Goal: Transaction & Acquisition: Purchase product/service

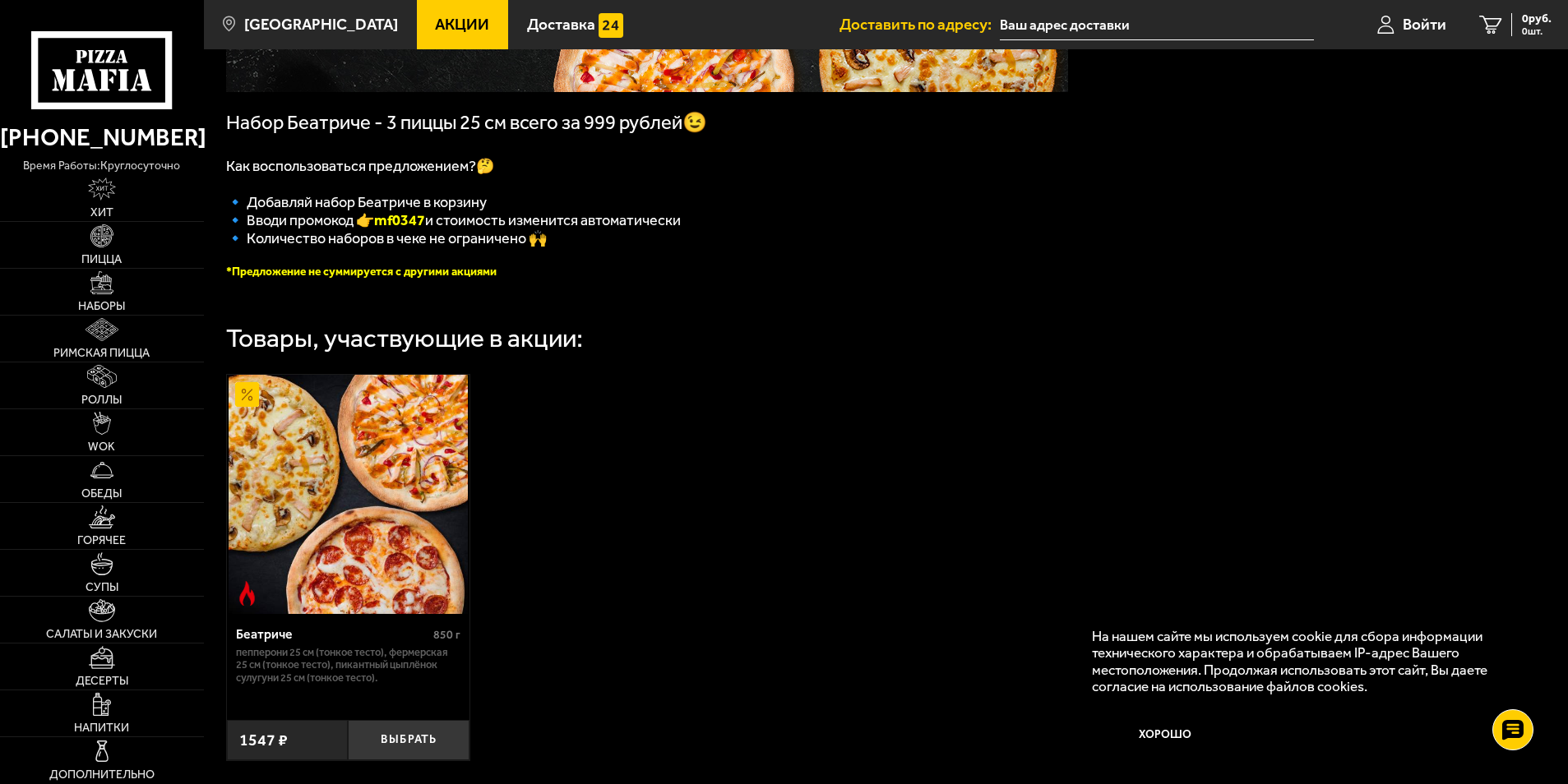
scroll to position [384, 0]
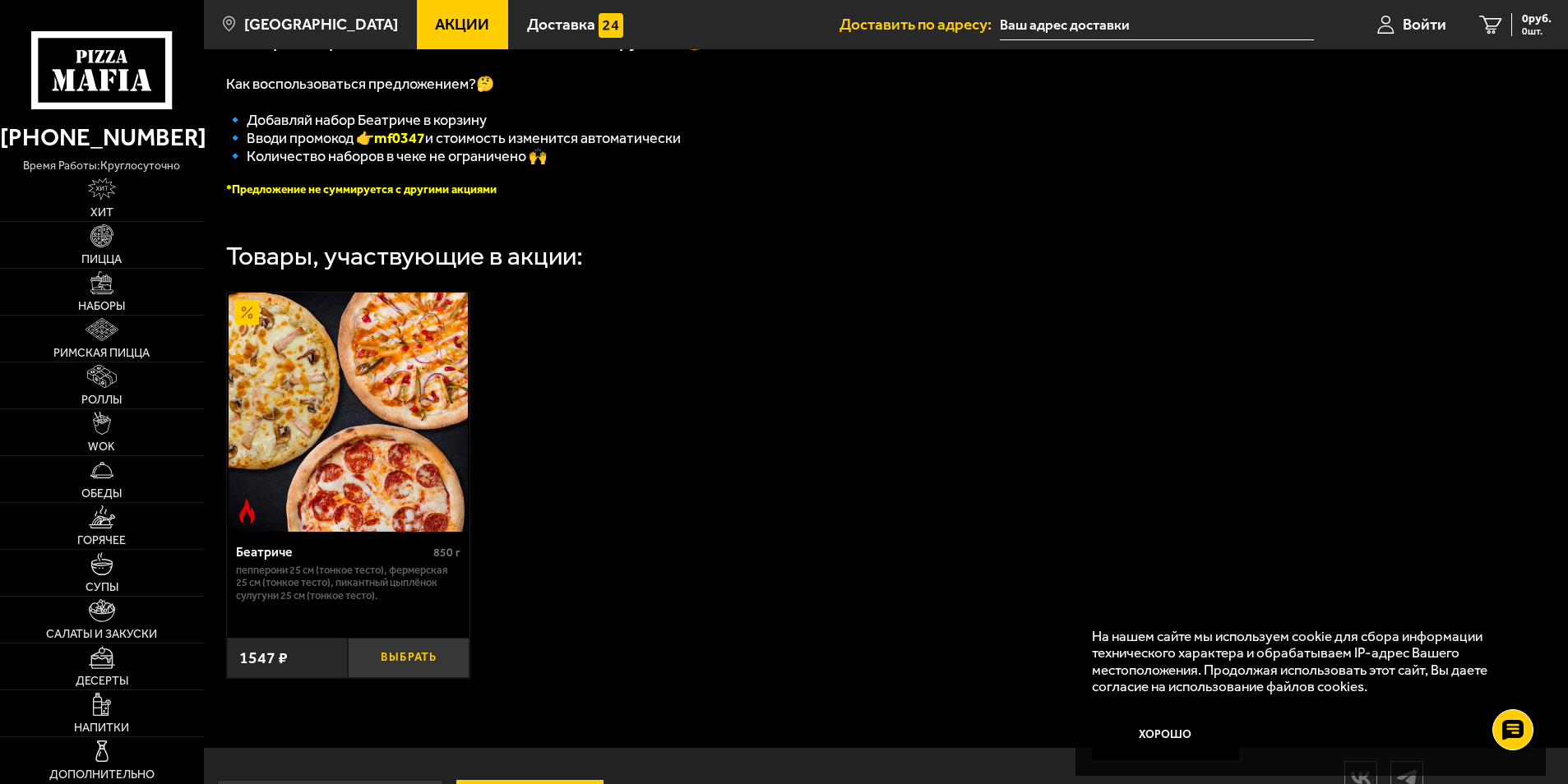
click at [427, 672] on button "Выбрать" at bounding box center [409, 658] width 122 height 40
click at [374, 668] on button "−" at bounding box center [368, 658] width 40 height 40
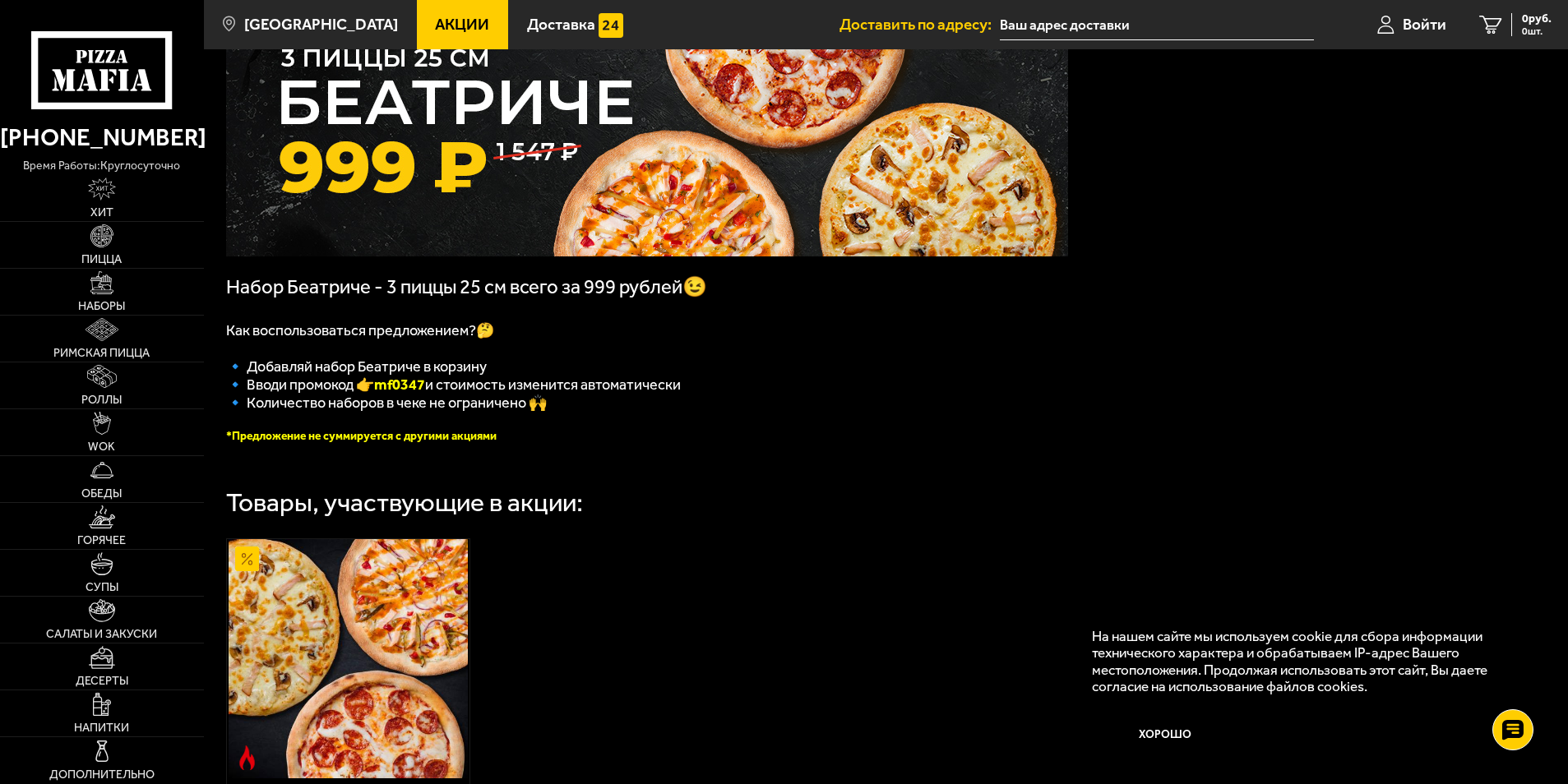
scroll to position [55, 0]
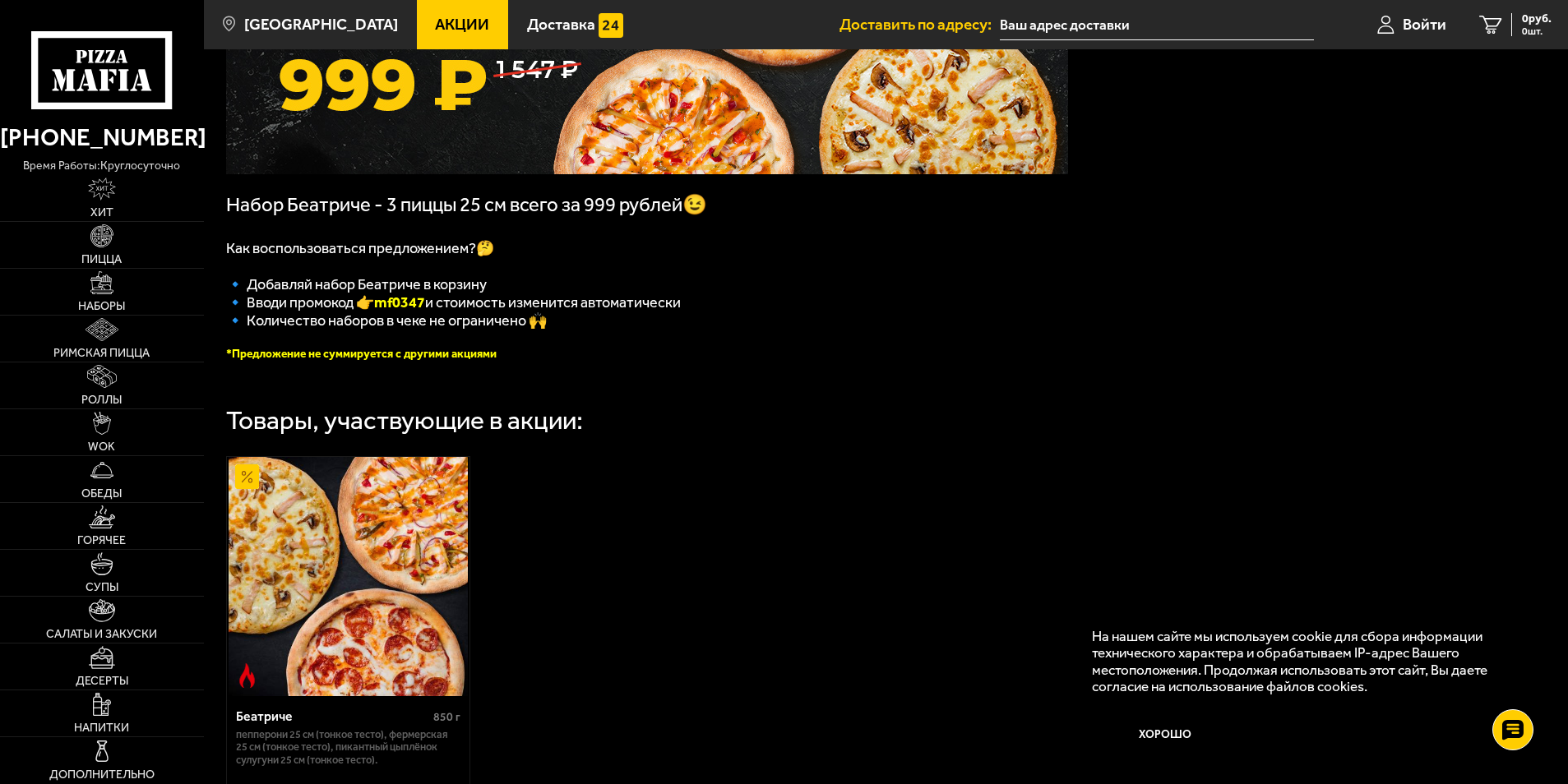
scroll to position [137, 0]
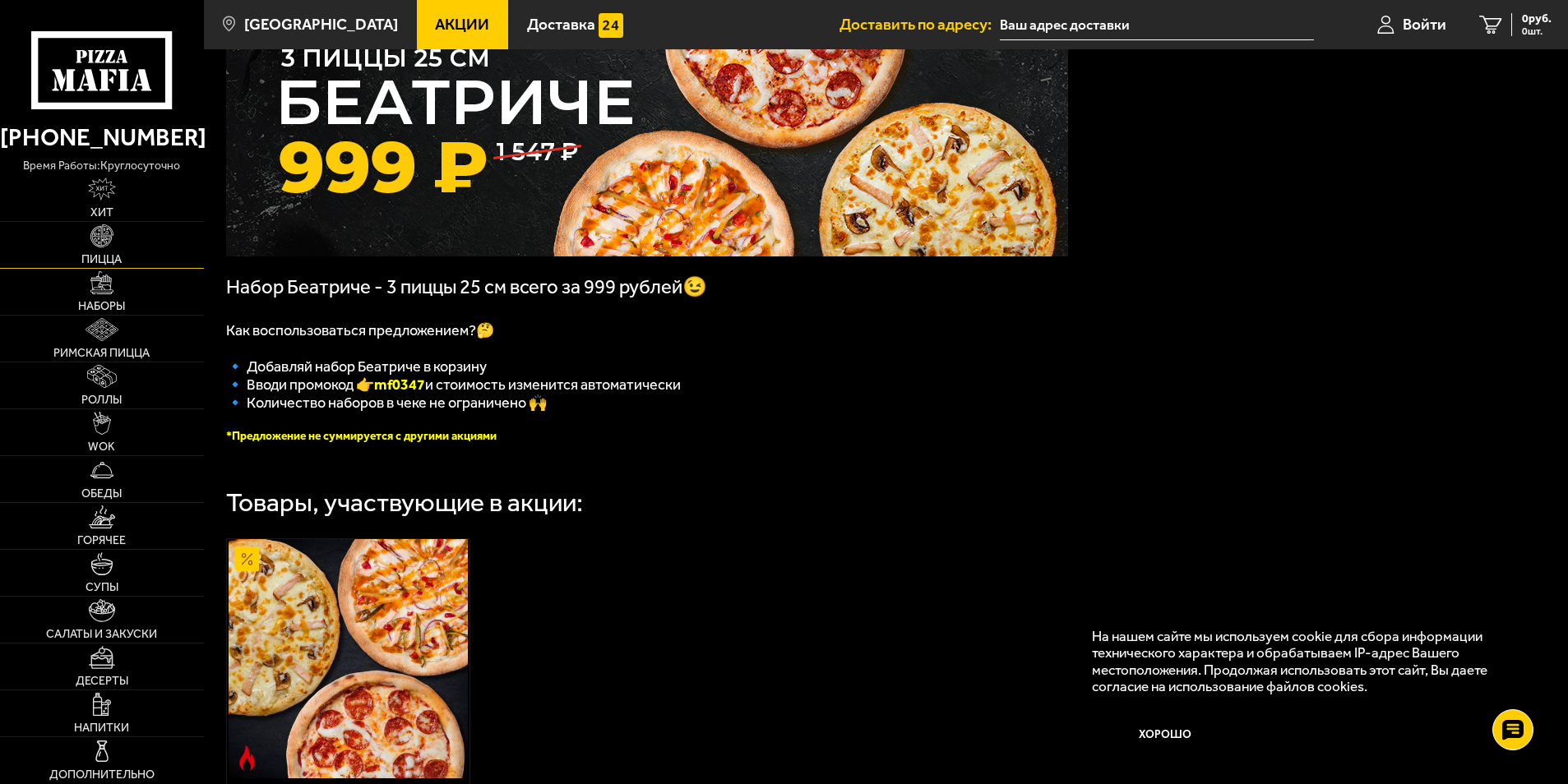
click at [107, 234] on img at bounding box center [101, 235] width 23 height 23
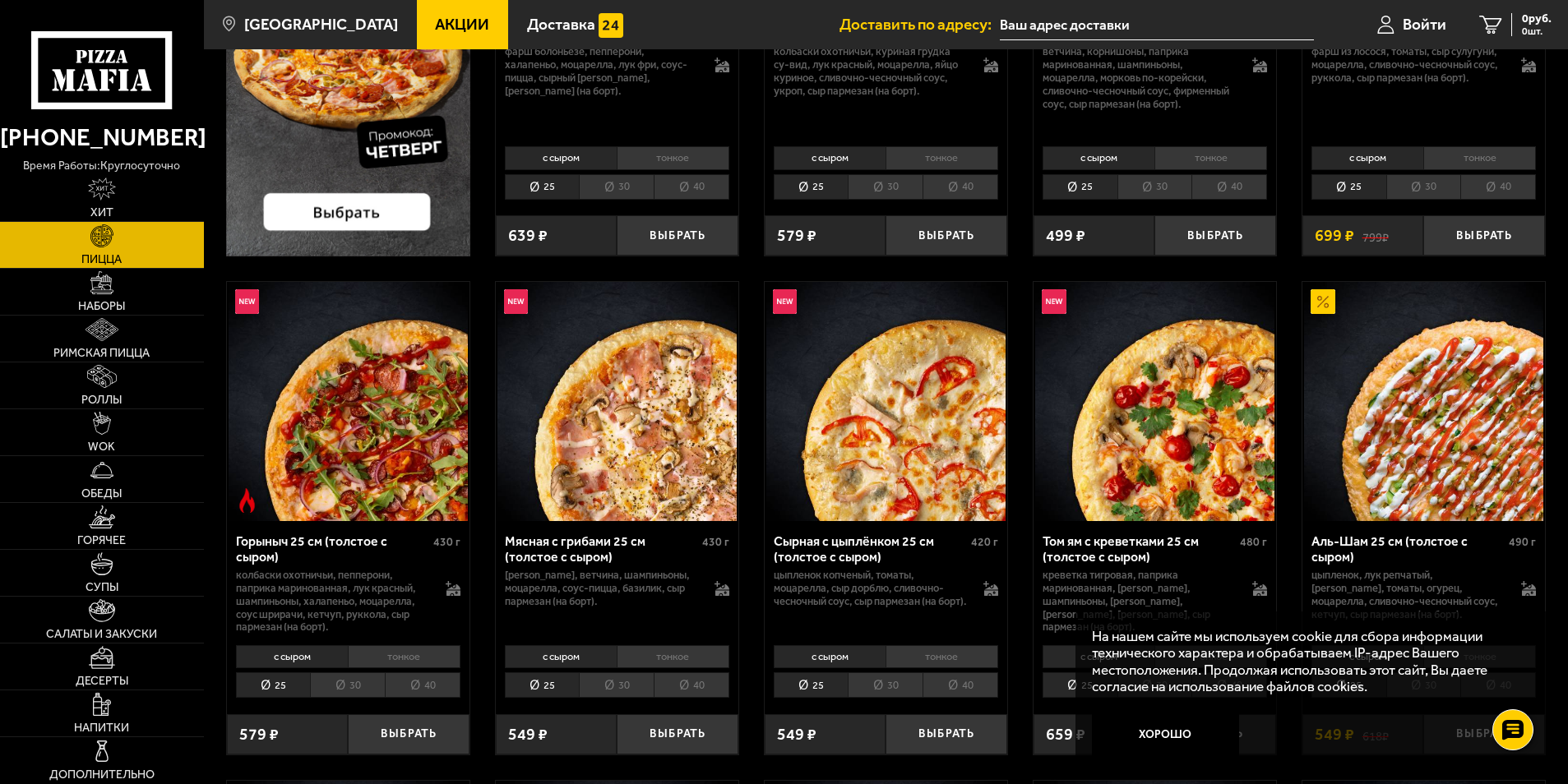
scroll to position [478, 0]
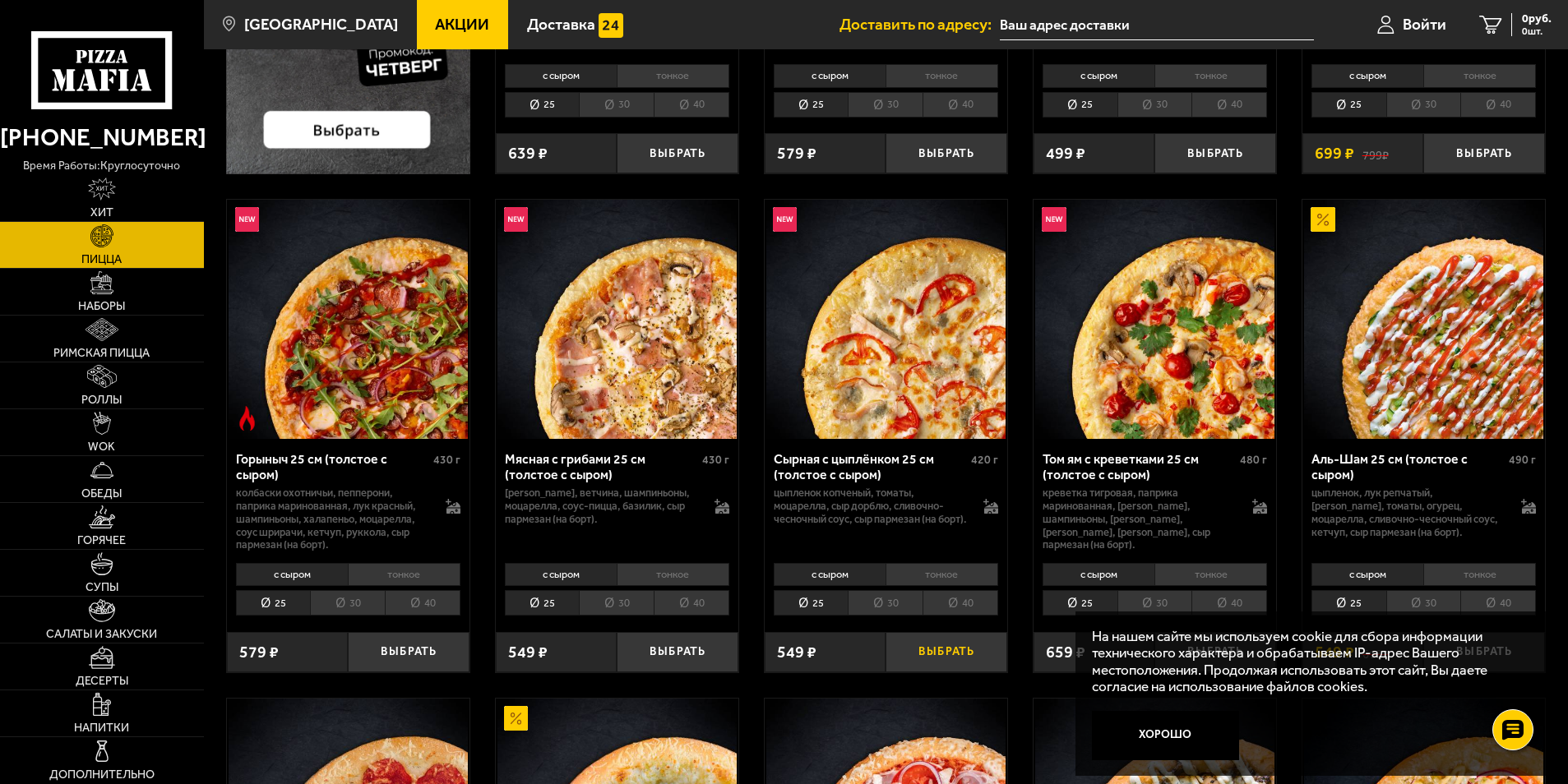
click at [943, 650] on button "Выбрать" at bounding box center [946, 652] width 122 height 40
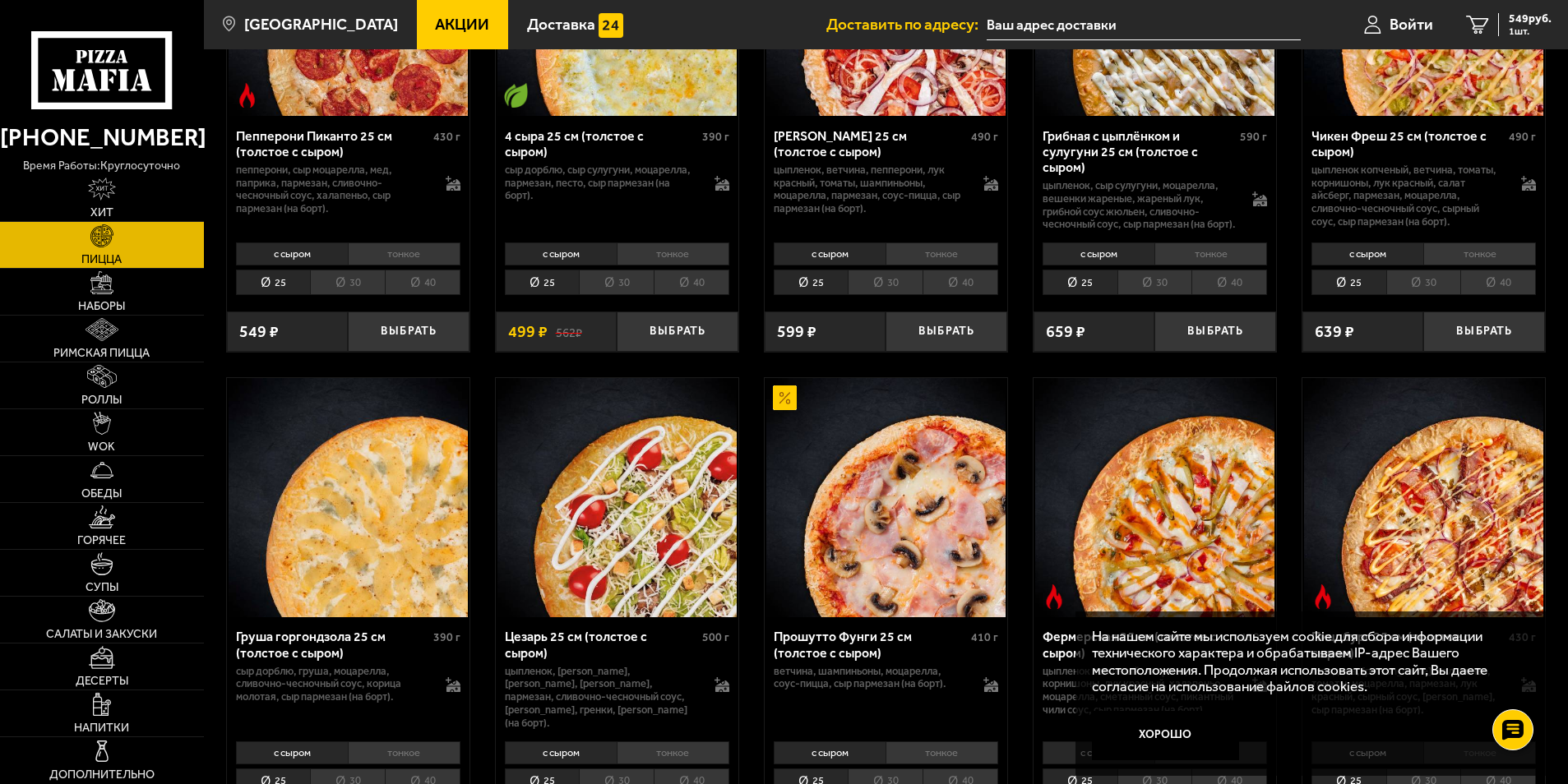
scroll to position [1218, 0]
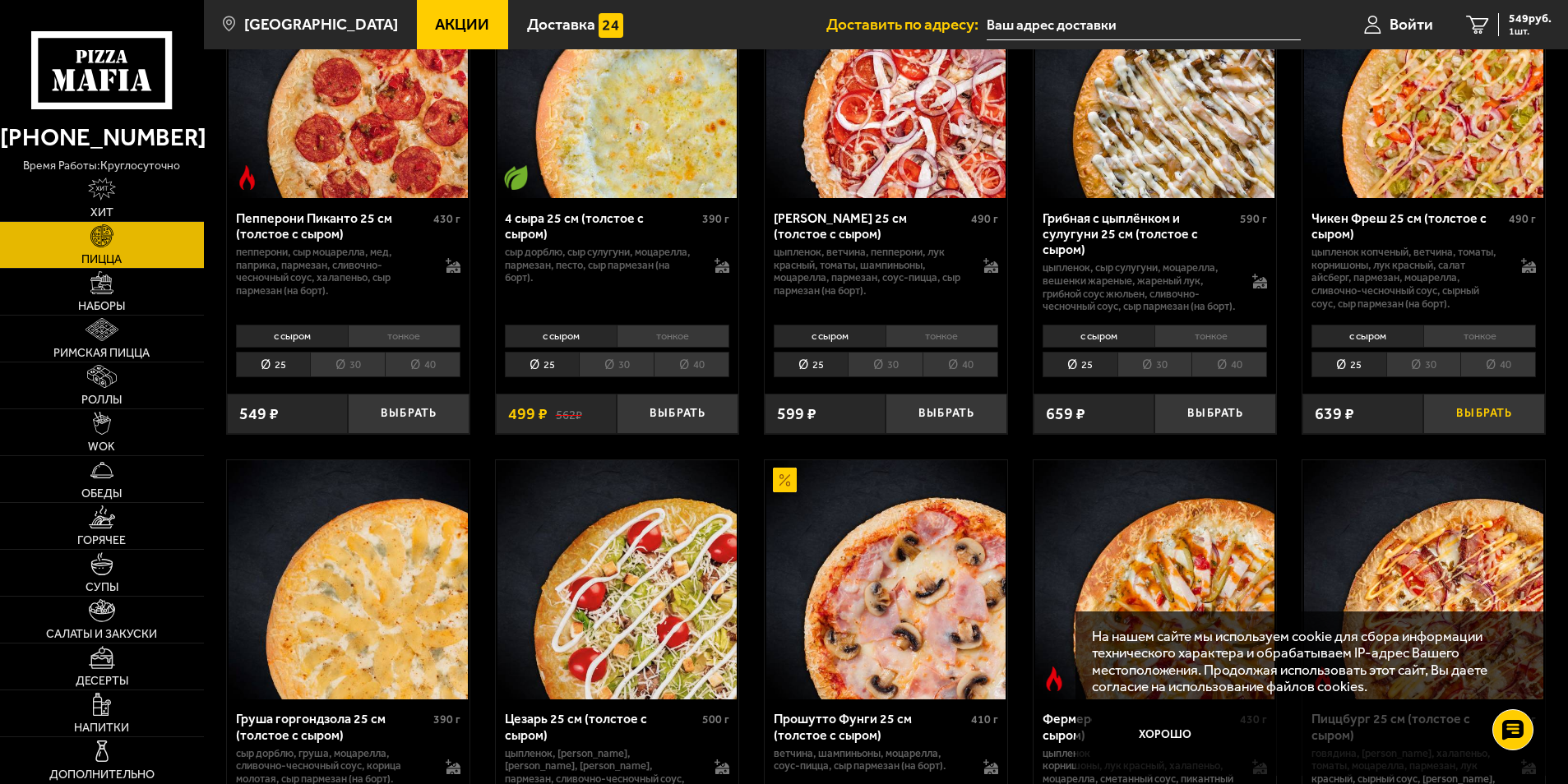
click at [1479, 430] on button "Выбрать" at bounding box center [1484, 414] width 122 height 40
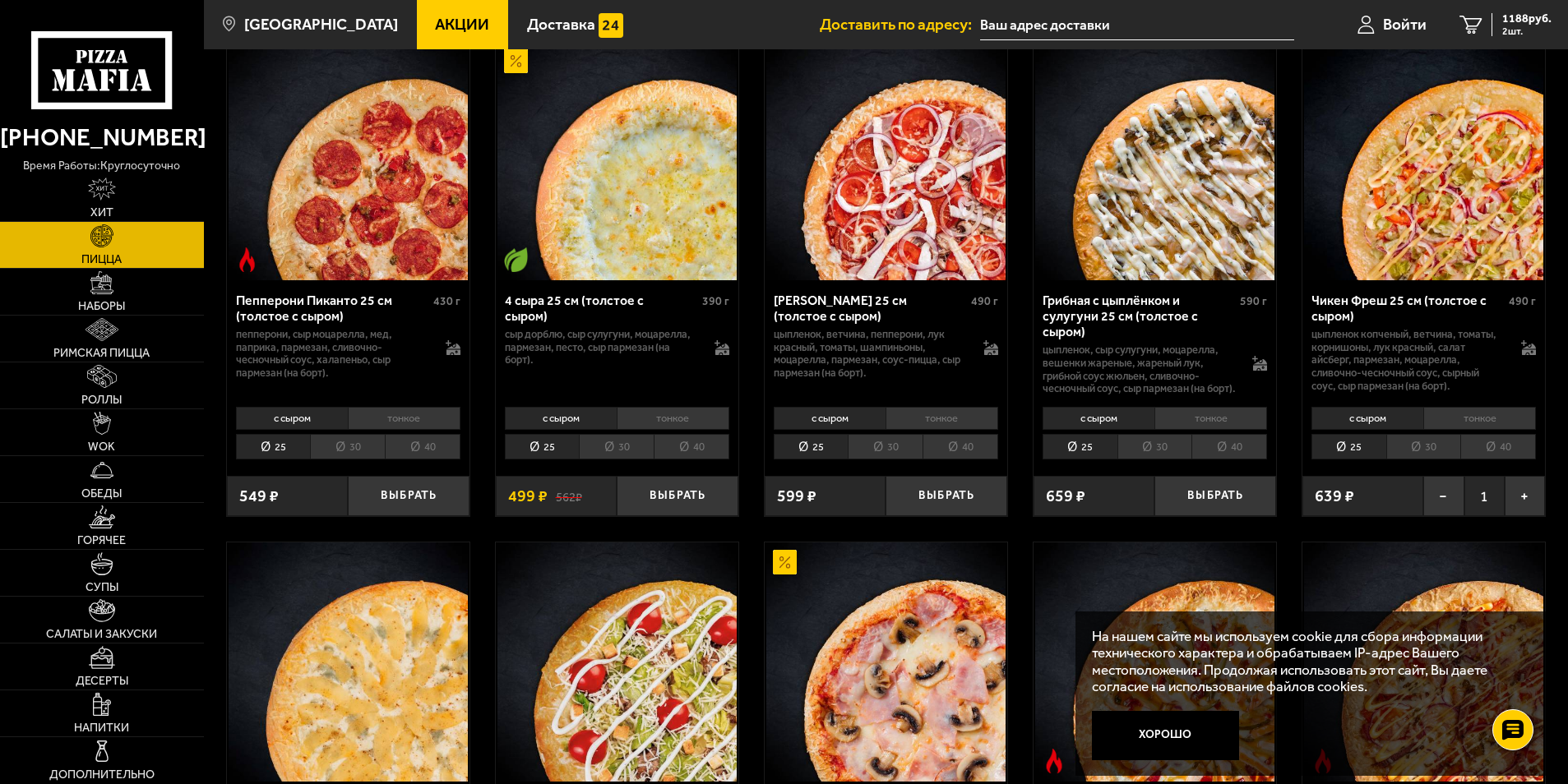
click at [1481, 430] on li "тонкое" at bounding box center [1479, 418] width 113 height 23
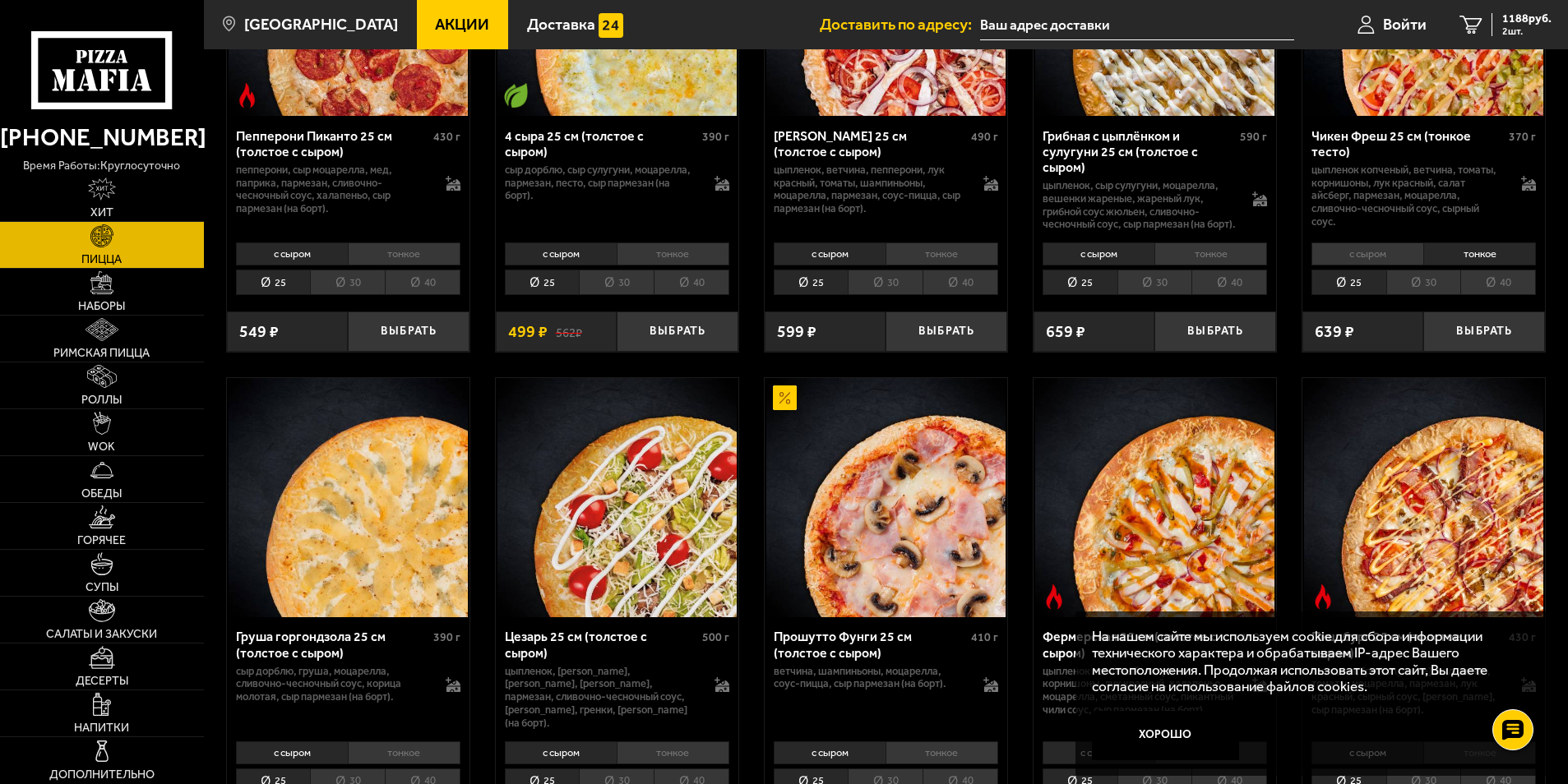
scroll to position [1218, 0]
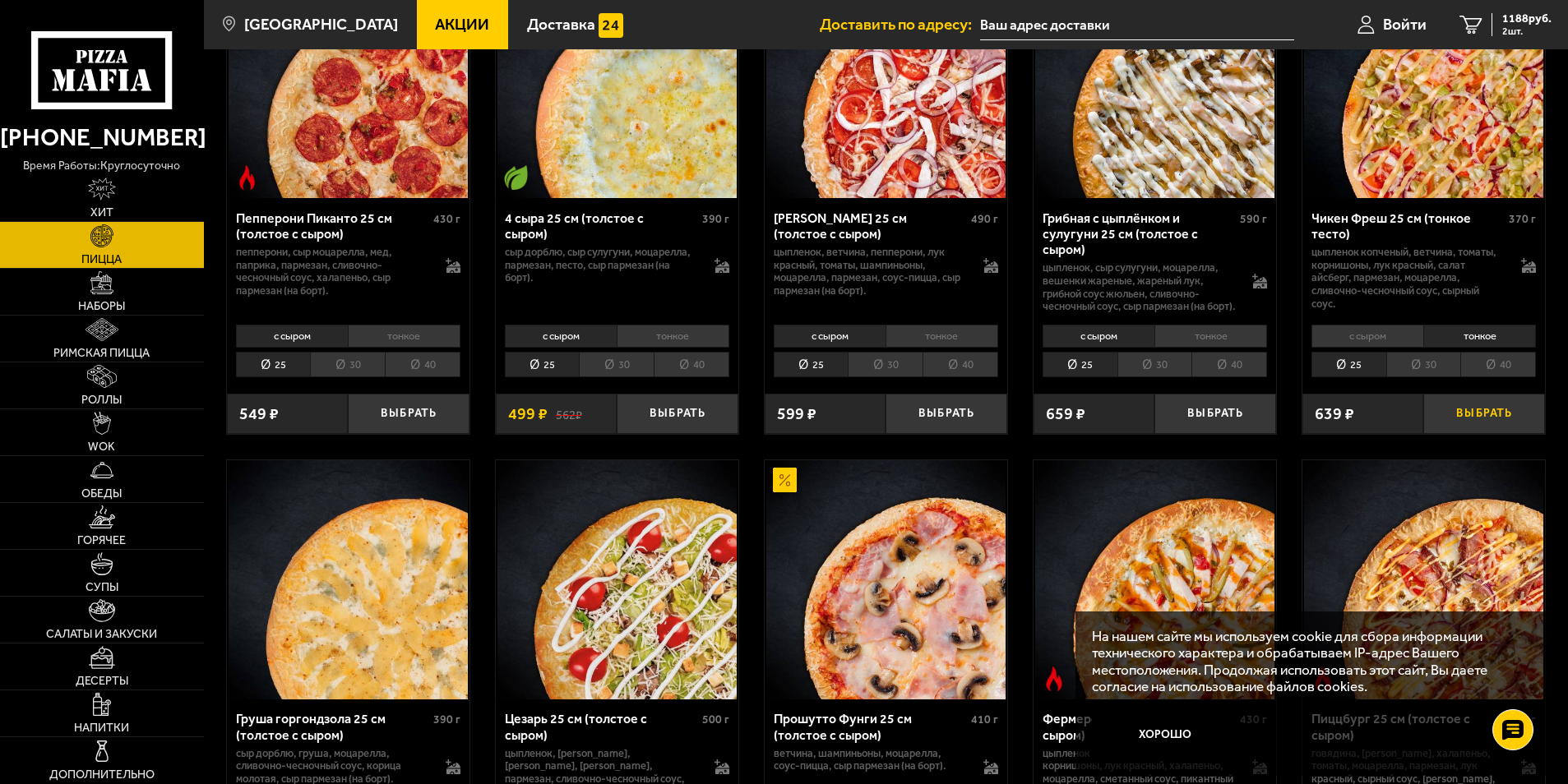
click at [1484, 424] on button "Выбрать" at bounding box center [1484, 414] width 122 height 40
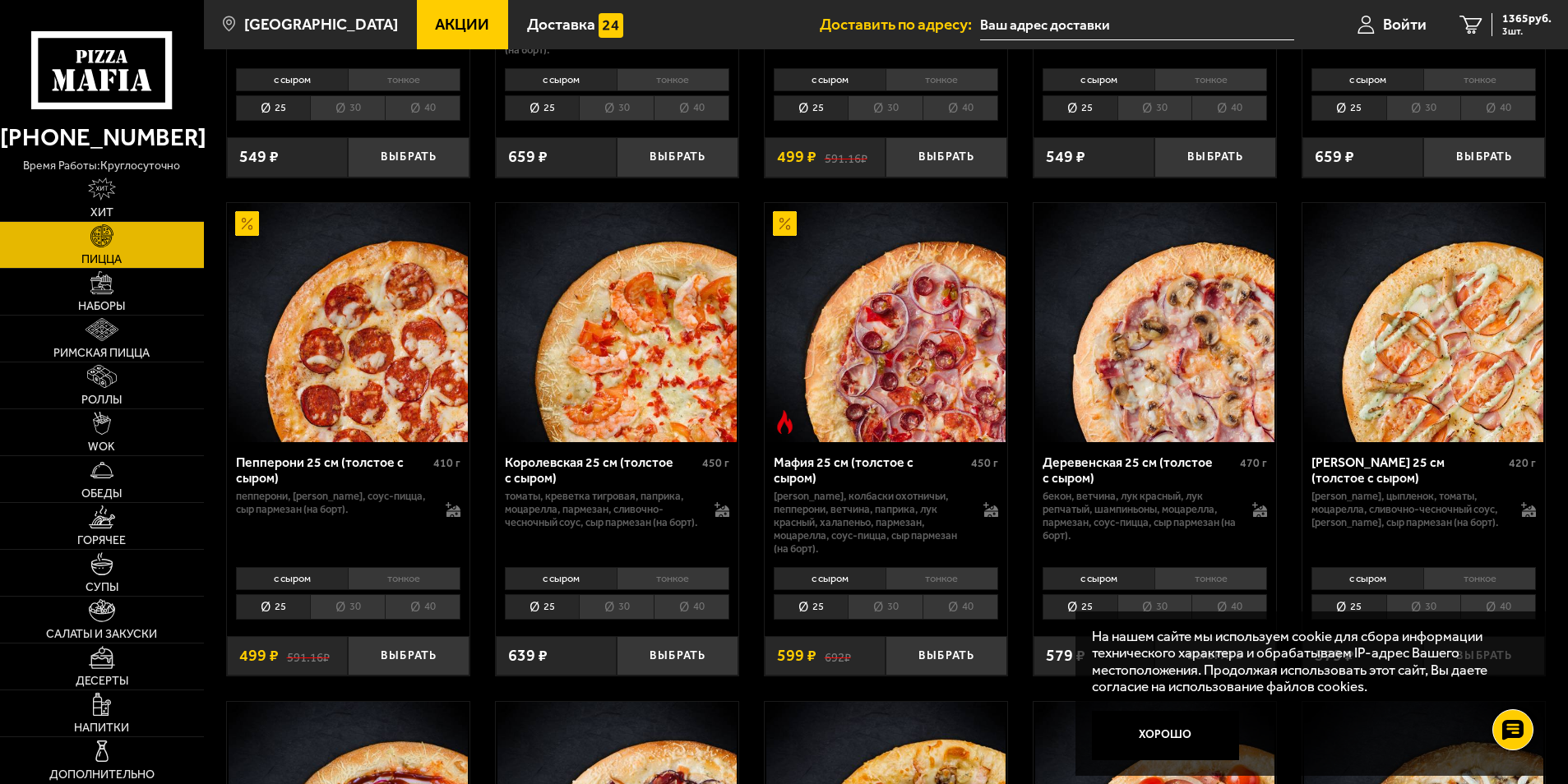
scroll to position [2055, 0]
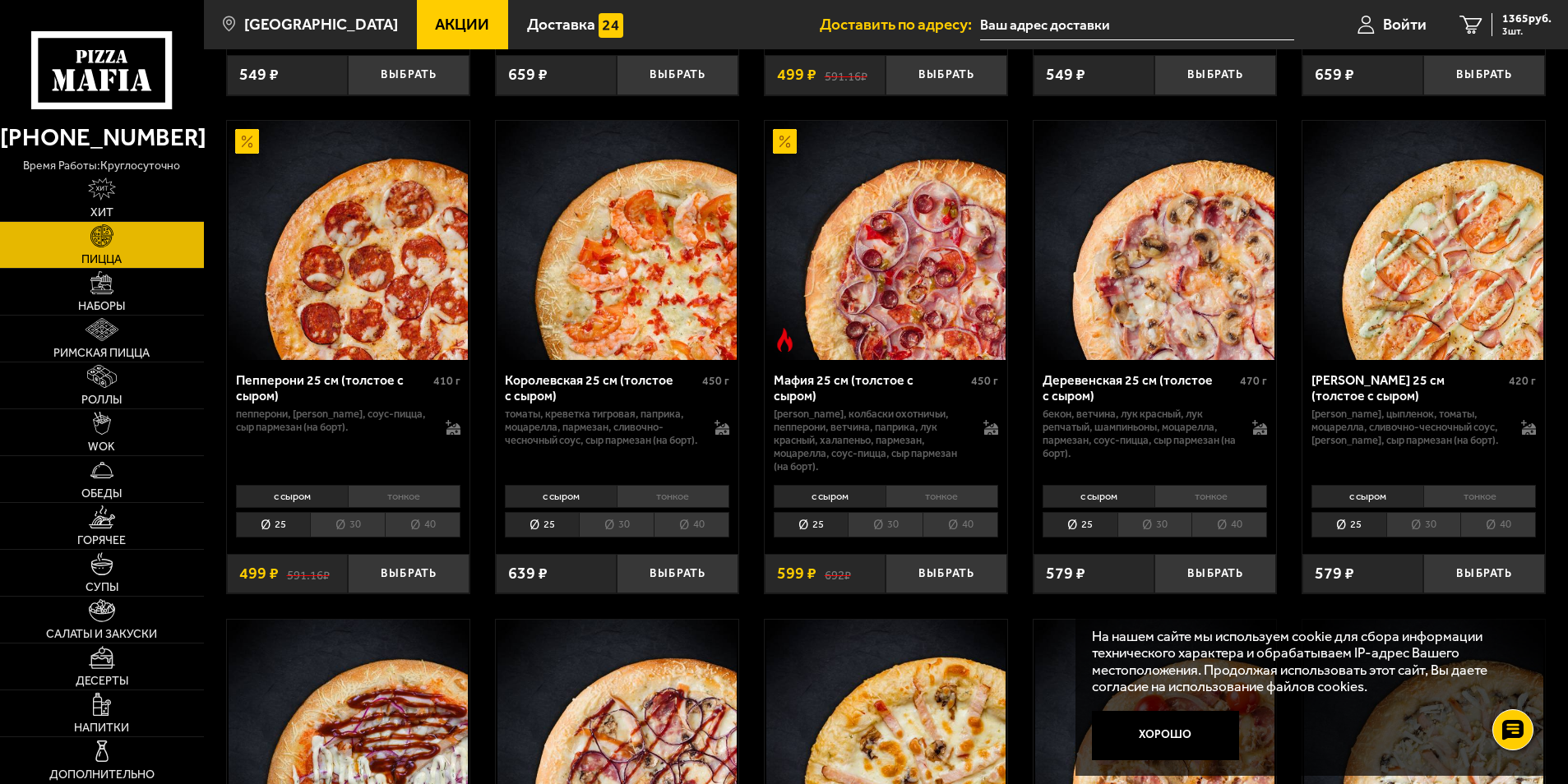
click at [1204, 503] on li "тонкое" at bounding box center [1210, 496] width 113 height 23
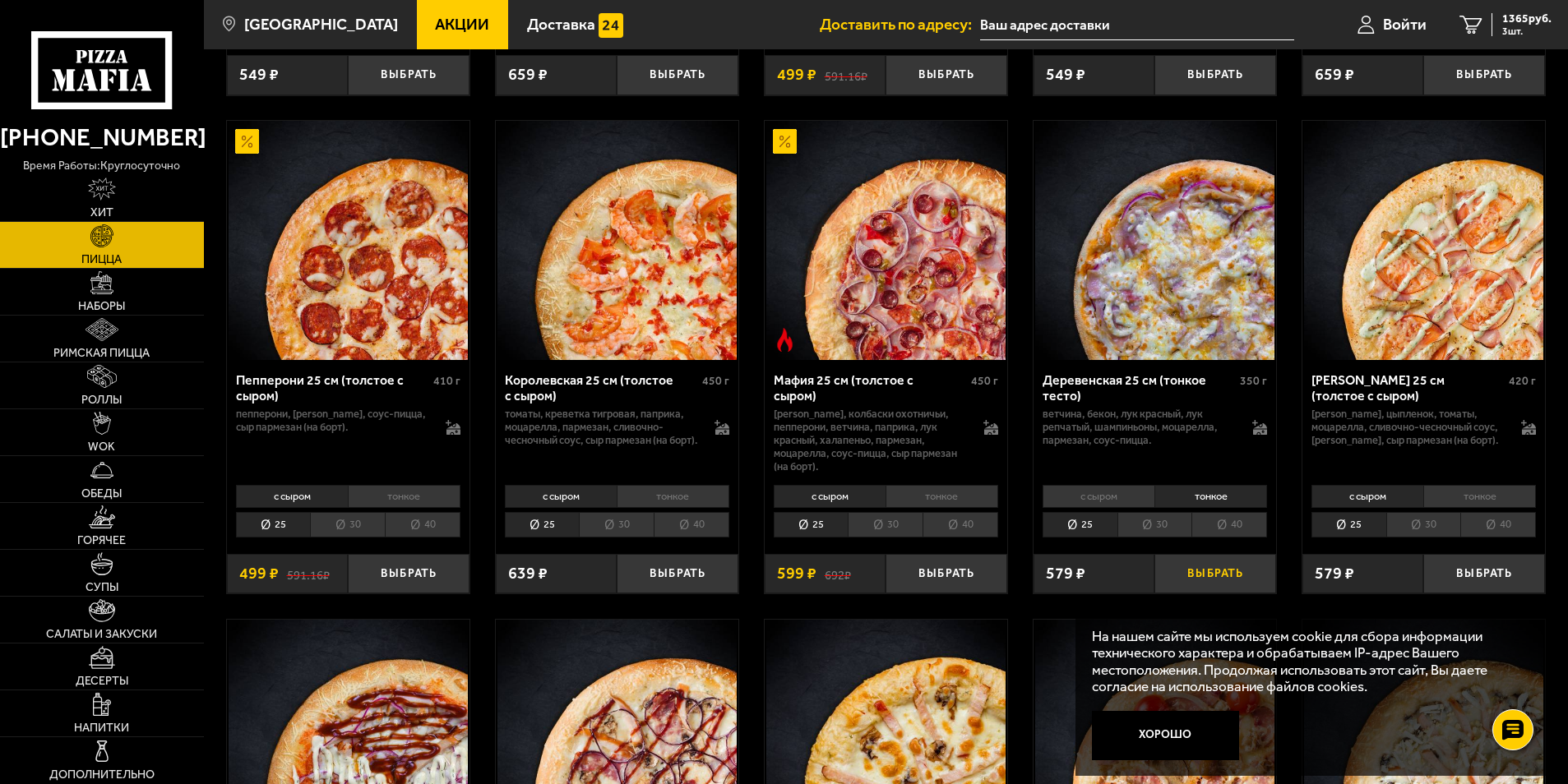
click at [1213, 585] on button "Выбрать" at bounding box center [1215, 574] width 122 height 40
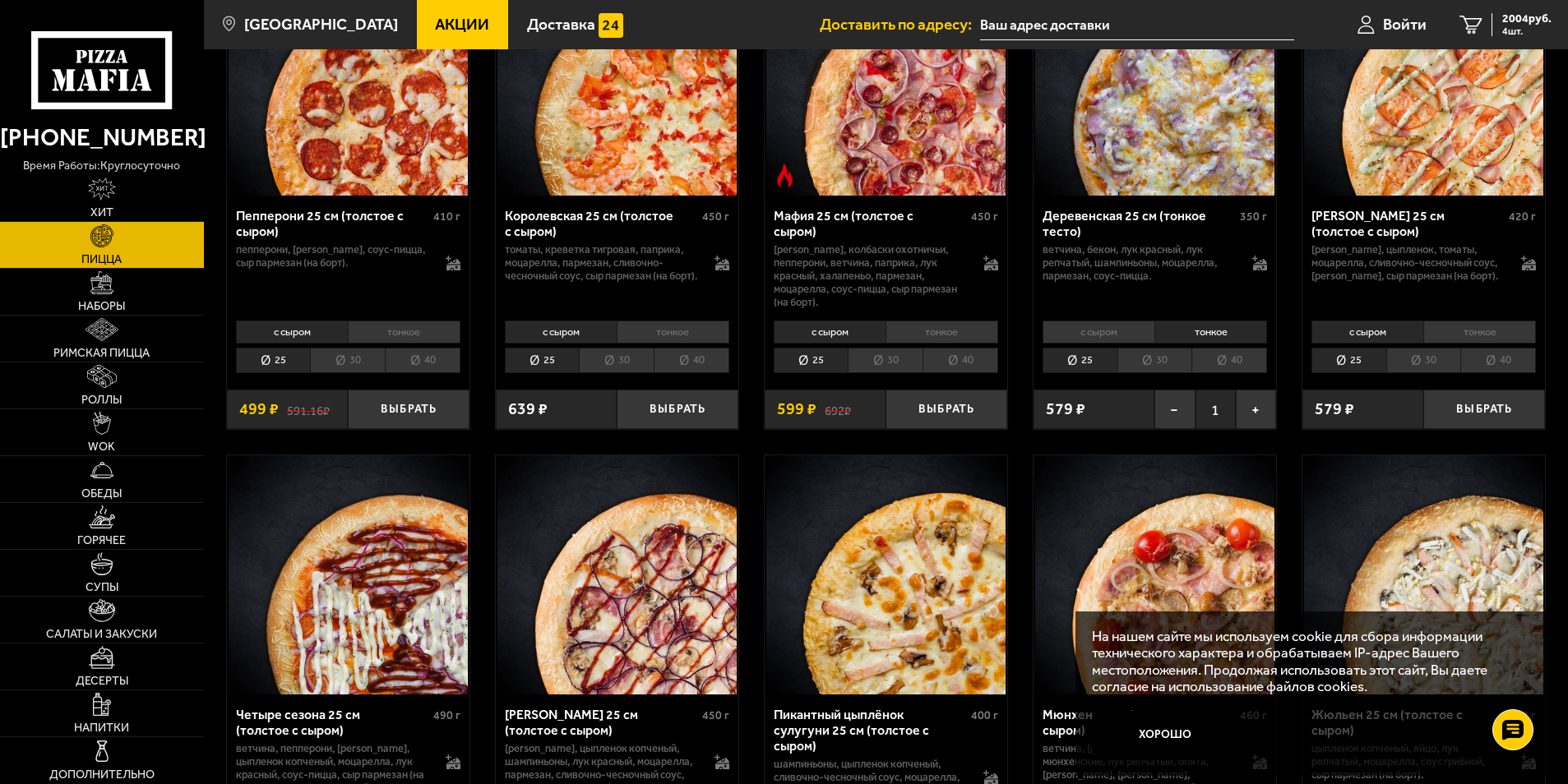
scroll to position [2302, 0]
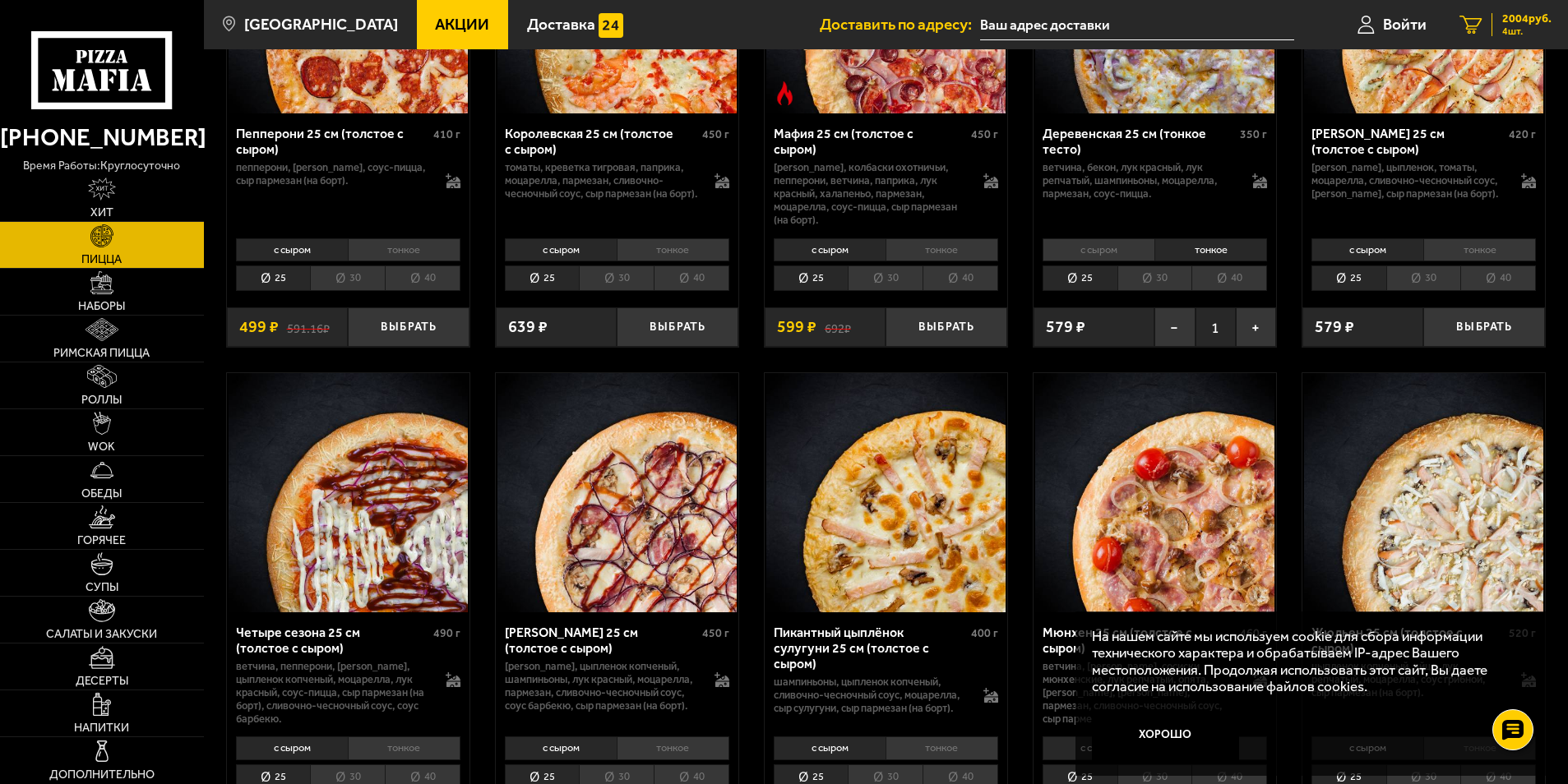
click at [1466, 24] on icon "4" at bounding box center [1470, 25] width 22 height 19
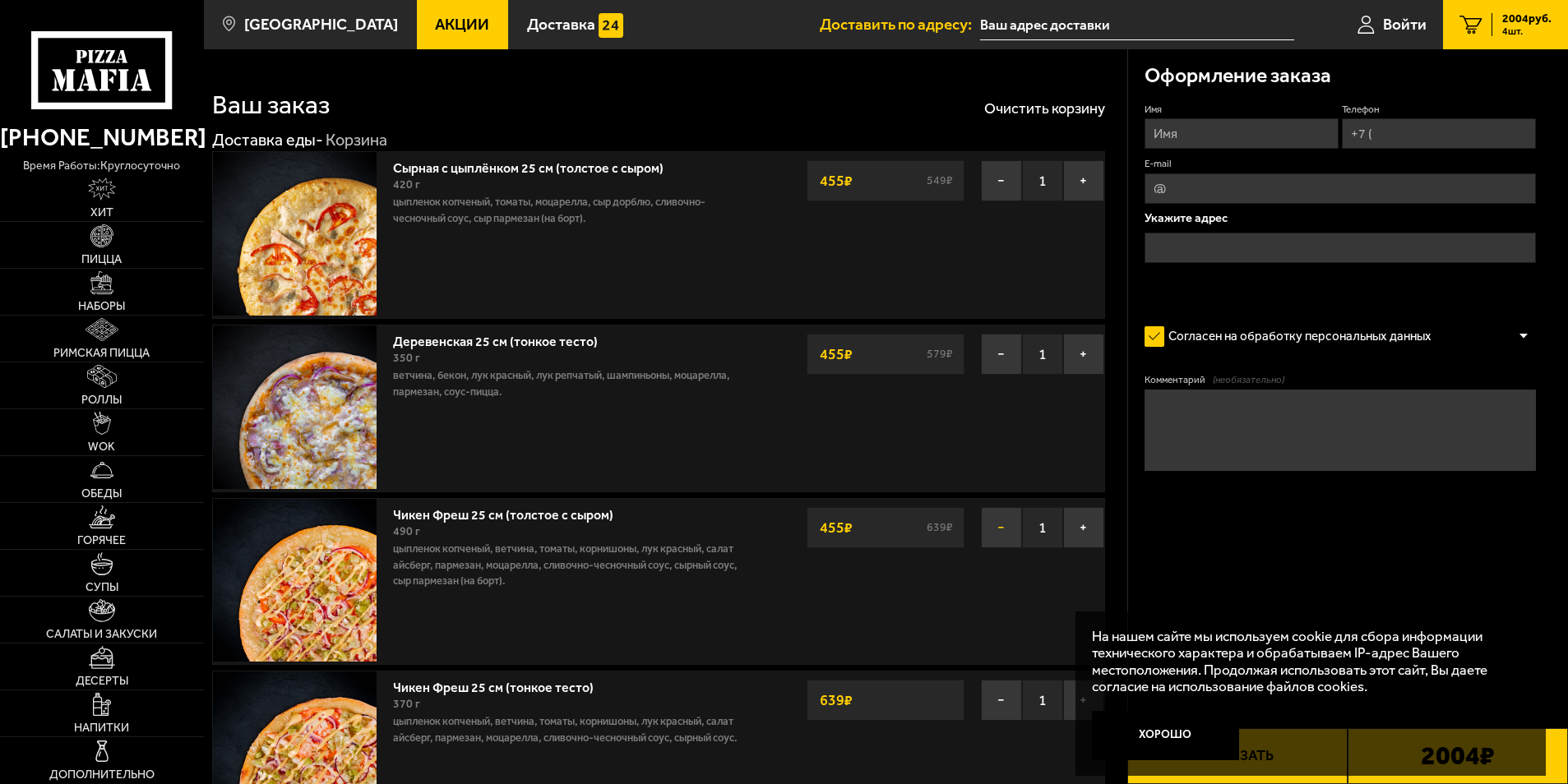
click at [994, 531] on button "−" at bounding box center [1001, 527] width 41 height 41
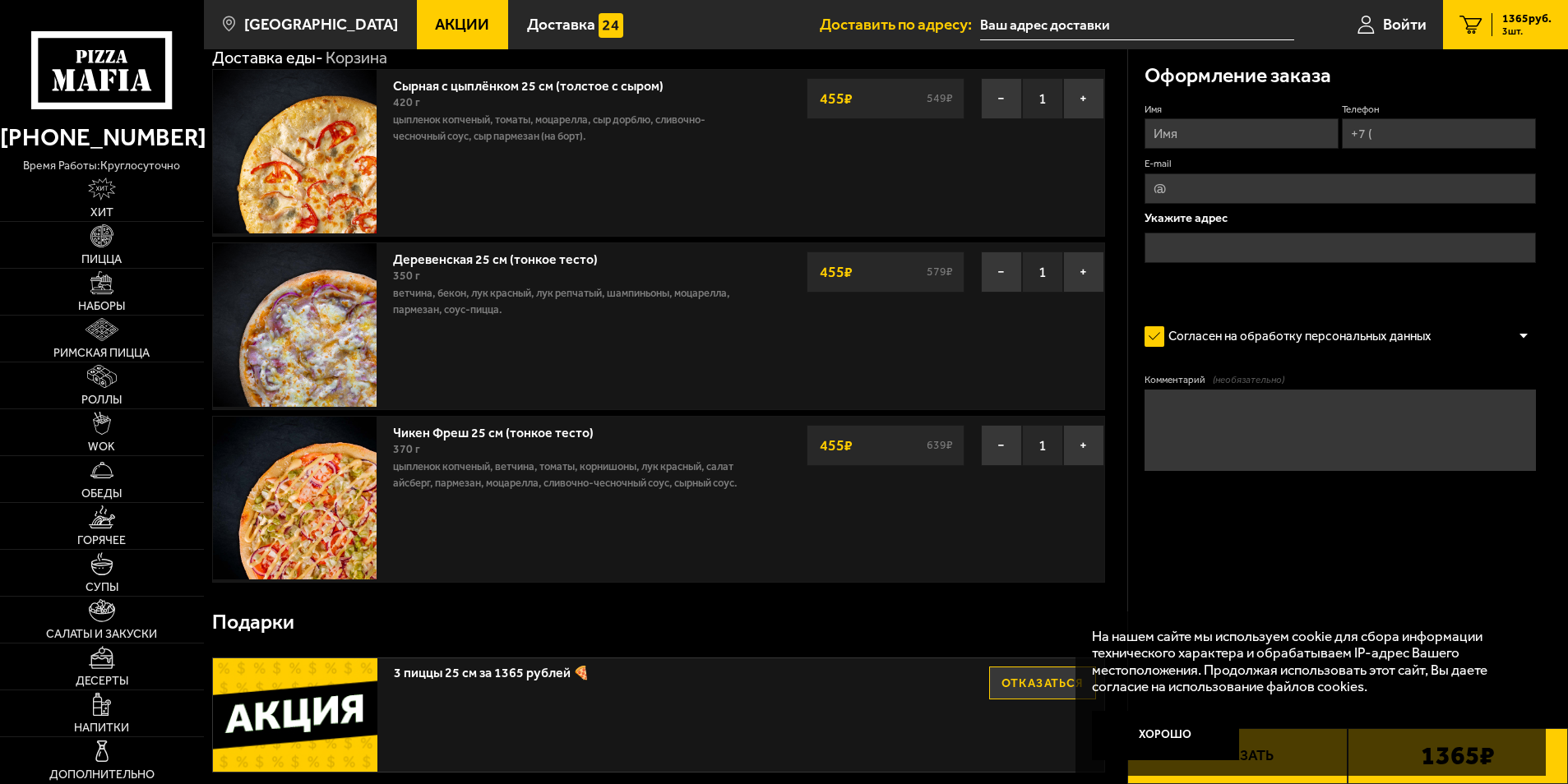
scroll to position [164, 0]
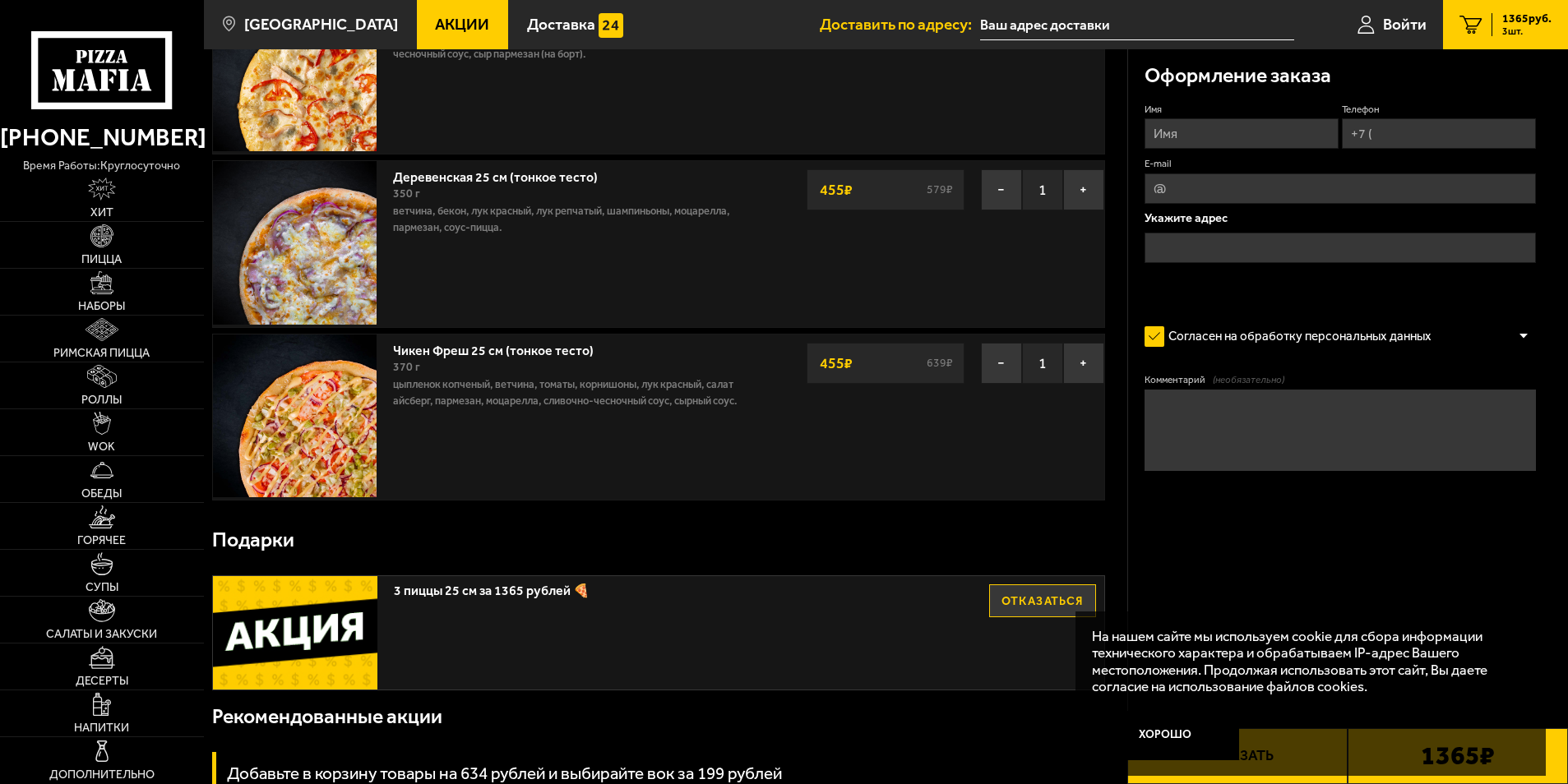
click at [1203, 141] on input "Имя" at bounding box center [1241, 133] width 194 height 30
type input "[PERSON_NAME]"
click at [1384, 133] on input "Телефон" at bounding box center [1439, 133] width 194 height 30
type input "[PHONE_NUMBER]"
click at [1210, 240] on input "text" at bounding box center [1340, 248] width 392 height 30
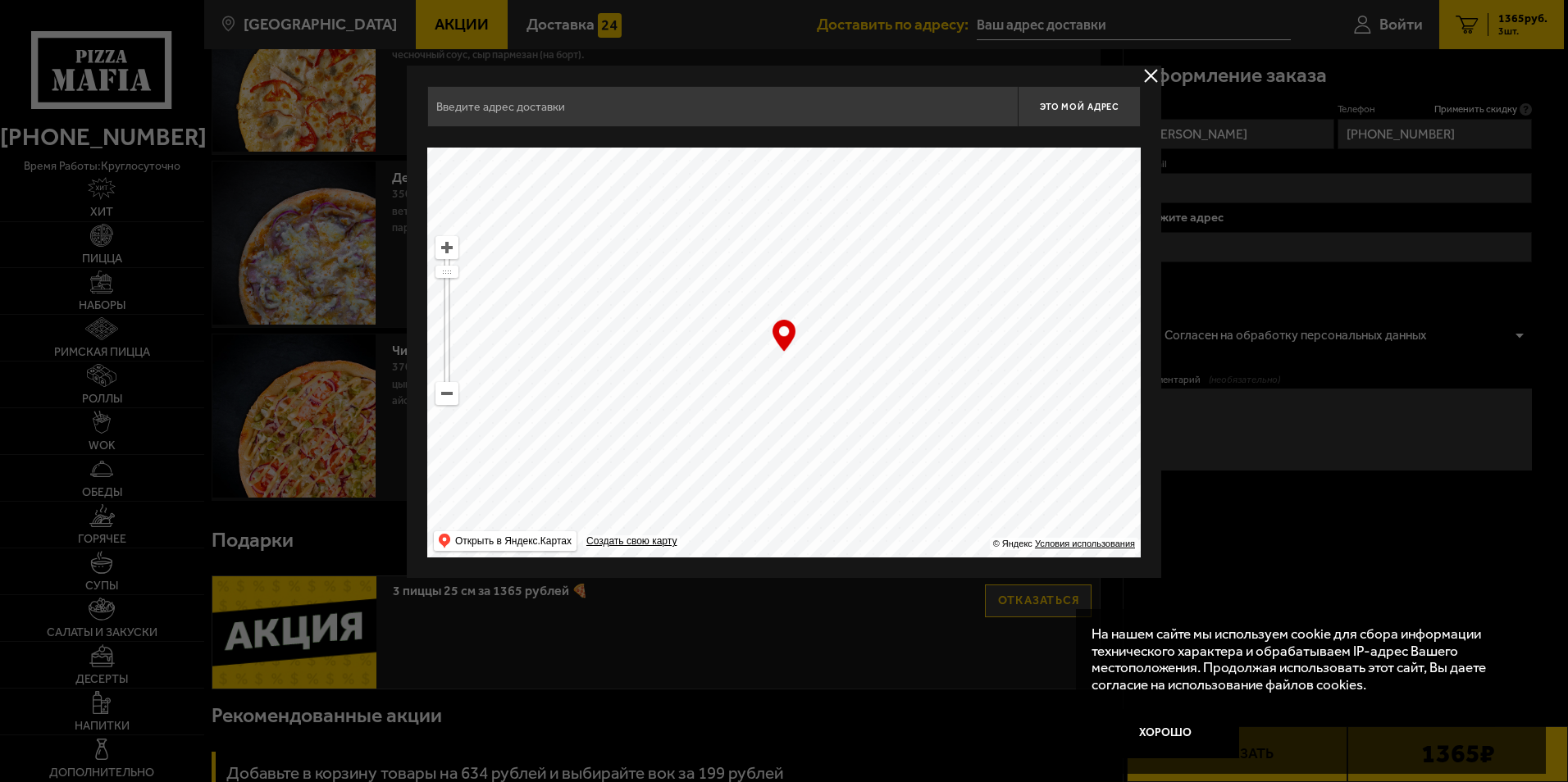
click at [846, 374] on ymaps at bounding box center [783, 352] width 713 height 410
click at [449, 246] on ymaps at bounding box center [446, 247] width 21 height 21
click at [443, 393] on ymaps at bounding box center [446, 393] width 21 height 21
drag, startPoint x: 786, startPoint y: 394, endPoint x: 859, endPoint y: 468, distance: 103.9
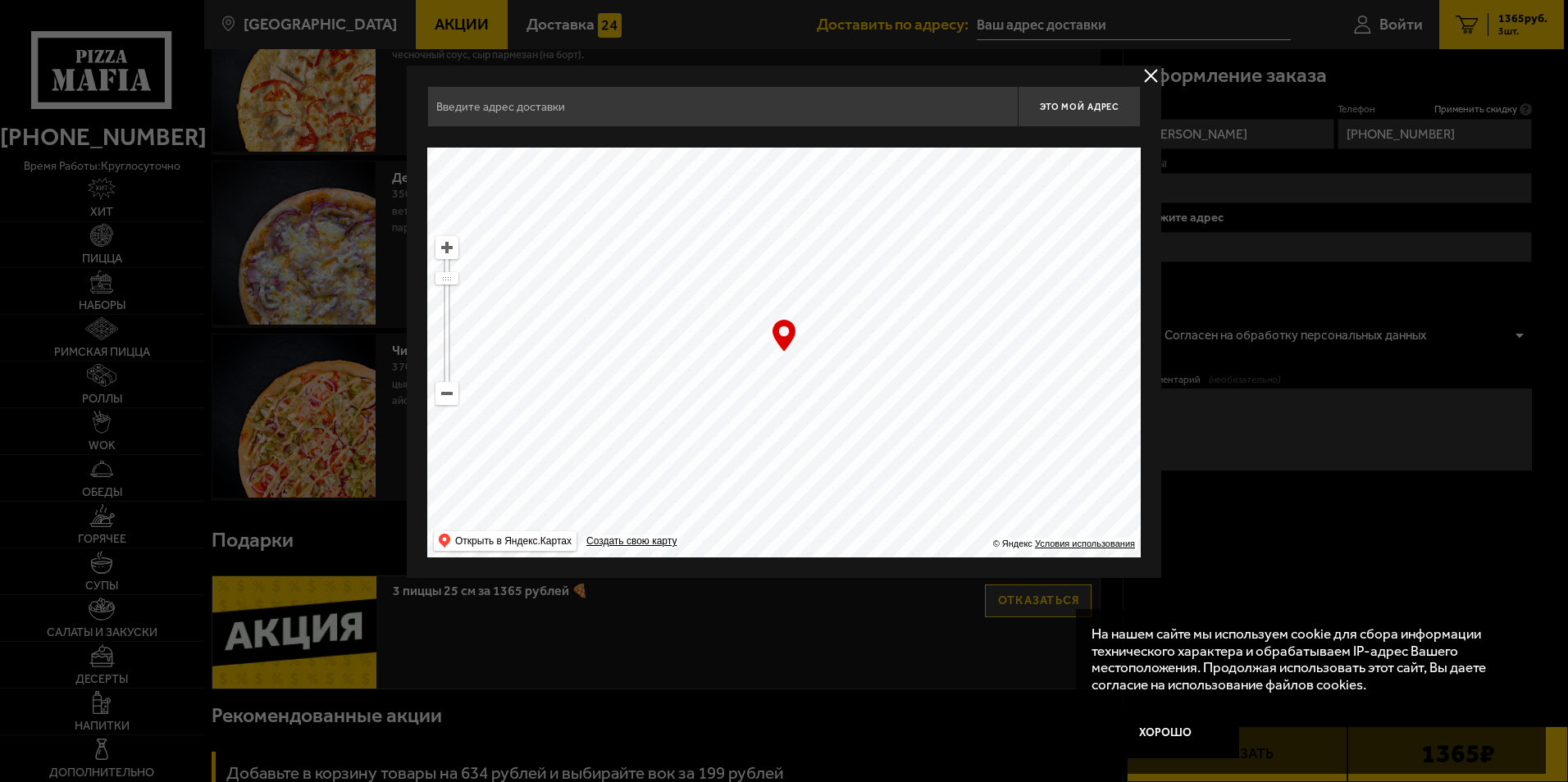
click at [790, 514] on ymaps at bounding box center [783, 352] width 713 height 410
drag, startPoint x: 988, startPoint y: 356, endPoint x: 988, endPoint y: 500, distance: 144.0
click at [988, 500] on ymaps at bounding box center [783, 352] width 713 height 410
type input "территория [GEOGRAPHIC_DATA], 3Т"
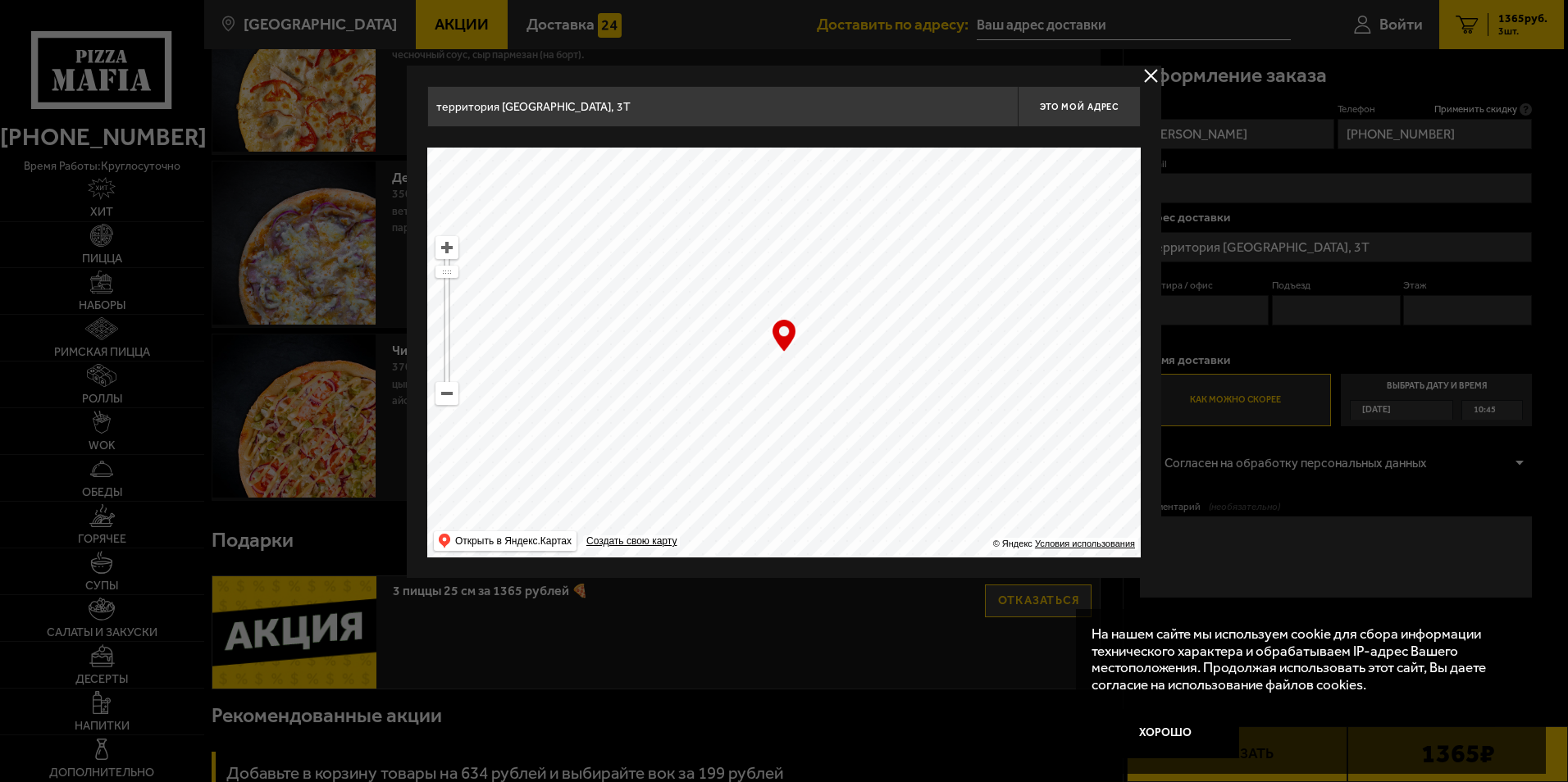
drag, startPoint x: 860, startPoint y: 291, endPoint x: 904, endPoint y: 416, distance: 132.5
click at [904, 416] on ymaps at bounding box center [783, 352] width 713 height 410
click at [448, 398] on ymaps at bounding box center [446, 393] width 21 height 21
click at [449, 396] on ymaps at bounding box center [446, 393] width 21 height 21
click at [455, 396] on ymaps at bounding box center [446, 393] width 21 height 21
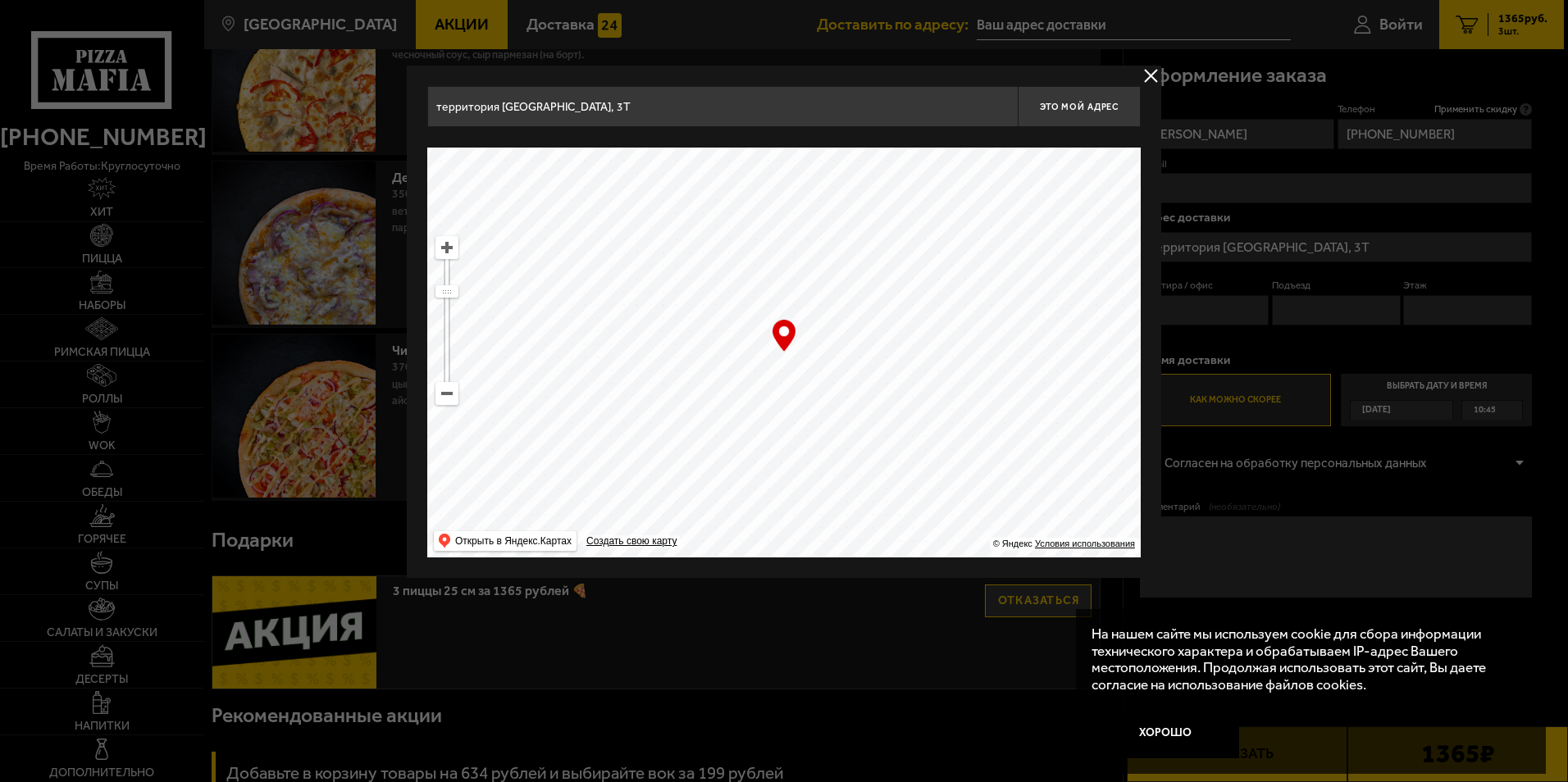
click at [455, 396] on ymaps at bounding box center [446, 393] width 21 height 21
click at [459, 396] on ymaps at bounding box center [783, 352] width 713 height 410
click at [447, 395] on ymaps at bounding box center [446, 393] width 21 height 21
click at [978, 111] on input "территория [GEOGRAPHIC_DATA], 3Т" at bounding box center [722, 106] width 590 height 41
click at [988, 110] on input "территория [GEOGRAPHIC_DATA], 3Т" at bounding box center [722, 106] width 590 height 41
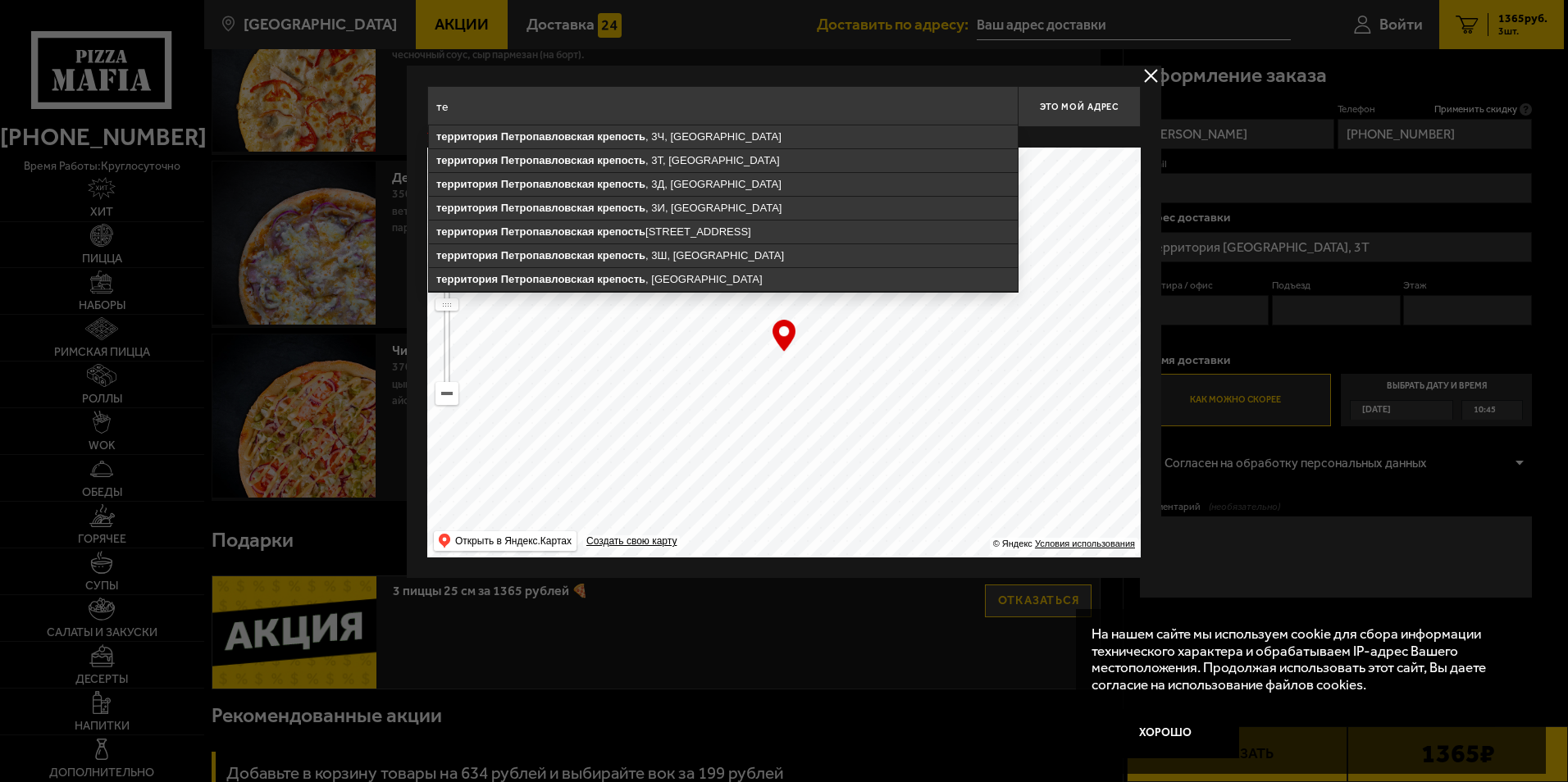
type input "т"
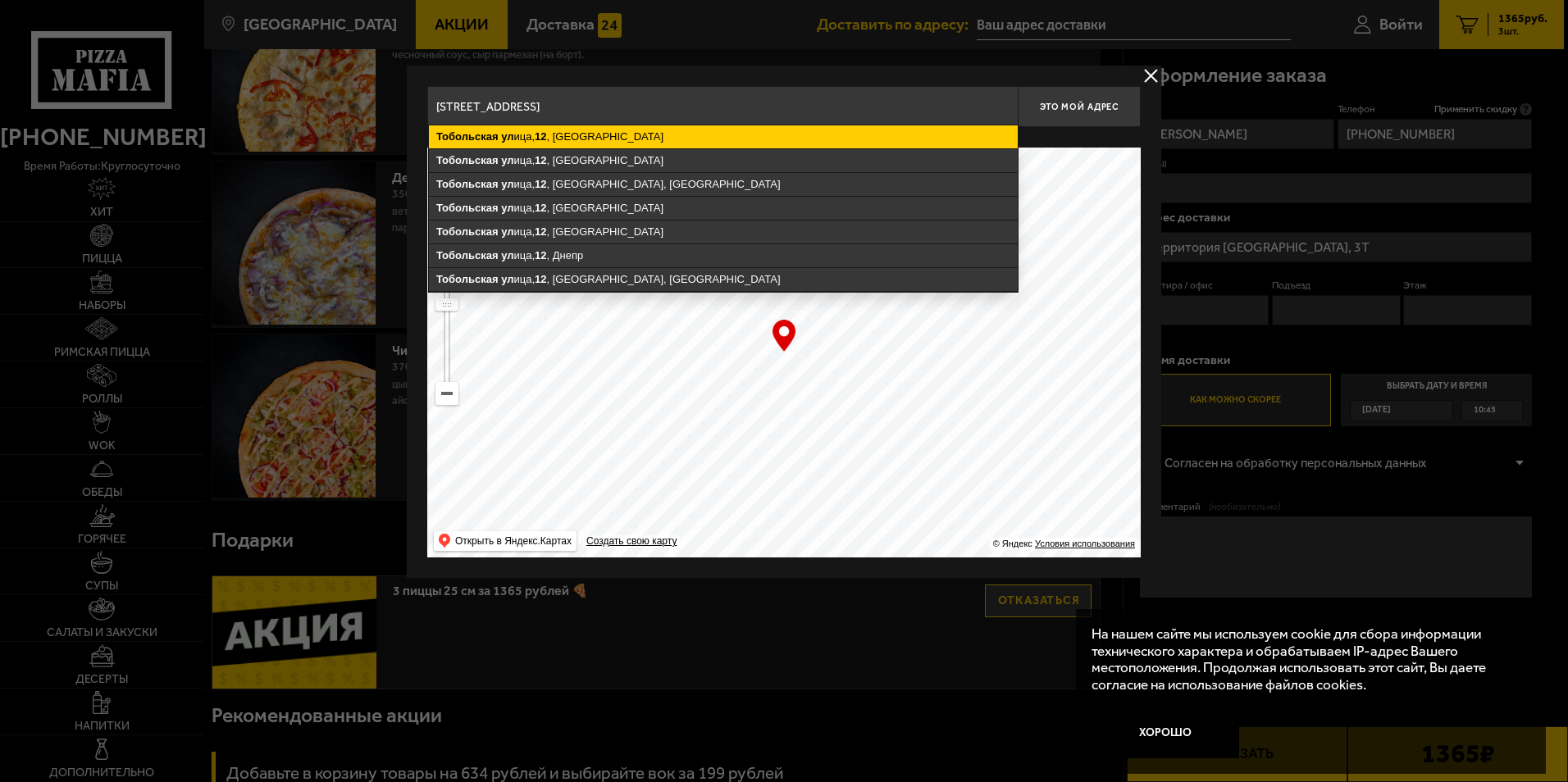
click at [632, 139] on ymaps "Тобольская [STREET_ADDRESS]" at bounding box center [723, 137] width 588 height 23
type input "[STREET_ADDRESS]"
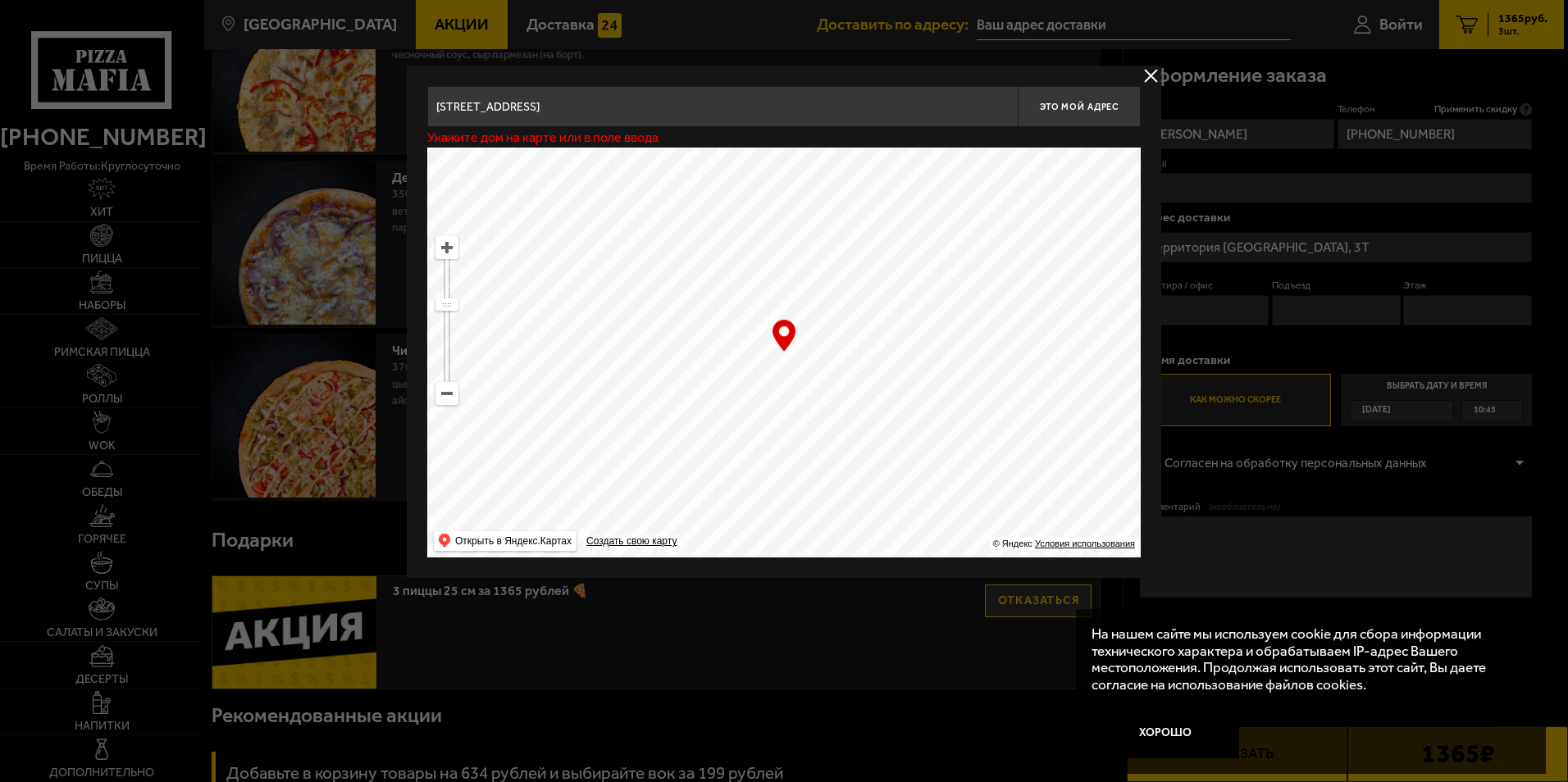
type input "[STREET_ADDRESS]"
click at [1085, 104] on span "Это мой адрес" at bounding box center [1078, 107] width 79 height 11
type input "[STREET_ADDRESS]"
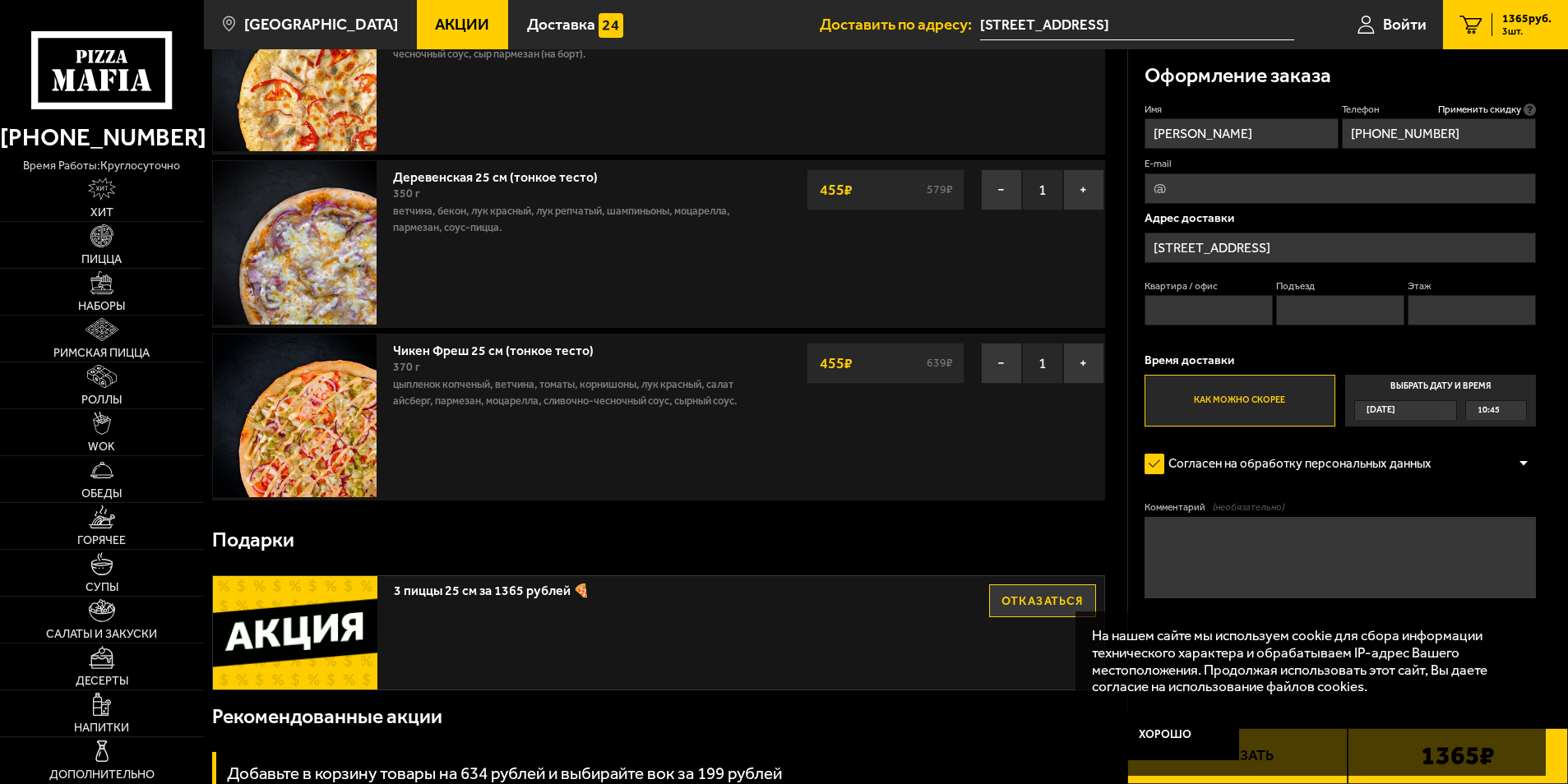
click at [1395, 407] on span "[DATE]" at bounding box center [1380, 410] width 29 height 19
click at [0, 0] on input "Выбрать дату и время [DATE] 10:45" at bounding box center [0, 0] width 0 height 0
click at [1514, 410] on div "10:45" at bounding box center [1496, 410] width 60 height 19
click at [1494, 531] on span "12:00" at bounding box center [1489, 532] width 22 height 19
click at [1514, 411] on div "12:00" at bounding box center [1496, 410] width 60 height 19
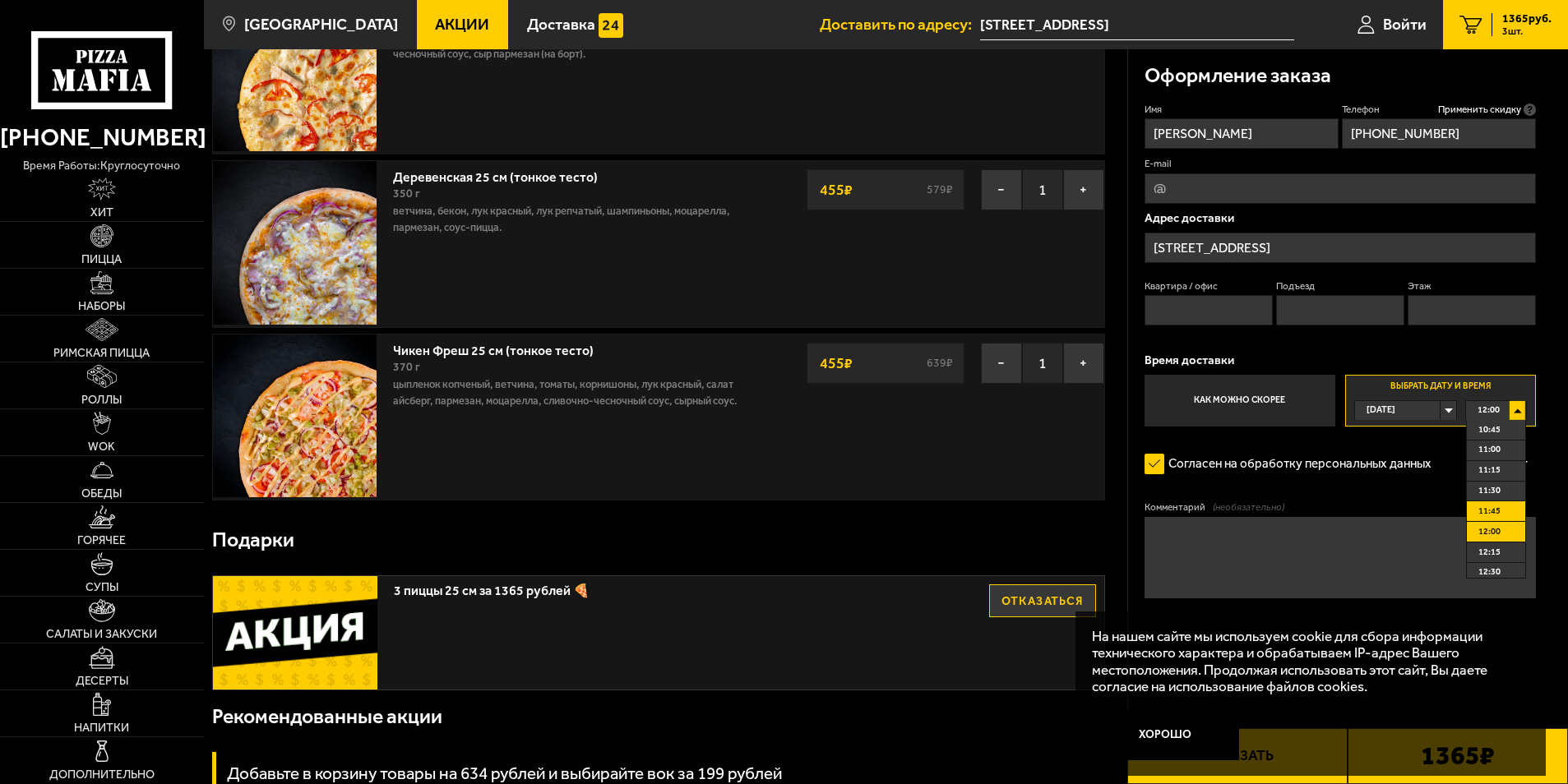
click at [1498, 513] on span "11:45" at bounding box center [1489, 511] width 22 height 19
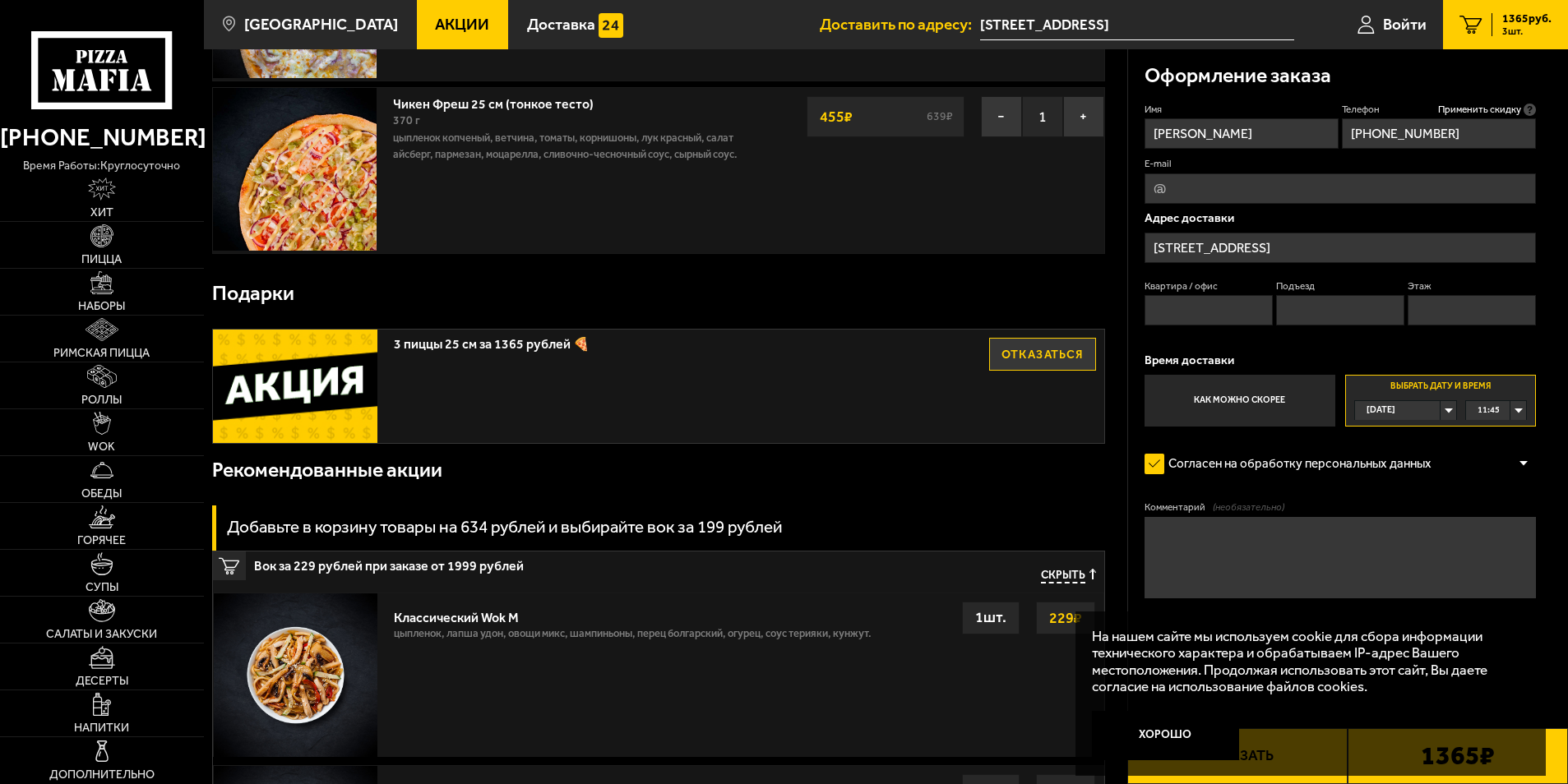
scroll to position [329, 0]
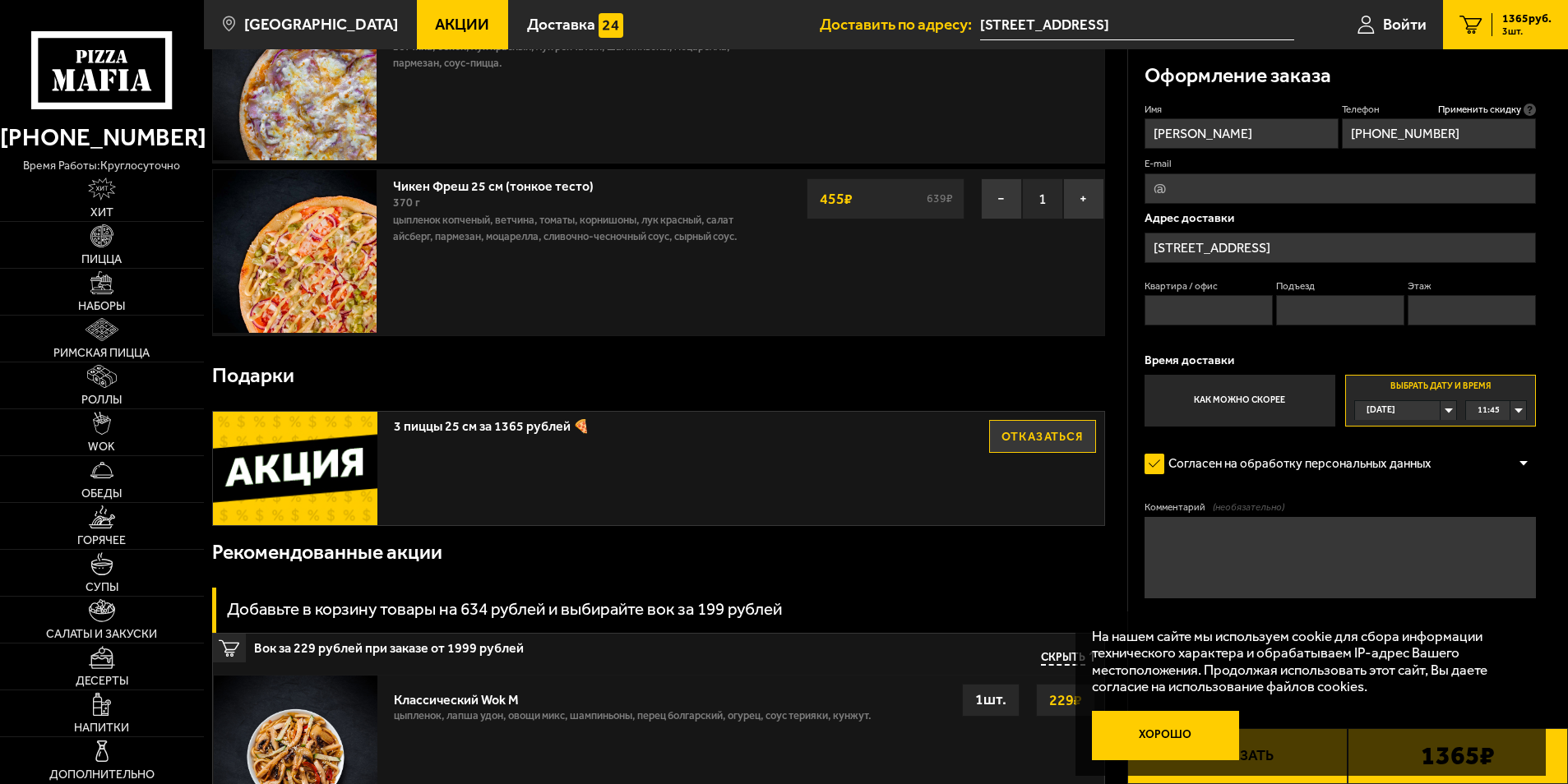
click at [1171, 745] on button "Хорошо" at bounding box center [1165, 735] width 147 height 49
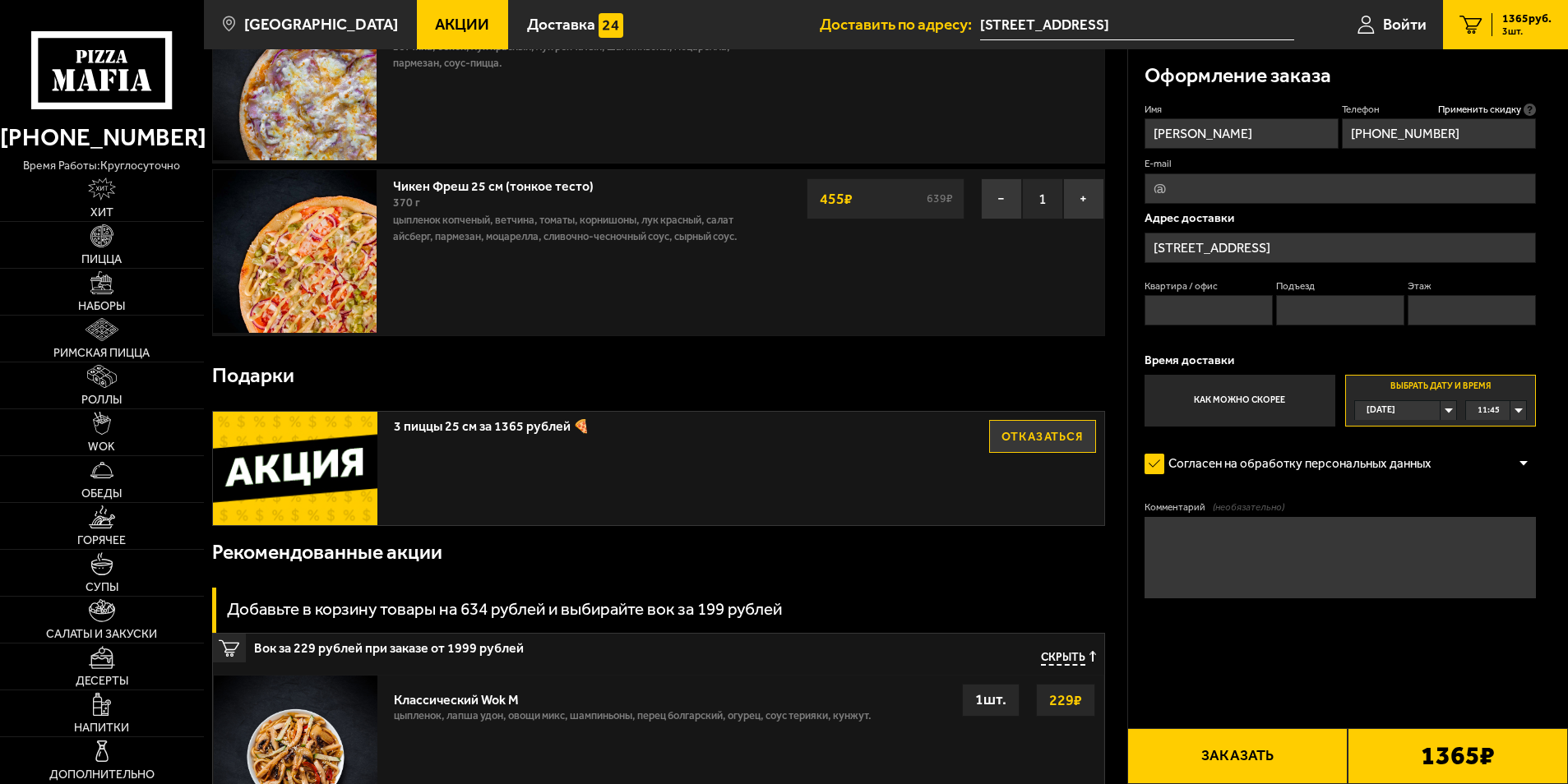
click at [1268, 759] on button "Заказать" at bounding box center [1237, 756] width 220 height 56
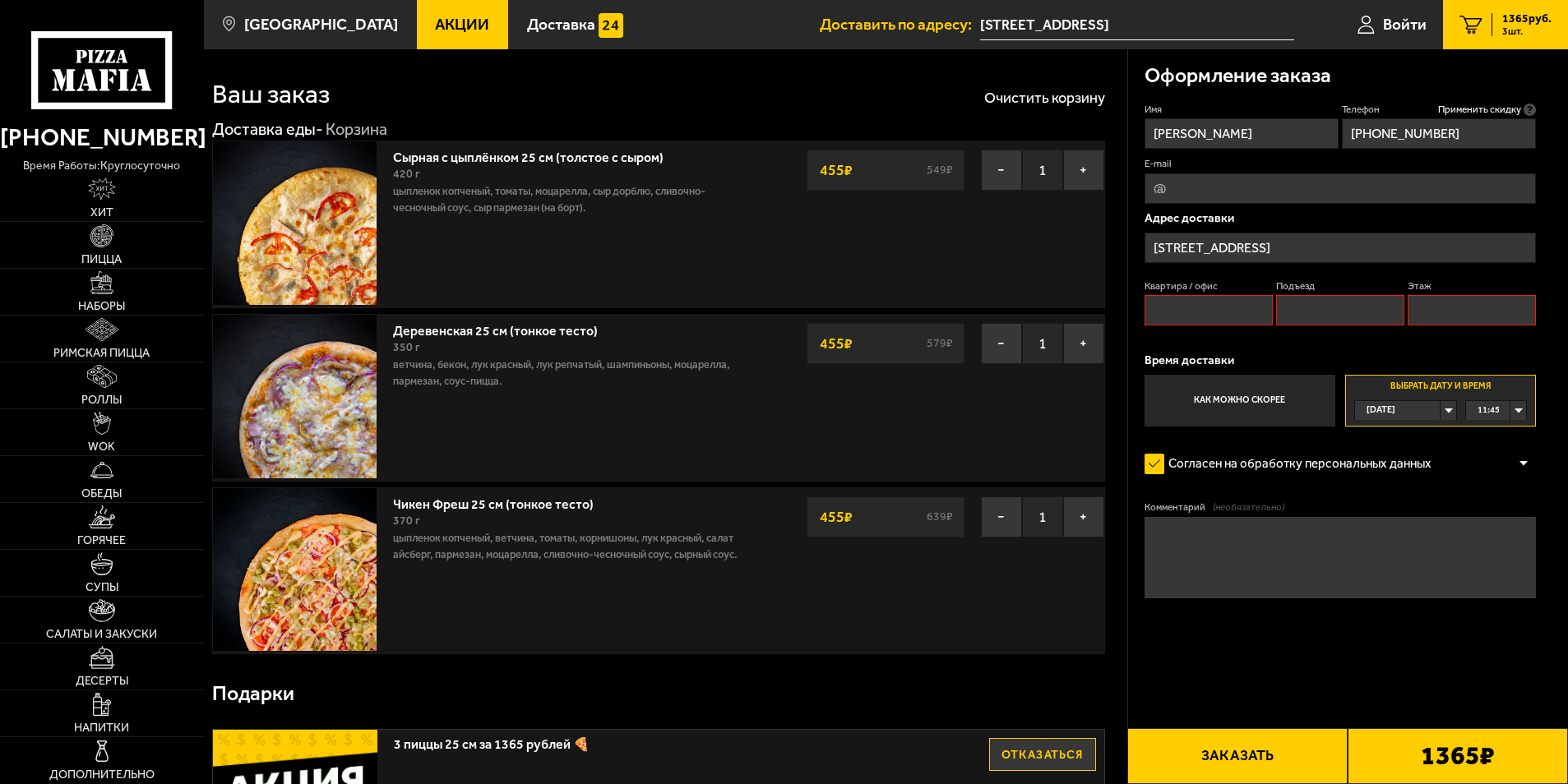
scroll to position [0, 0]
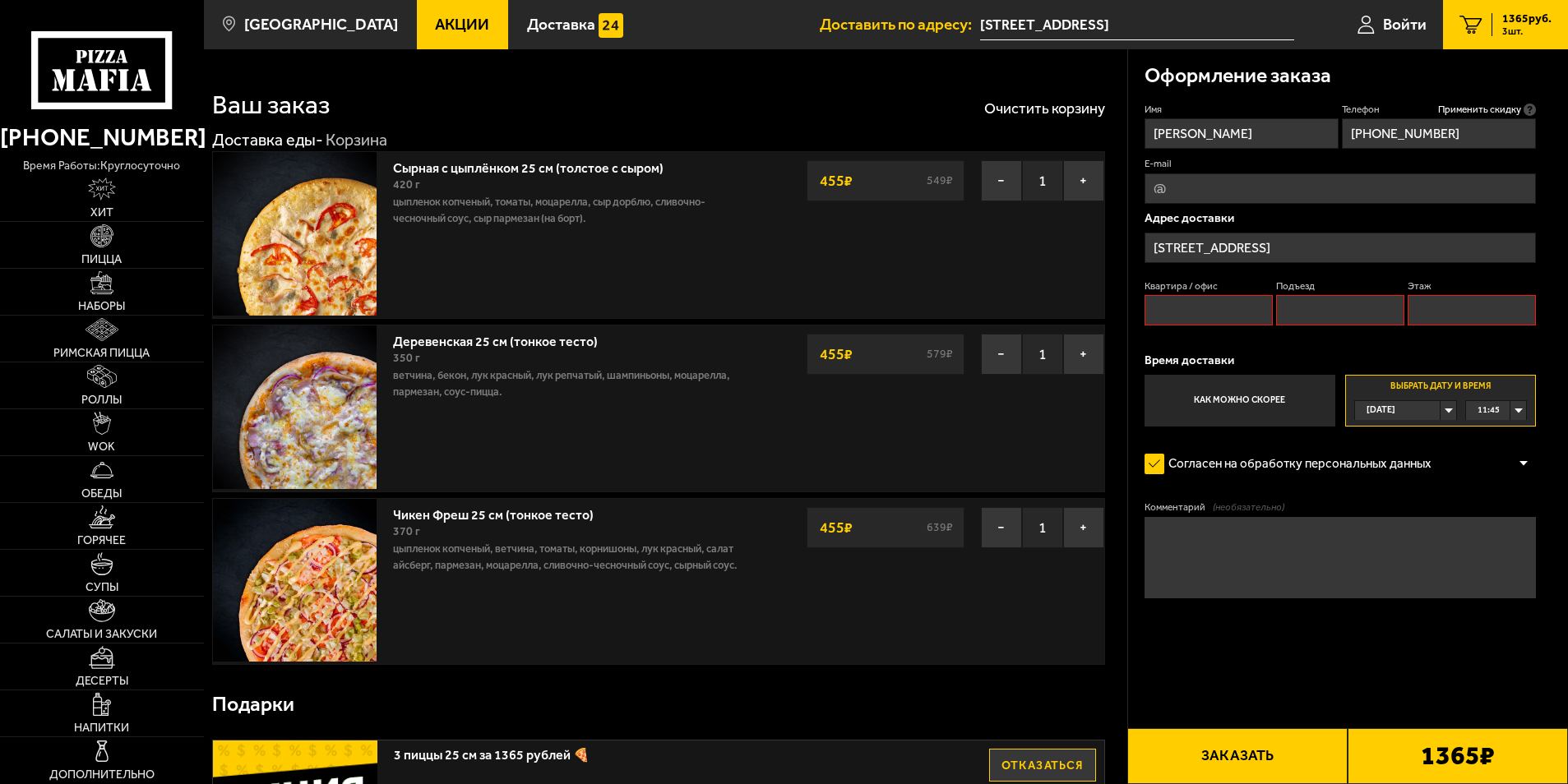
click at [1196, 309] on input "Квартира / офис" at bounding box center [1208, 310] width 129 height 30
type input "-"
type textarea "БЦ, позвонить по прибытию."
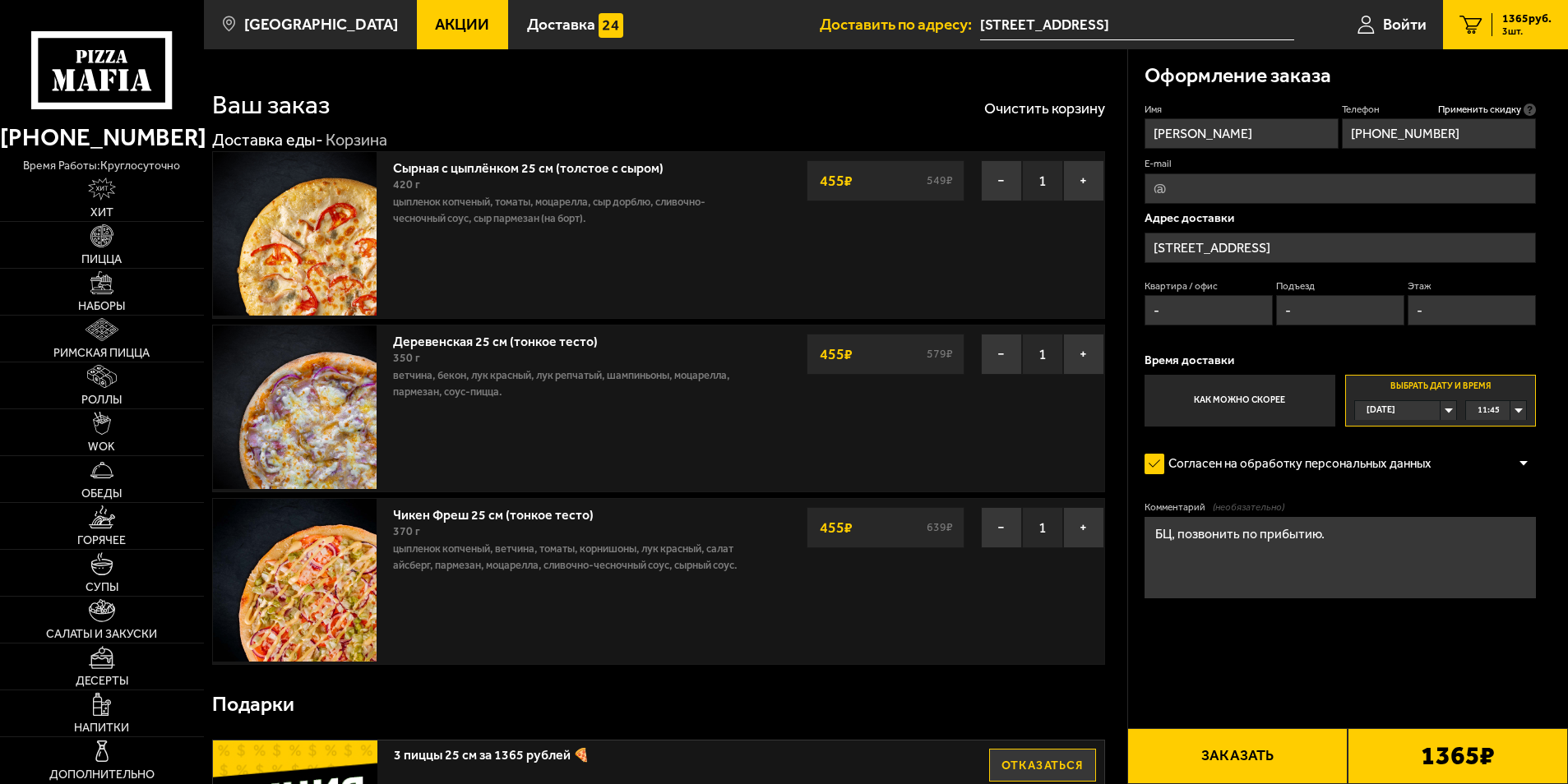
click at [1244, 764] on button "Заказать" at bounding box center [1237, 756] width 220 height 56
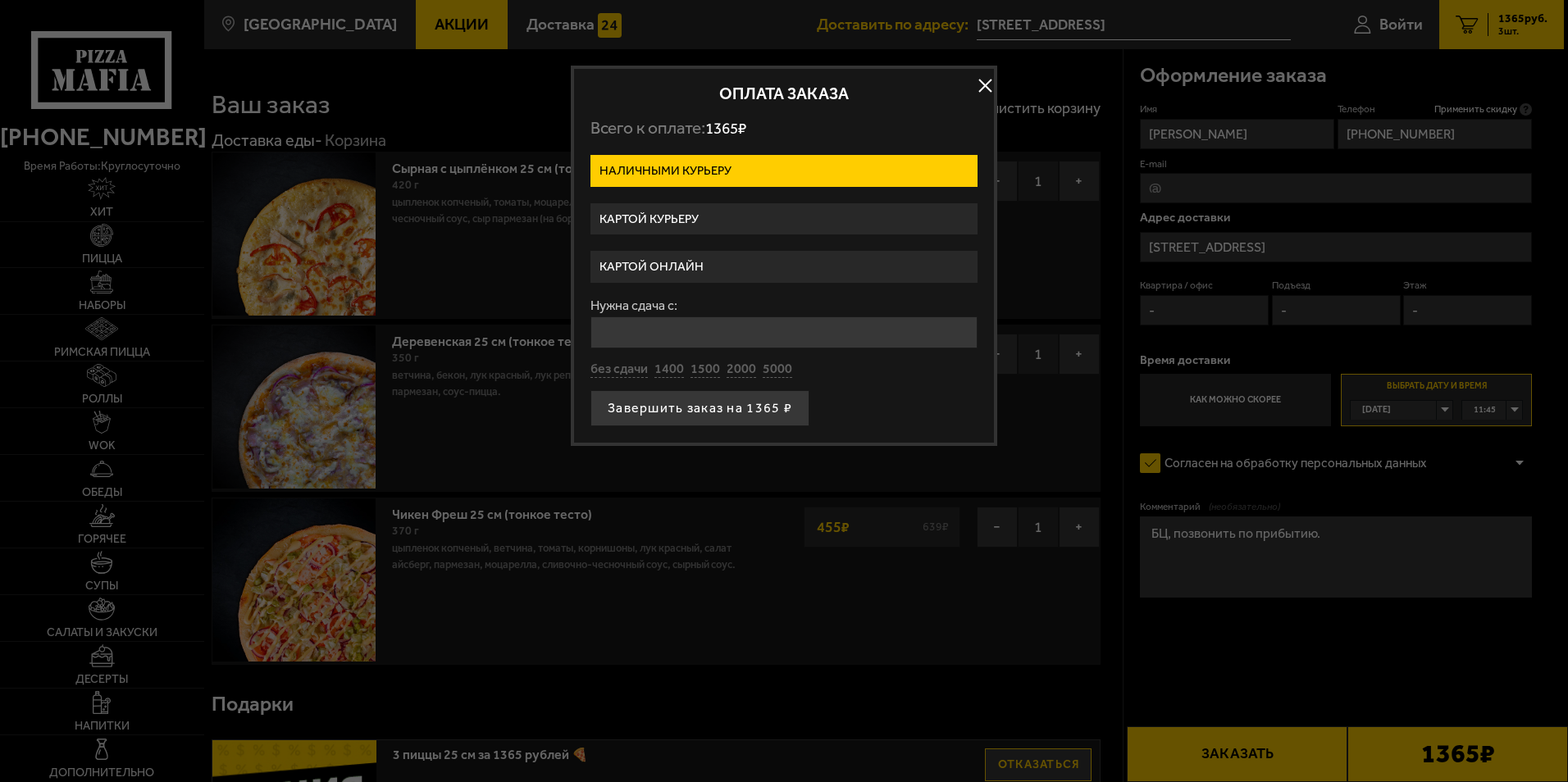
click at [652, 220] on label "Картой курьеру" at bounding box center [784, 219] width 387 height 32
click at [0, 0] on input "Картой курьеру" at bounding box center [0, 0] width 0 height 0
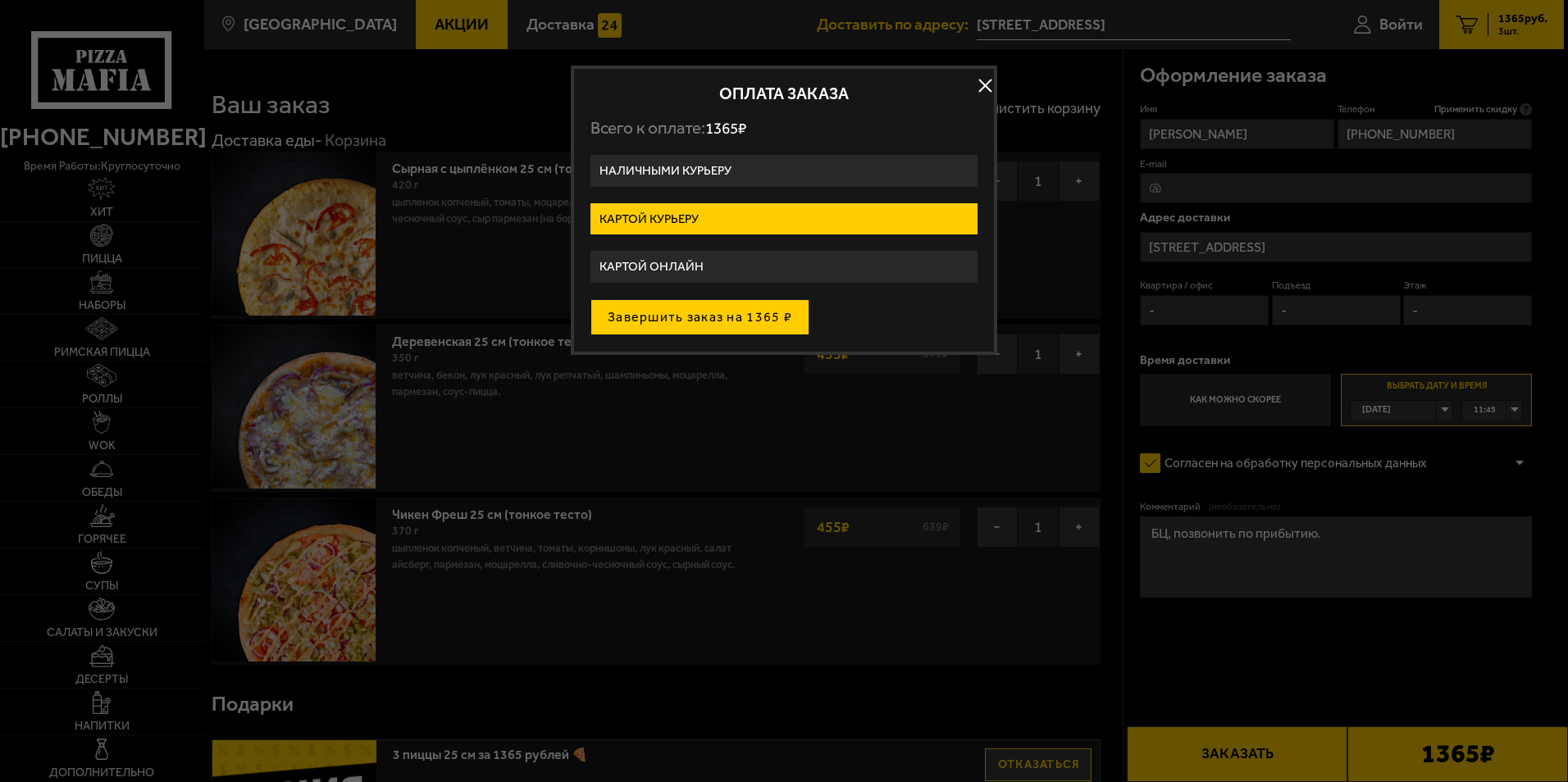
click at [700, 319] on button "Завершить заказ на 1365 ₽" at bounding box center [699, 317] width 218 height 36
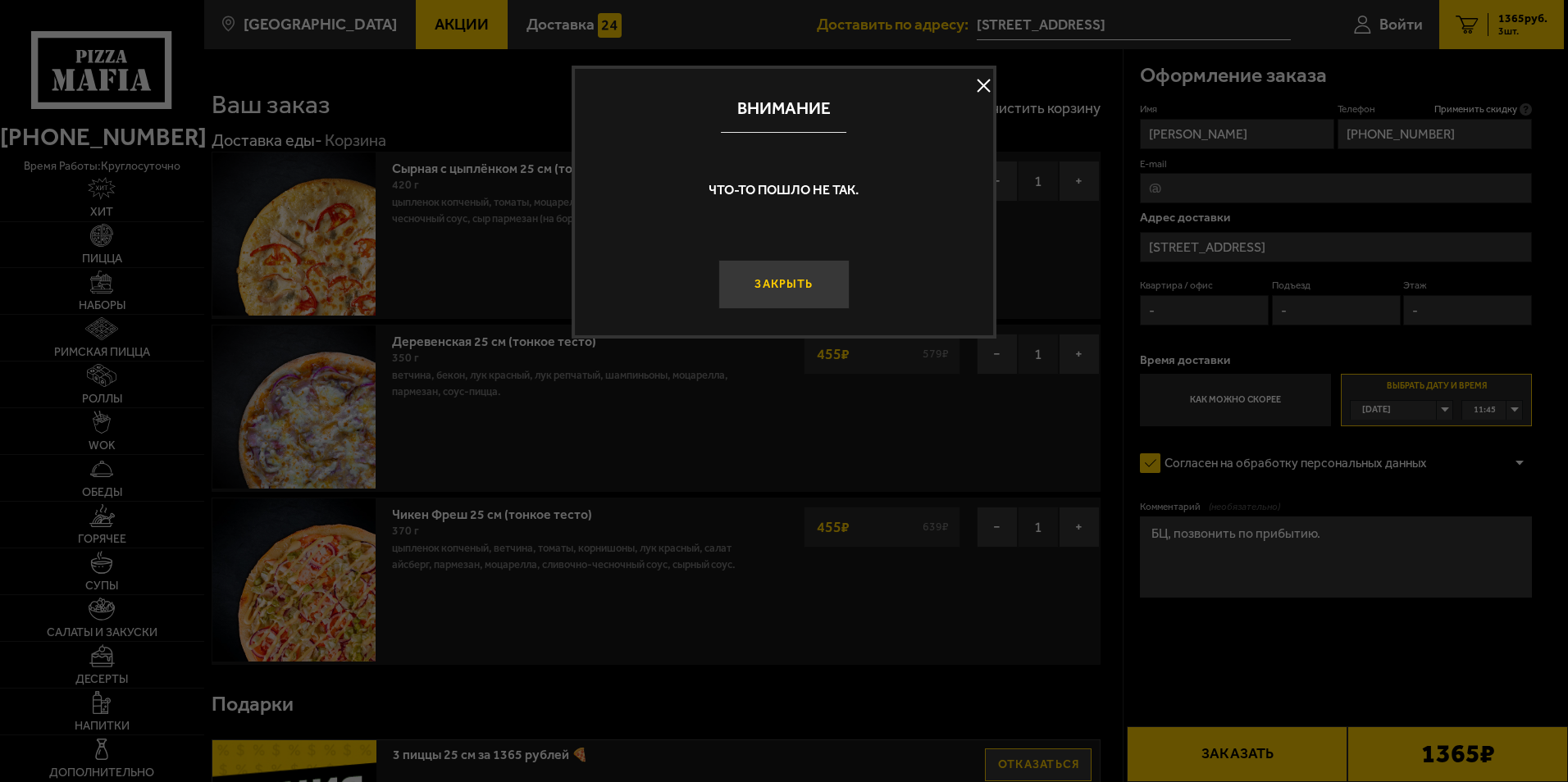
click at [799, 283] on button "Закрыть" at bounding box center [783, 284] width 131 height 49
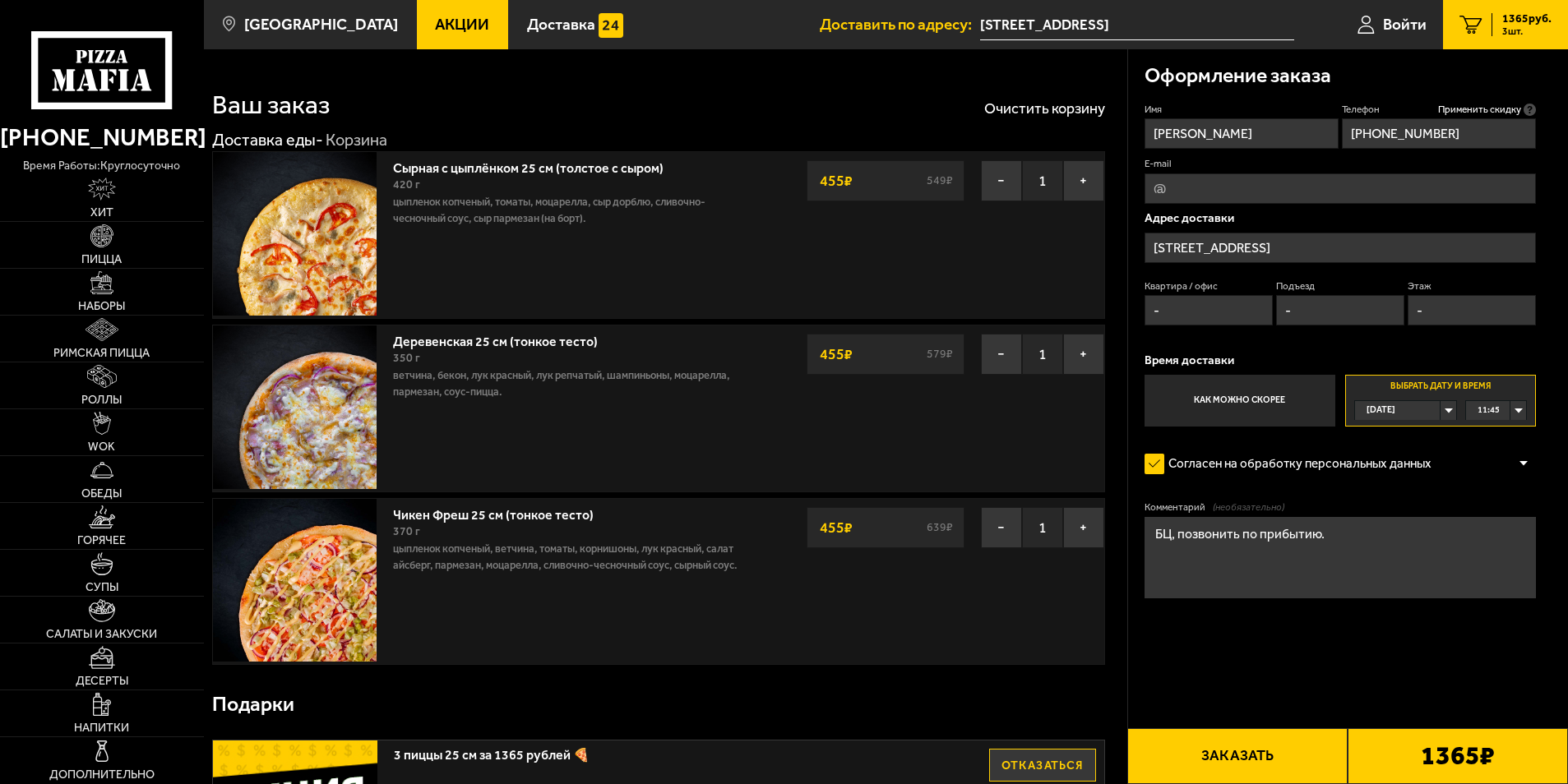
click at [1234, 759] on button "Заказать" at bounding box center [1237, 756] width 220 height 56
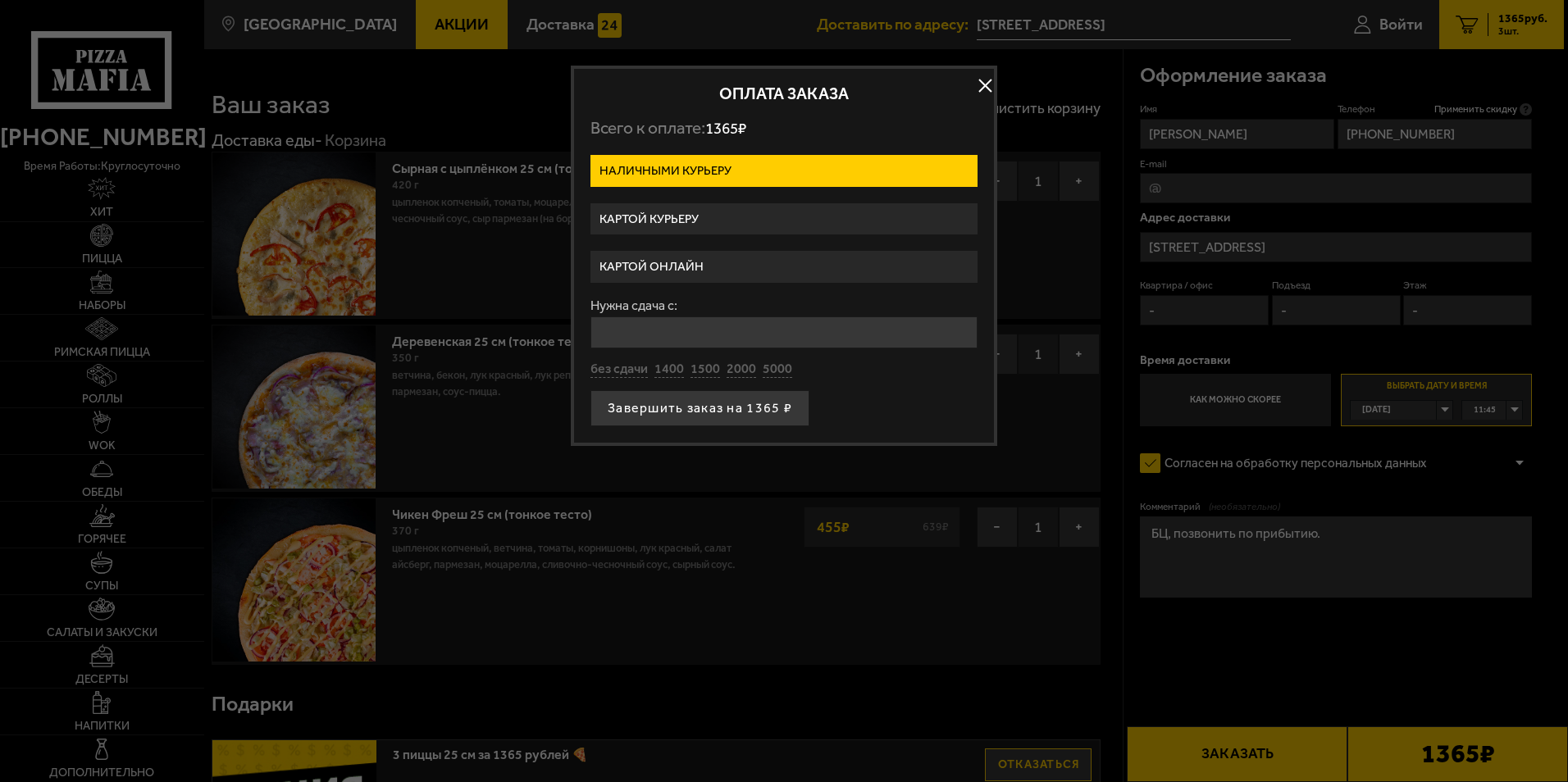
click at [675, 218] on label "Картой курьеру" at bounding box center [784, 219] width 387 height 32
click at [0, 0] on input "Картой курьеру" at bounding box center [0, 0] width 0 height 0
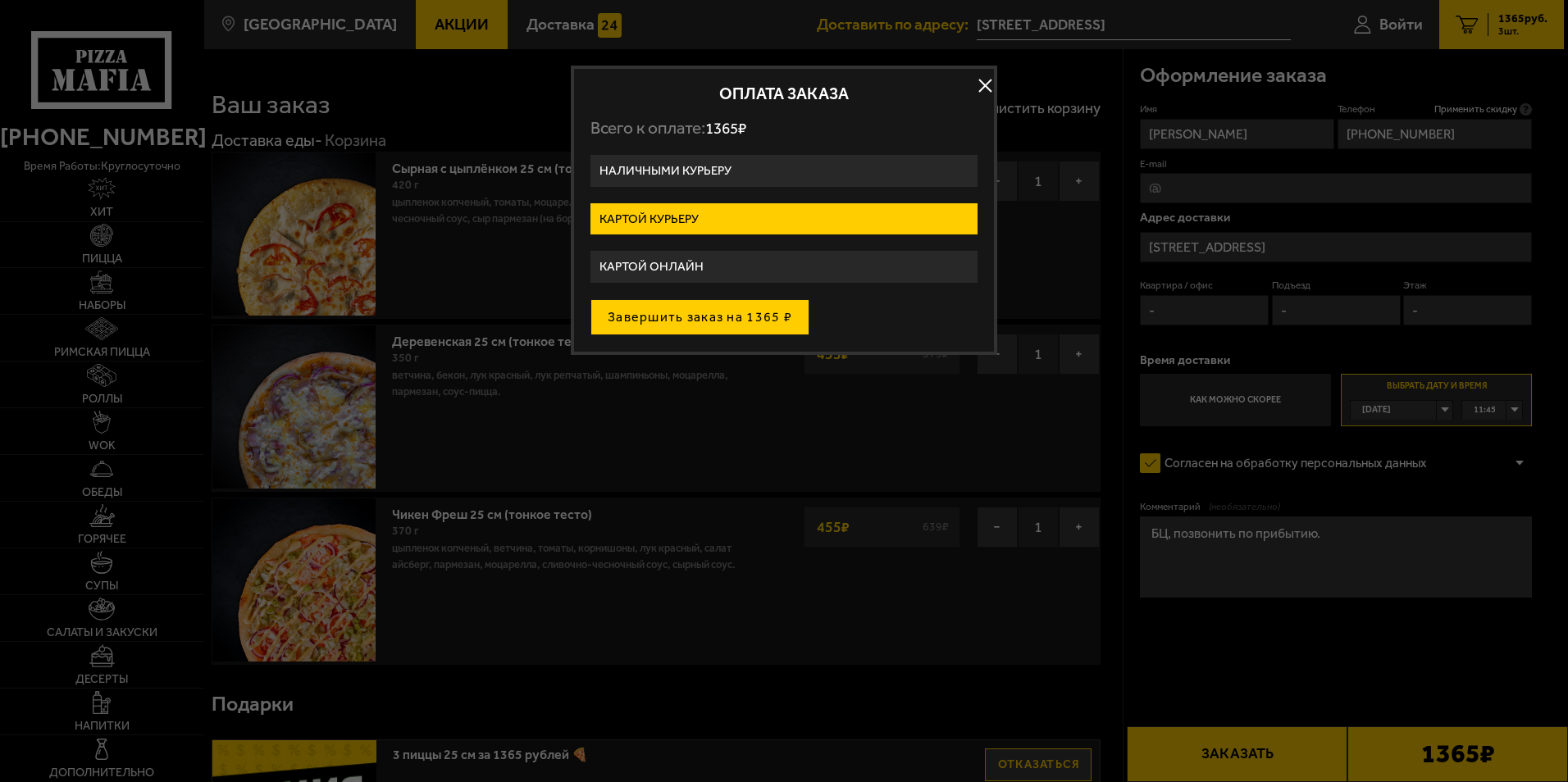
click at [709, 313] on button "Завершить заказ на 1365 ₽" at bounding box center [699, 317] width 218 height 36
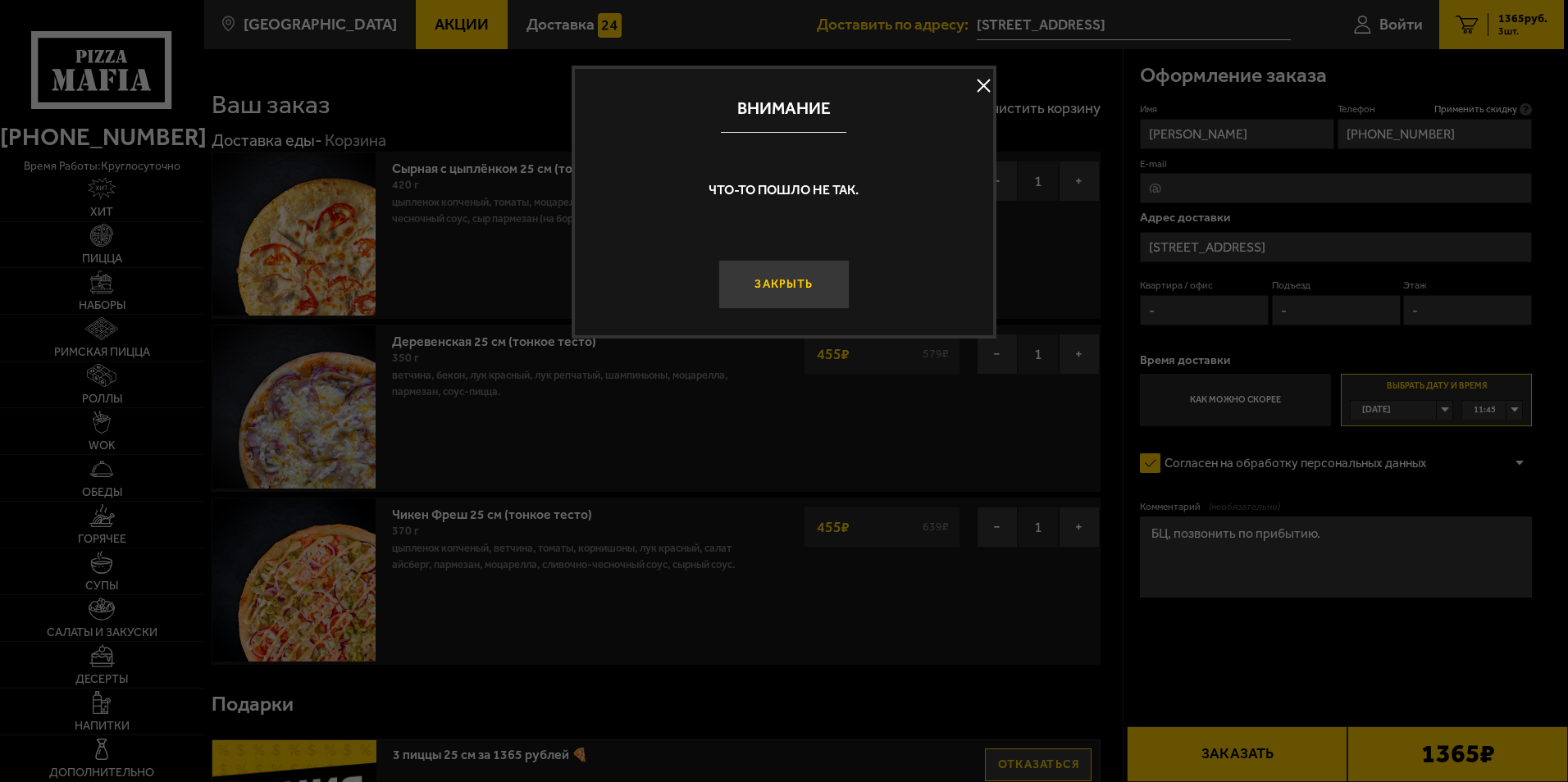
click at [794, 285] on button "Закрыть" at bounding box center [783, 284] width 131 height 49
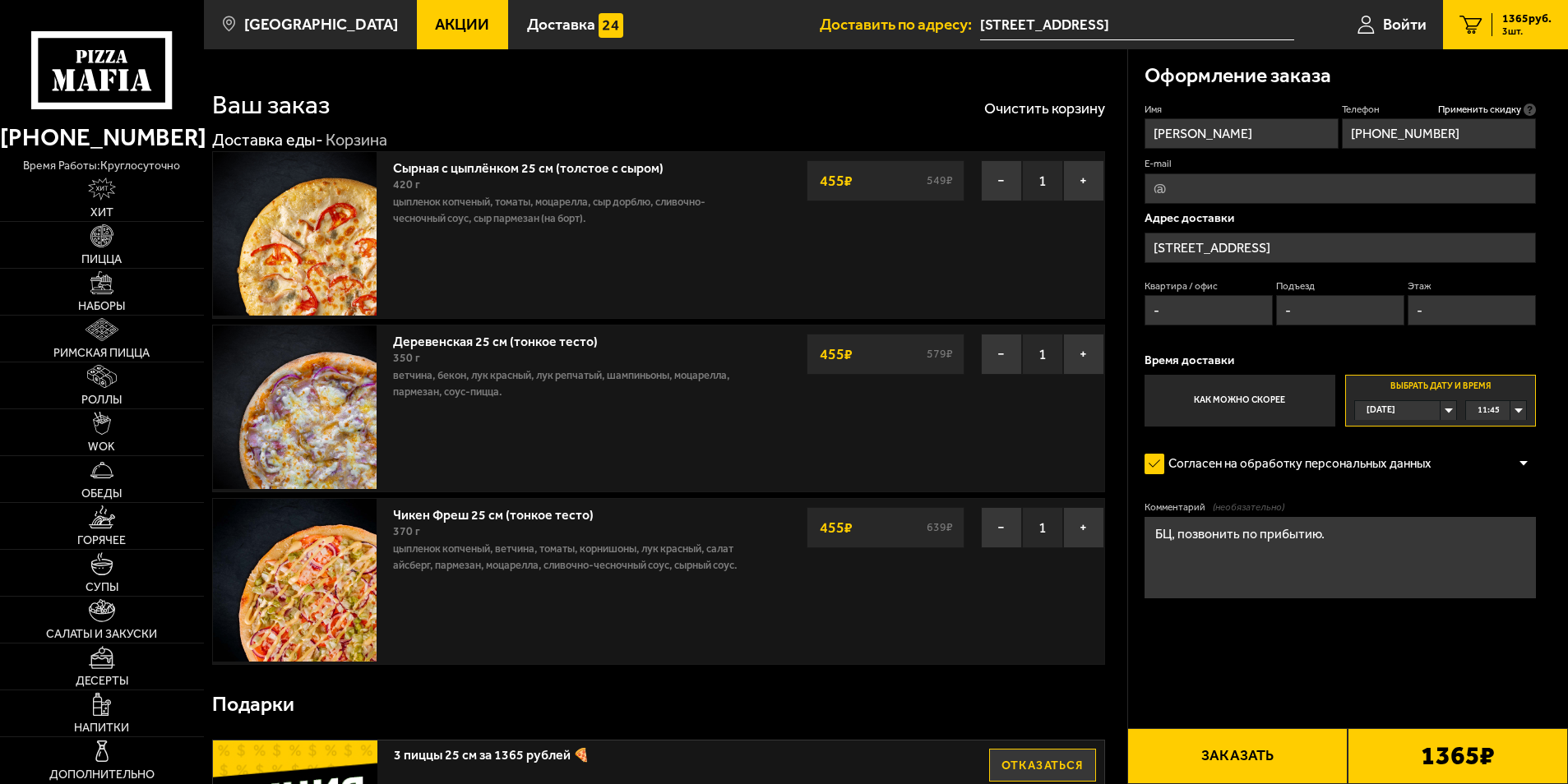
click at [1524, 414] on div "11:45" at bounding box center [1496, 410] width 60 height 19
click at [1488, 534] on span "12:00" at bounding box center [1489, 532] width 22 height 19
click at [1425, 675] on form "Имя [PERSON_NAME] Телефон Применить скидку Вы будете зарегистрированы автоматич…" at bounding box center [1340, 399] width 392 height 592
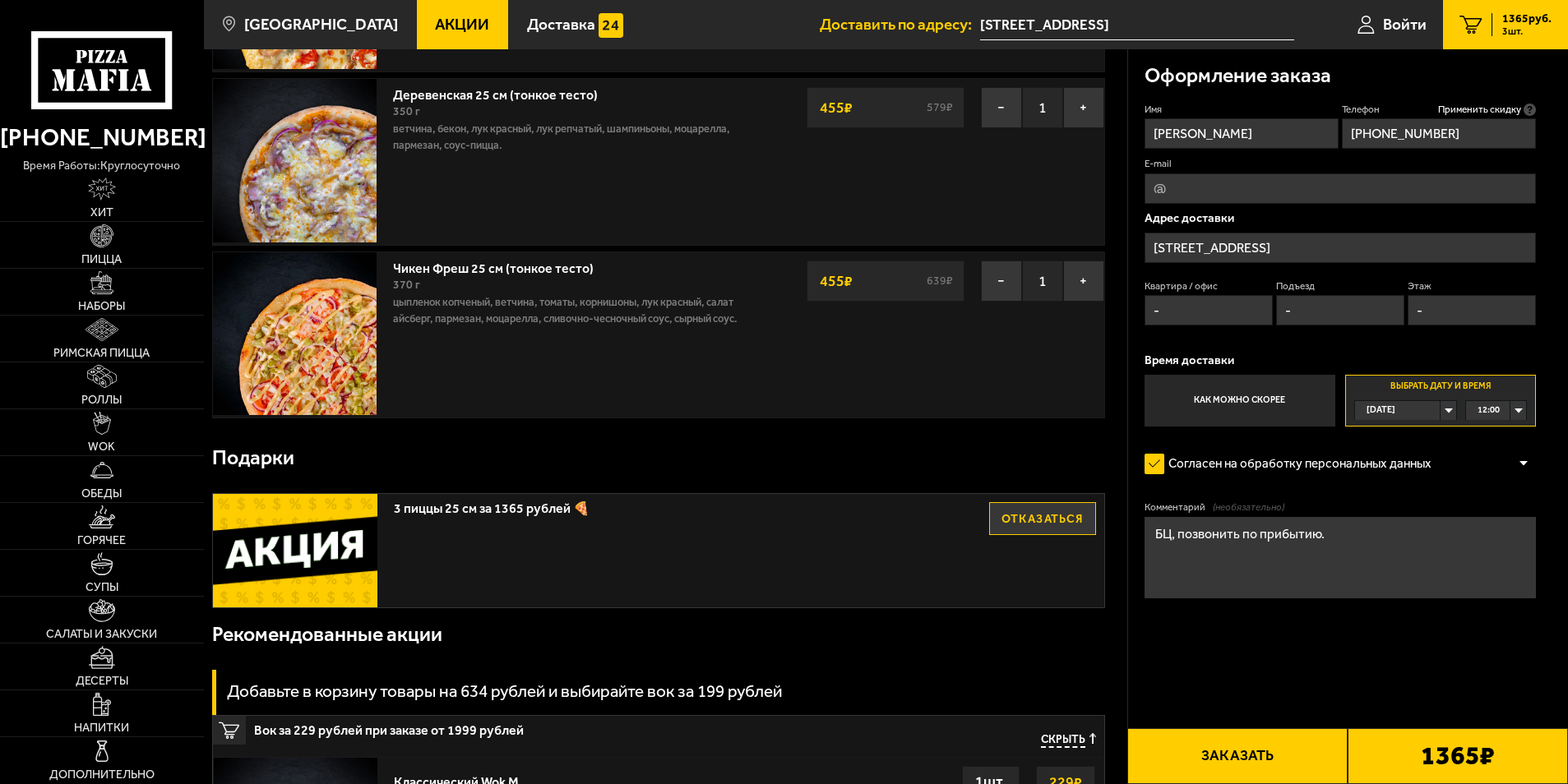
click at [1262, 762] on button "Заказать" at bounding box center [1237, 756] width 220 height 56
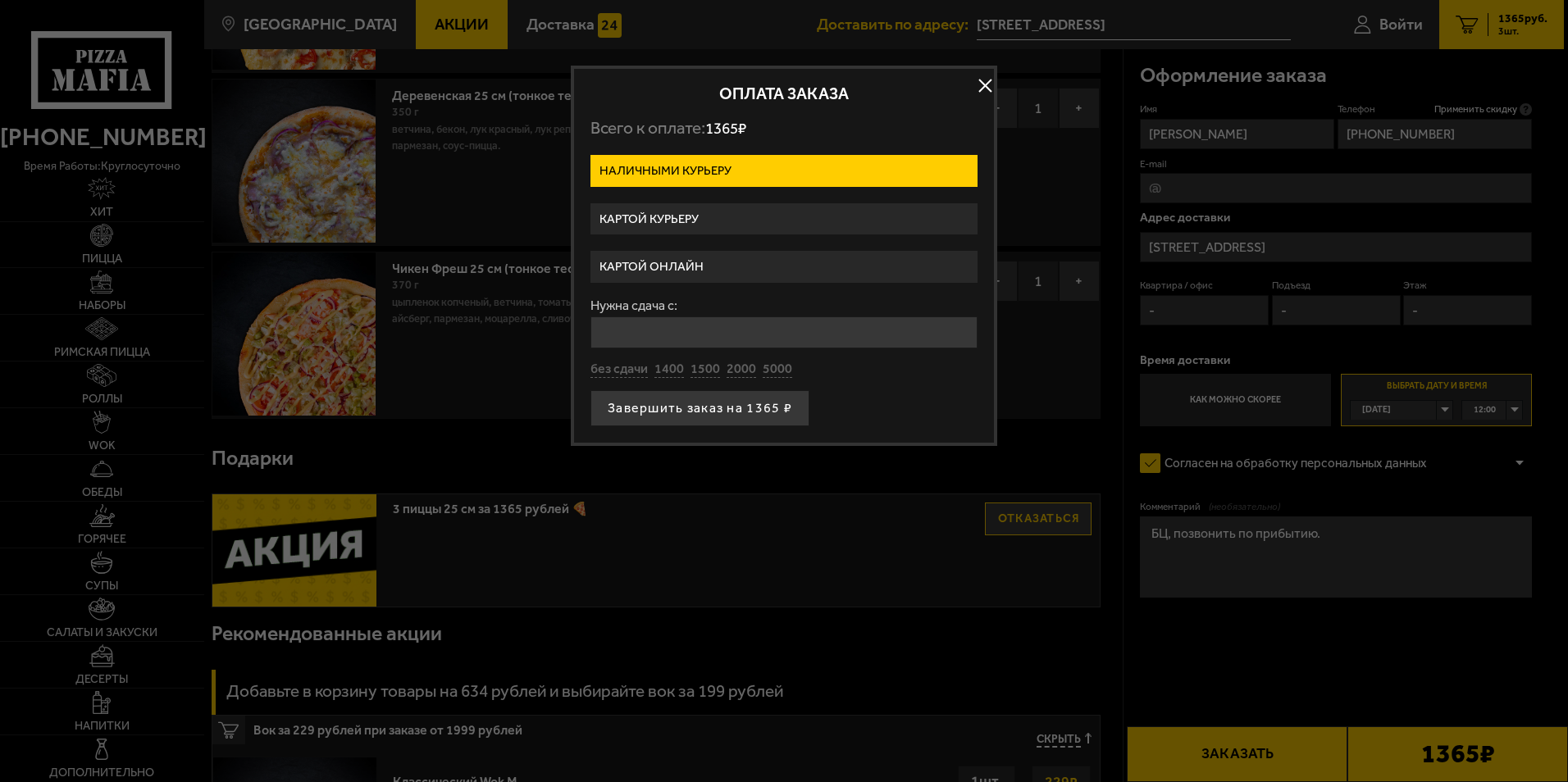
click at [679, 221] on label "Картой курьеру" at bounding box center [784, 219] width 387 height 32
click at [0, 0] on input "Картой курьеру" at bounding box center [0, 0] width 0 height 0
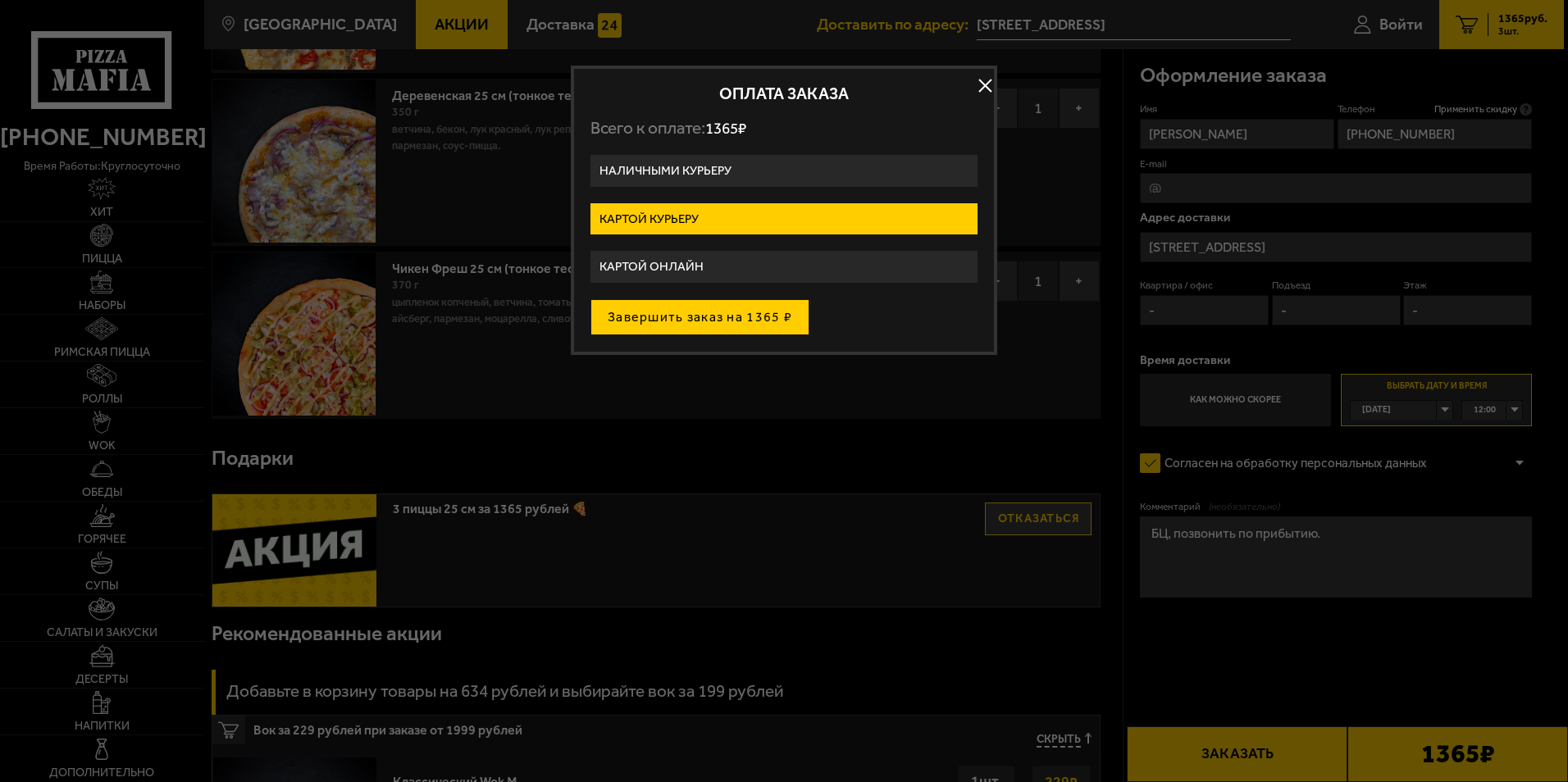
click at [732, 325] on button "Завершить заказ на 1365 ₽" at bounding box center [699, 317] width 218 height 36
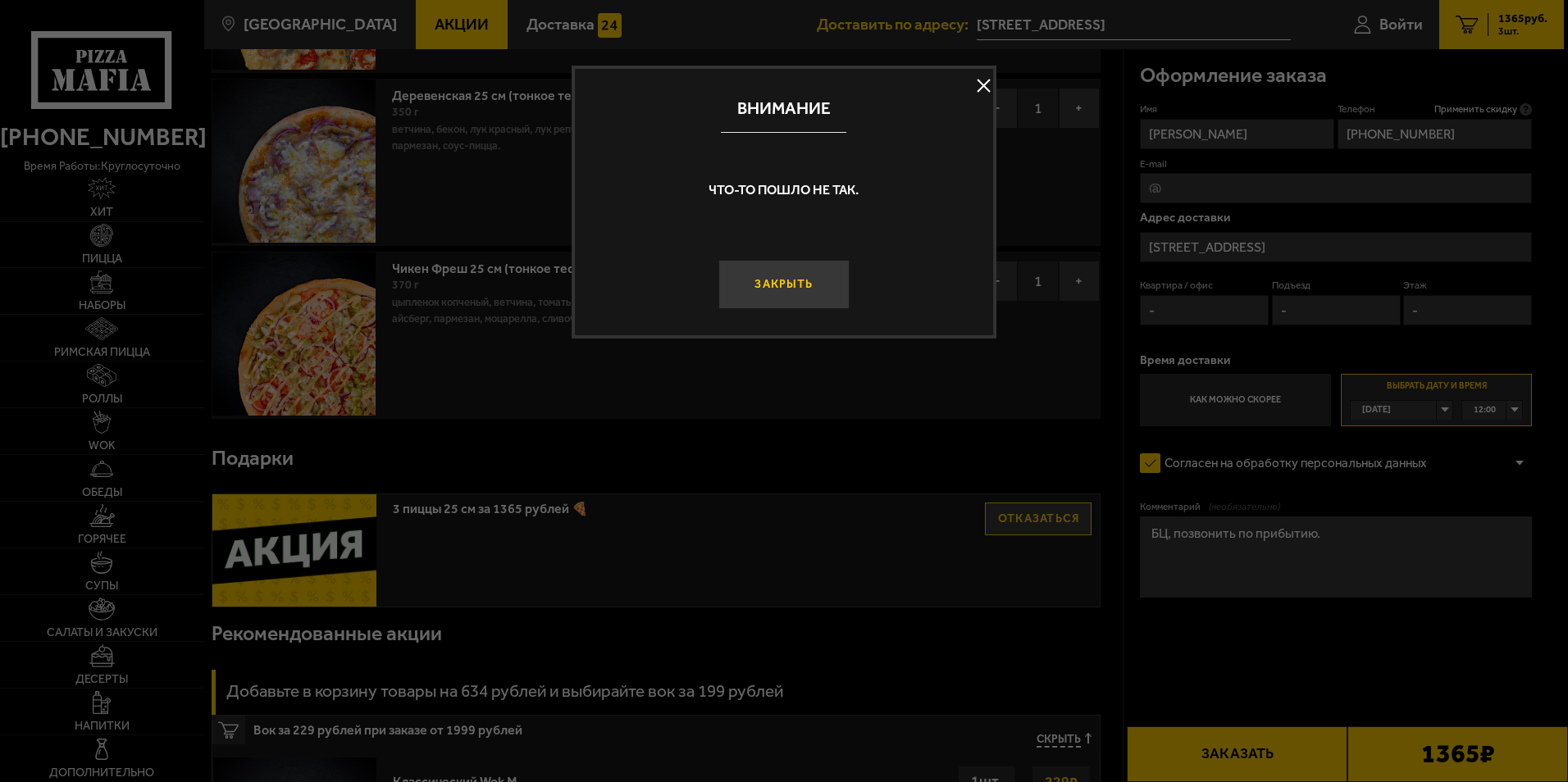
click at [785, 280] on button "Закрыть" at bounding box center [783, 284] width 131 height 49
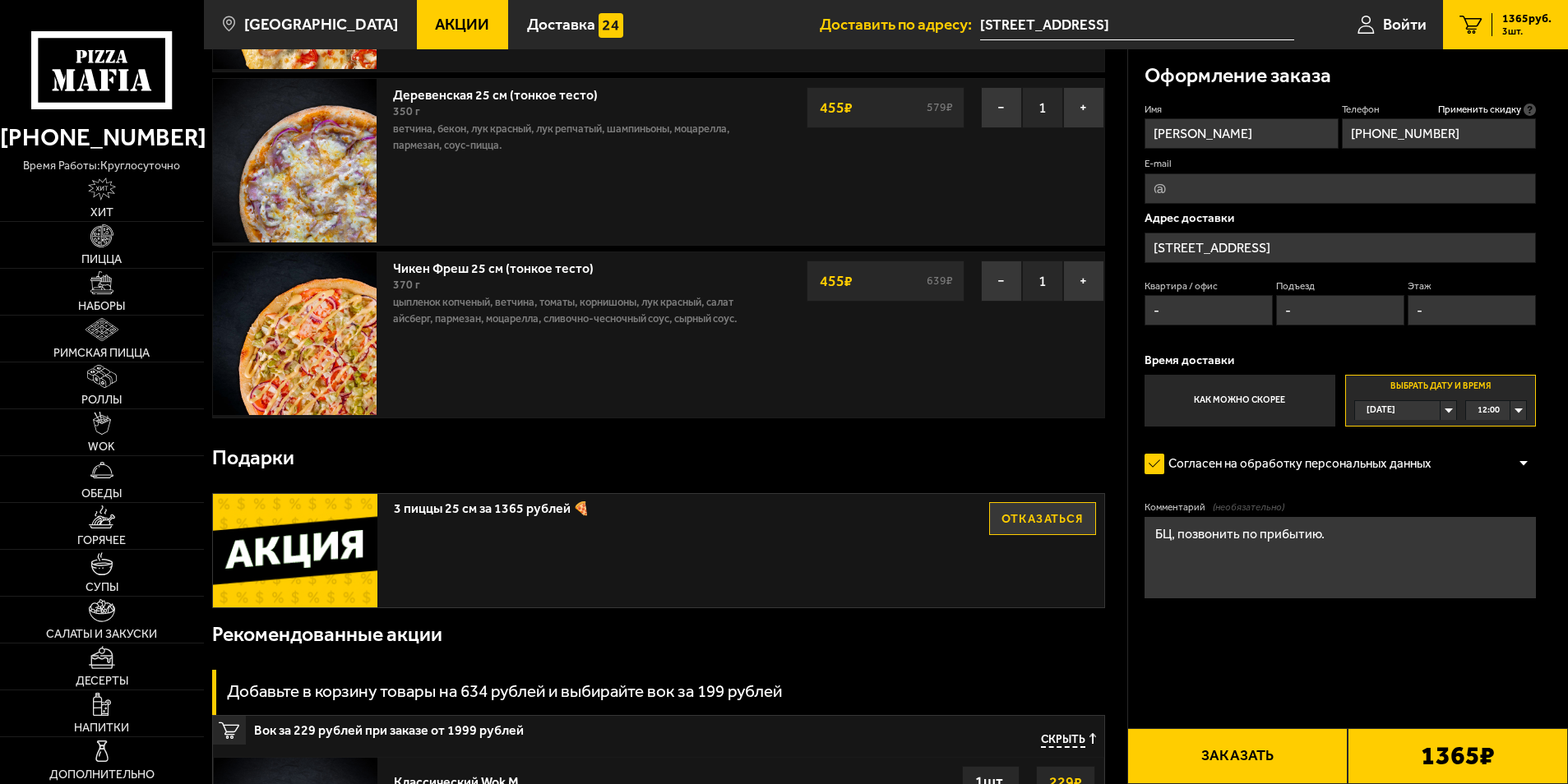
click at [1518, 413] on div "12:00" at bounding box center [1496, 410] width 60 height 19
click at [1491, 507] on span "11:45" at bounding box center [1489, 511] width 22 height 19
click at [1265, 754] on button "Заказать" at bounding box center [1237, 756] width 220 height 56
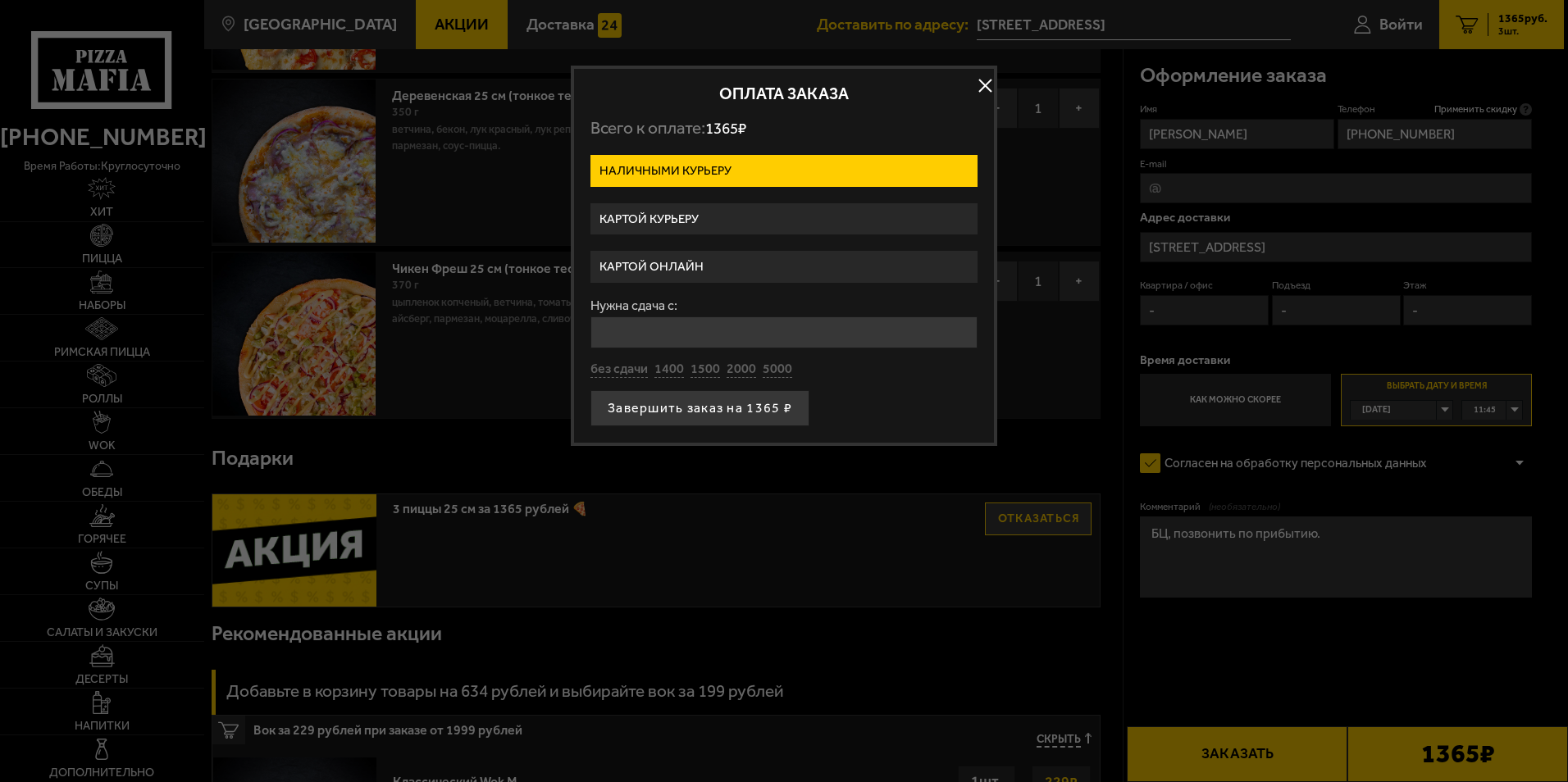
click at [716, 266] on label "Картой онлайн" at bounding box center [784, 267] width 387 height 32
click at [0, 0] on input "Картой онлайн" at bounding box center [0, 0] width 0 height 0
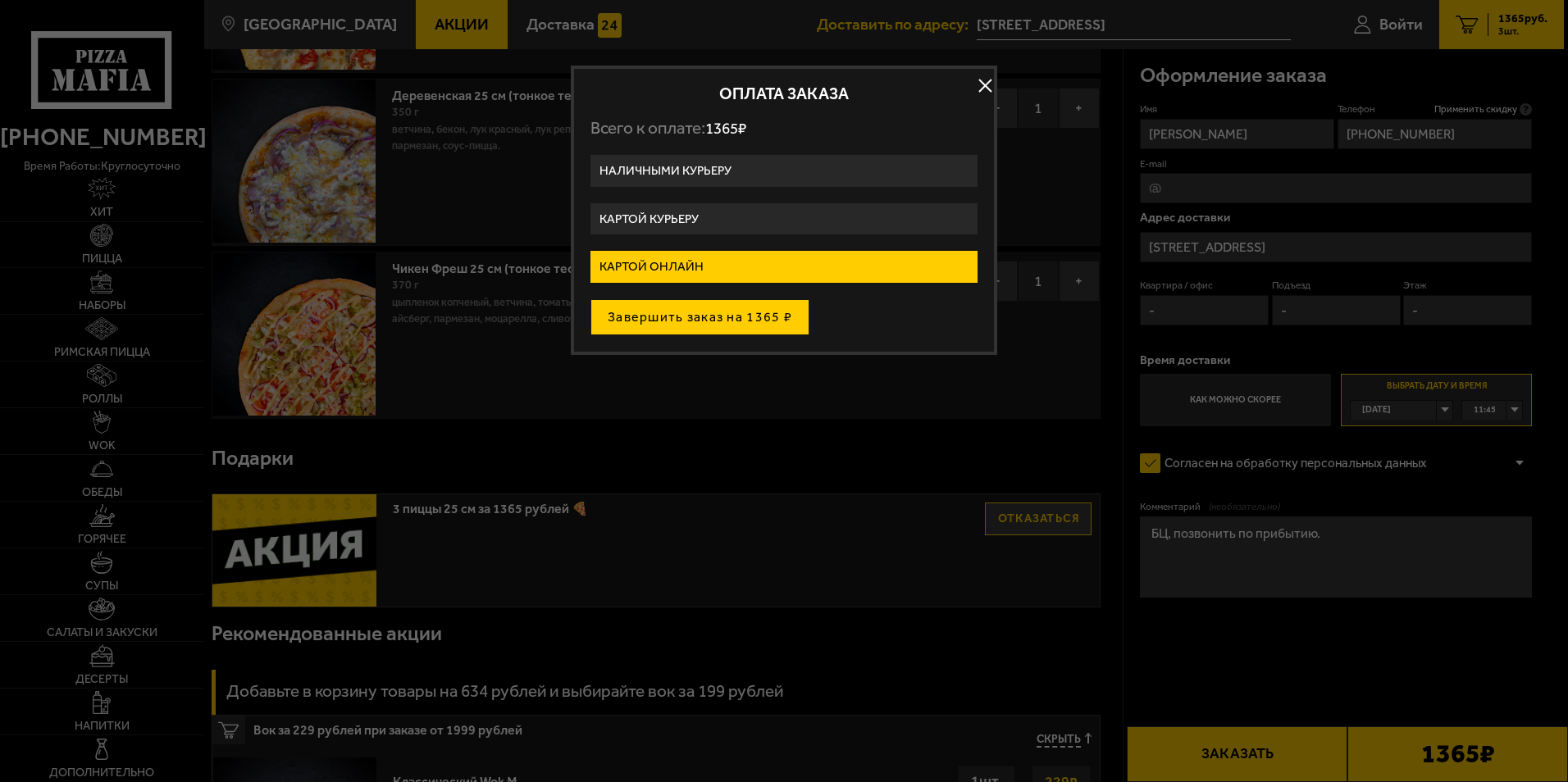
click at [730, 320] on button "Завершить заказ на 1365 ₽" at bounding box center [699, 317] width 218 height 36
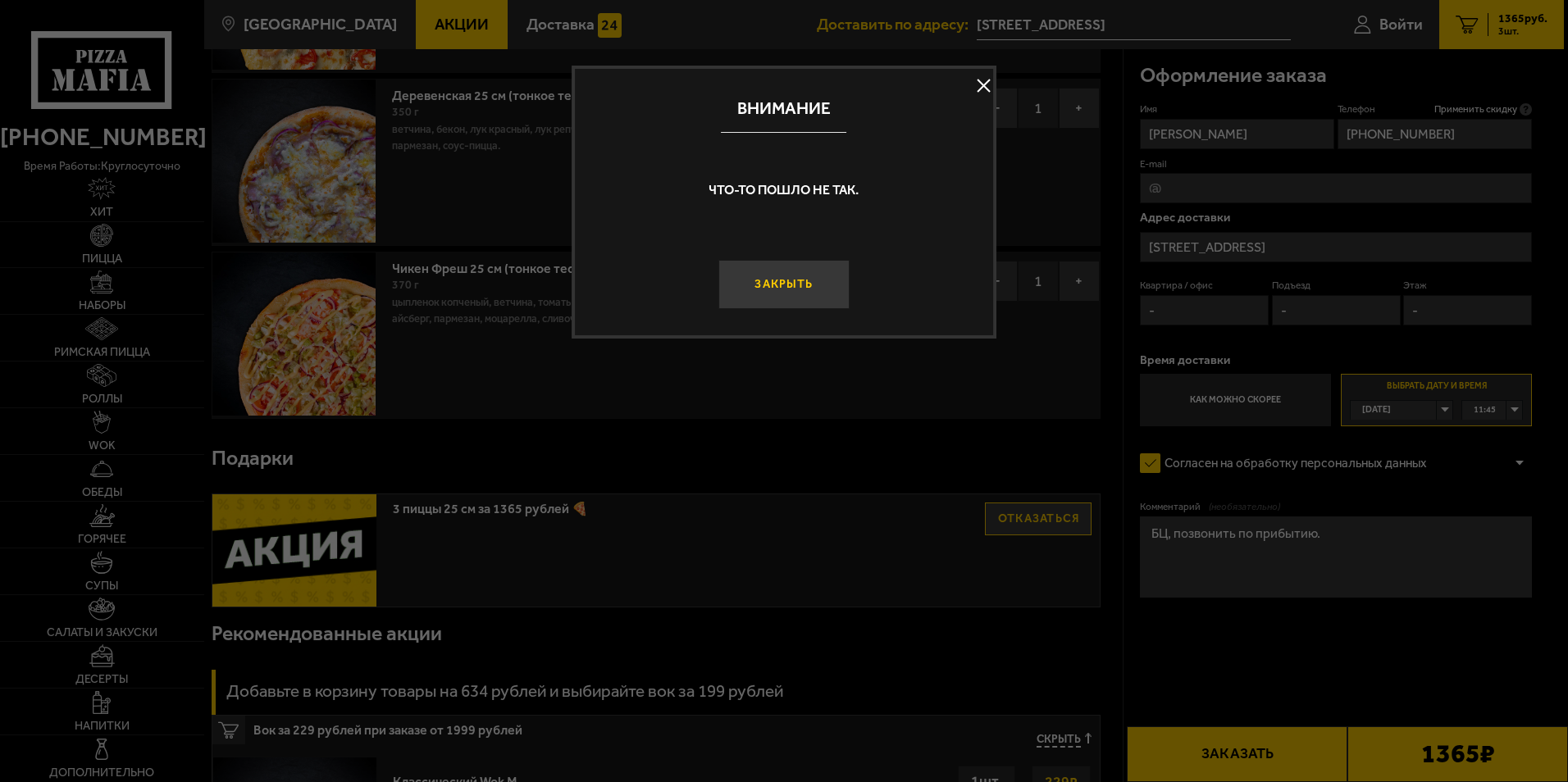
click at [797, 283] on button "Закрыть" at bounding box center [783, 284] width 131 height 49
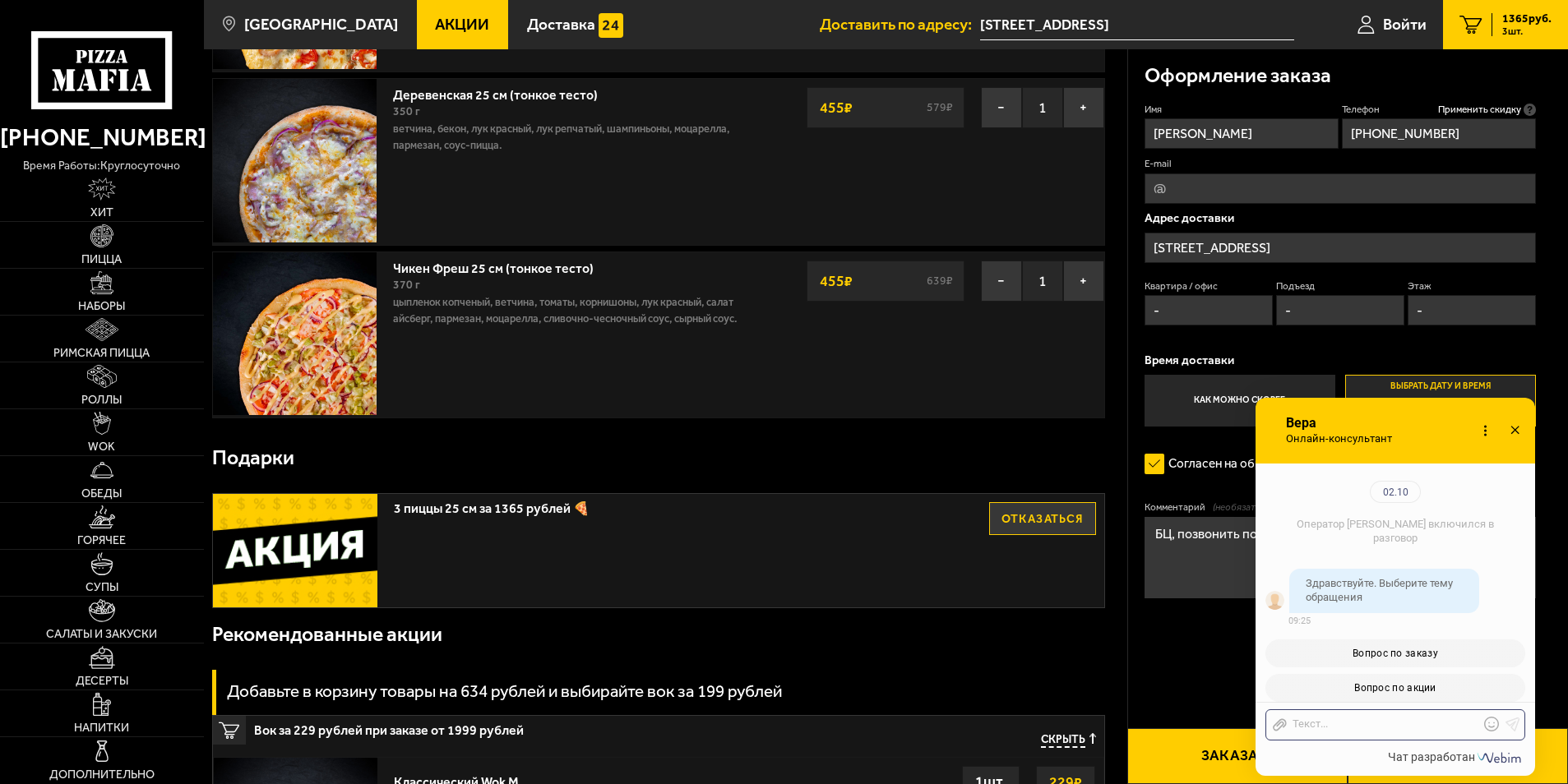
checkbox input "true"
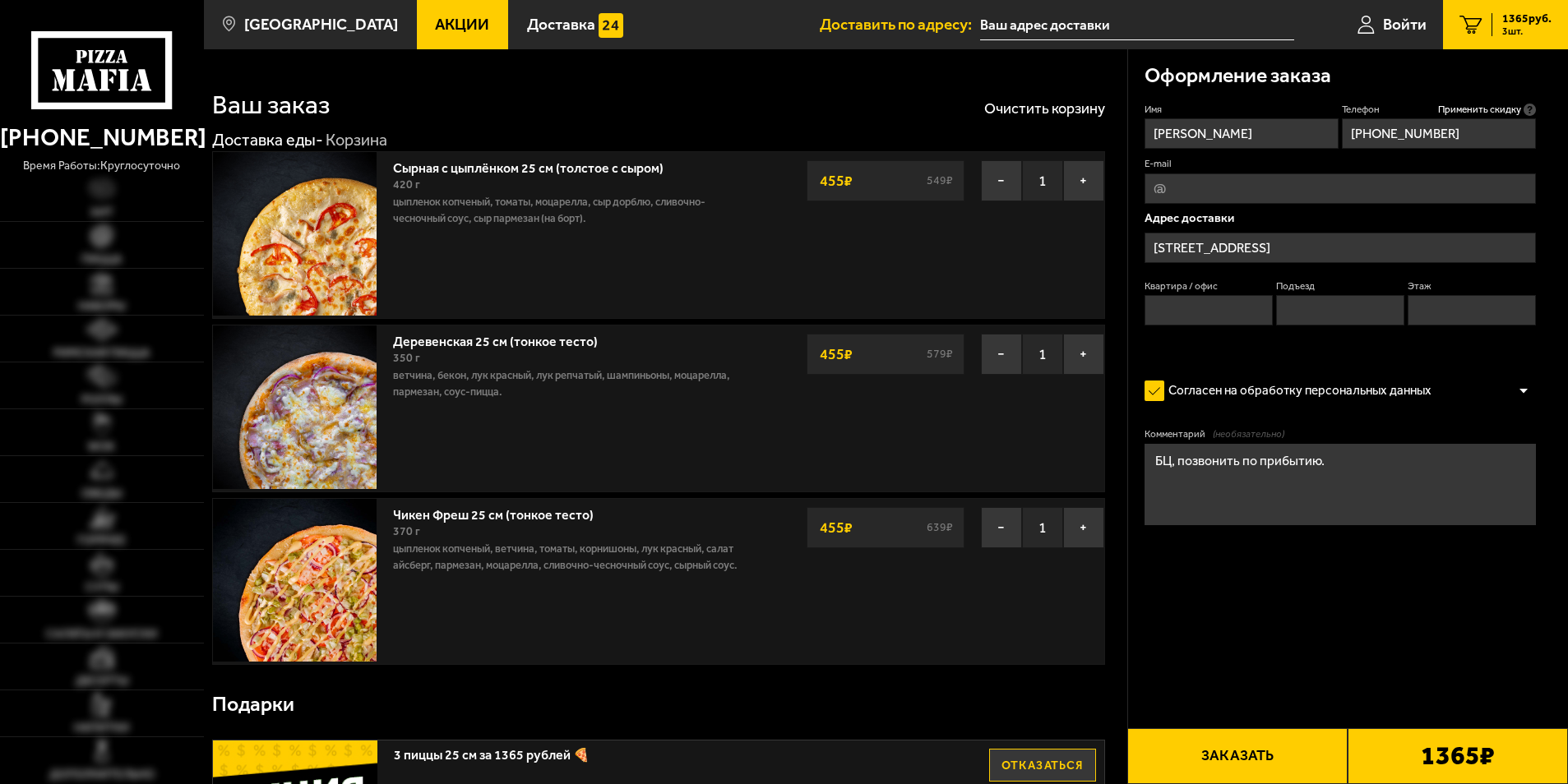
scroll to position [247, 0]
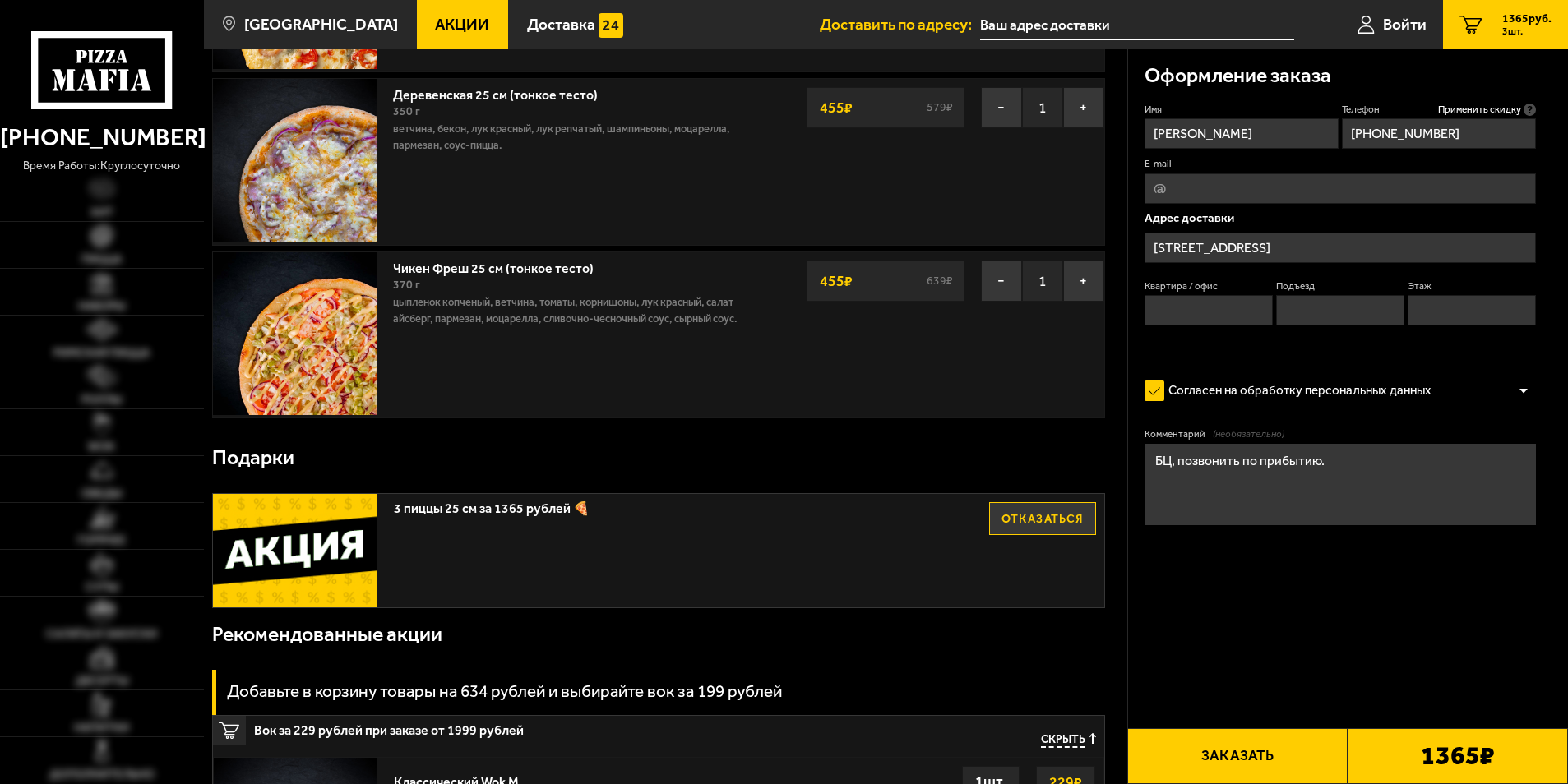
type input "Тобольская улица, 12"
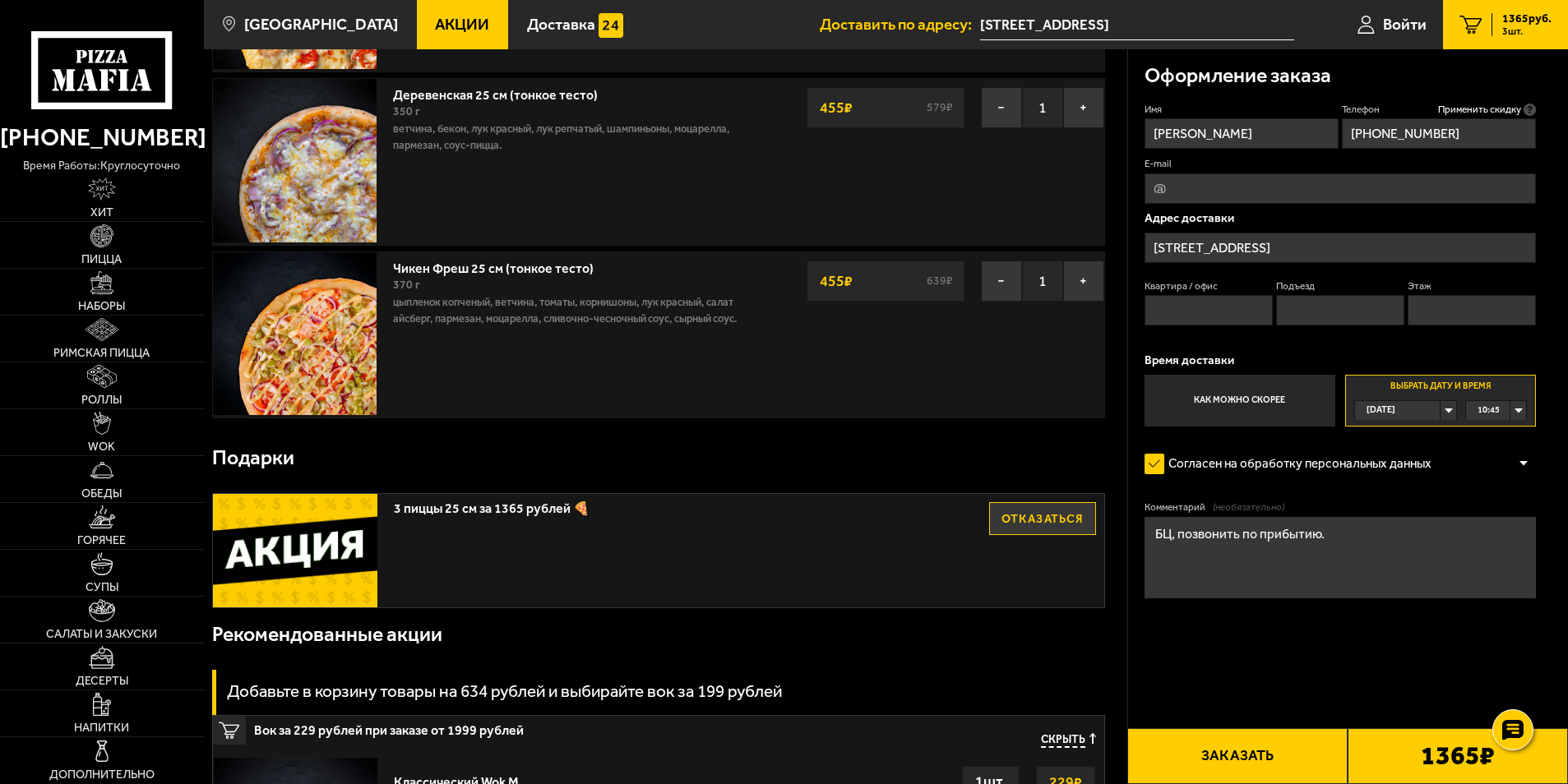
drag, startPoint x: 1266, startPoint y: 753, endPoint x: 1279, endPoint y: 631, distance: 123.2
click at [1517, 412] on div "10:45" at bounding box center [1496, 410] width 60 height 19
click at [1509, 515] on li "11:45" at bounding box center [1496, 511] width 58 height 21
click at [1425, 673] on form "Имя Дмитрий Телефон Применить скидку Вы будете зарегистрированы автоматически. …" at bounding box center [1340, 399] width 392 height 592
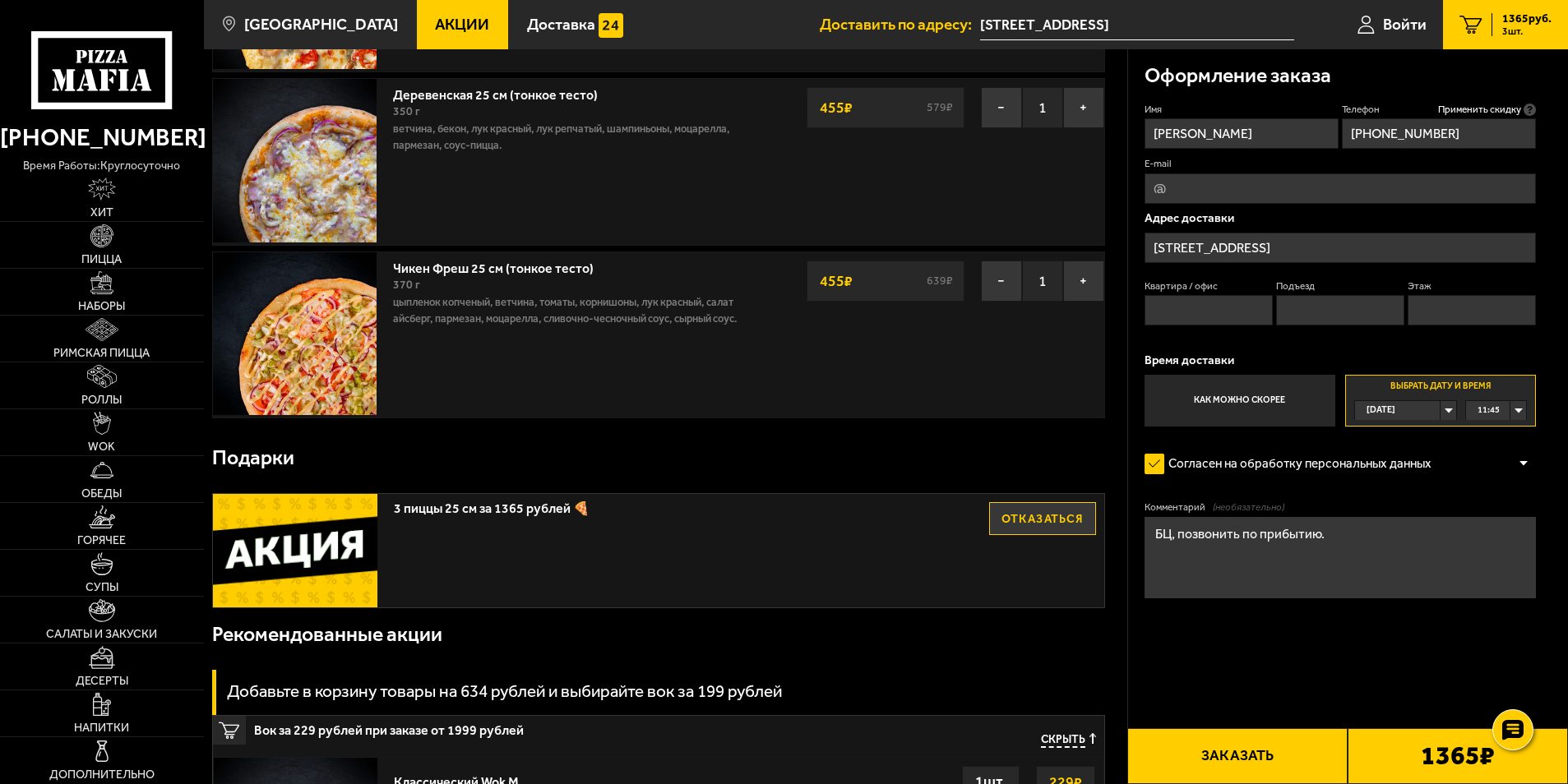
click at [1299, 761] on button "Заказать" at bounding box center [1237, 756] width 220 height 56
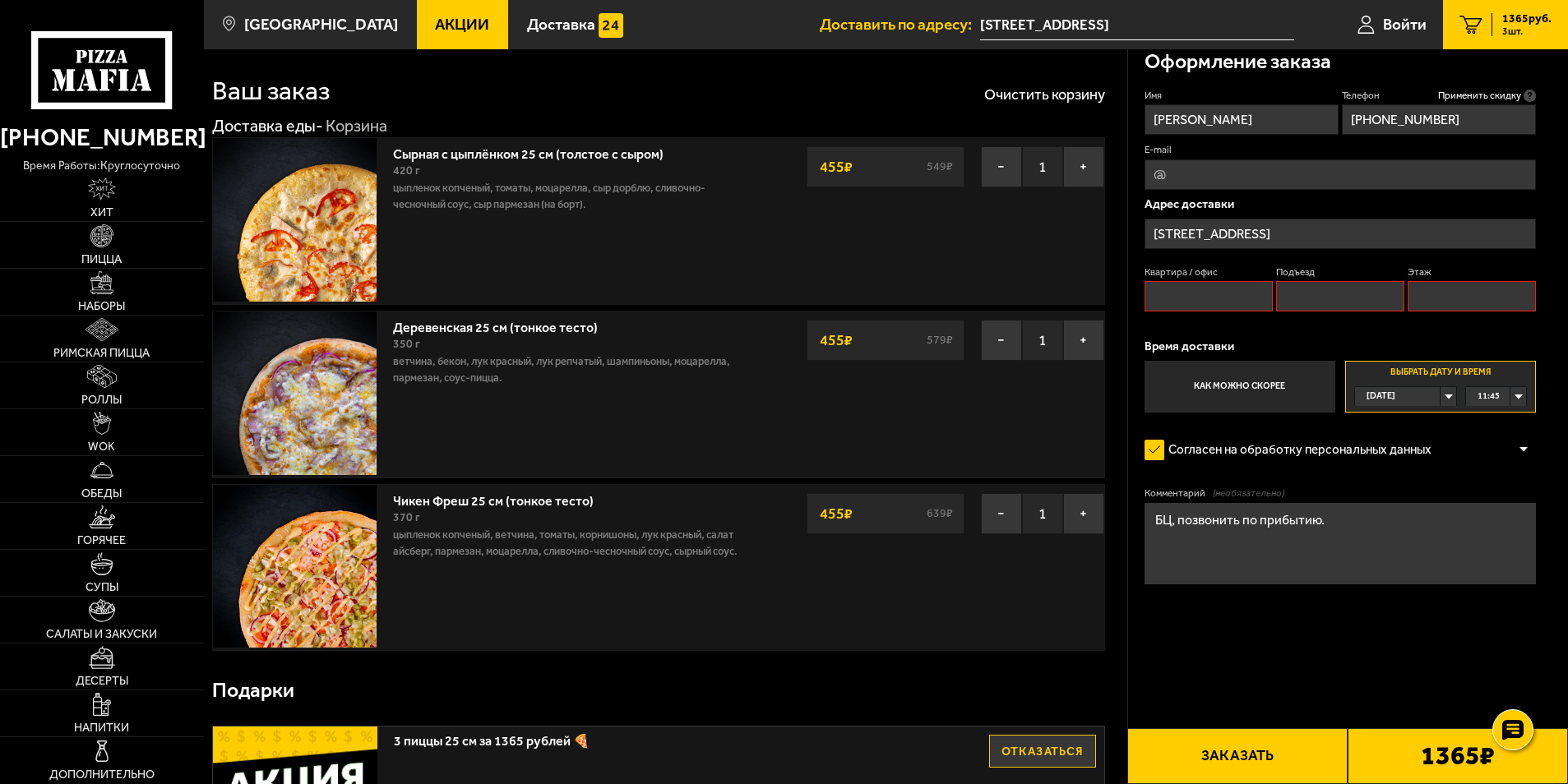
scroll to position [0, 0]
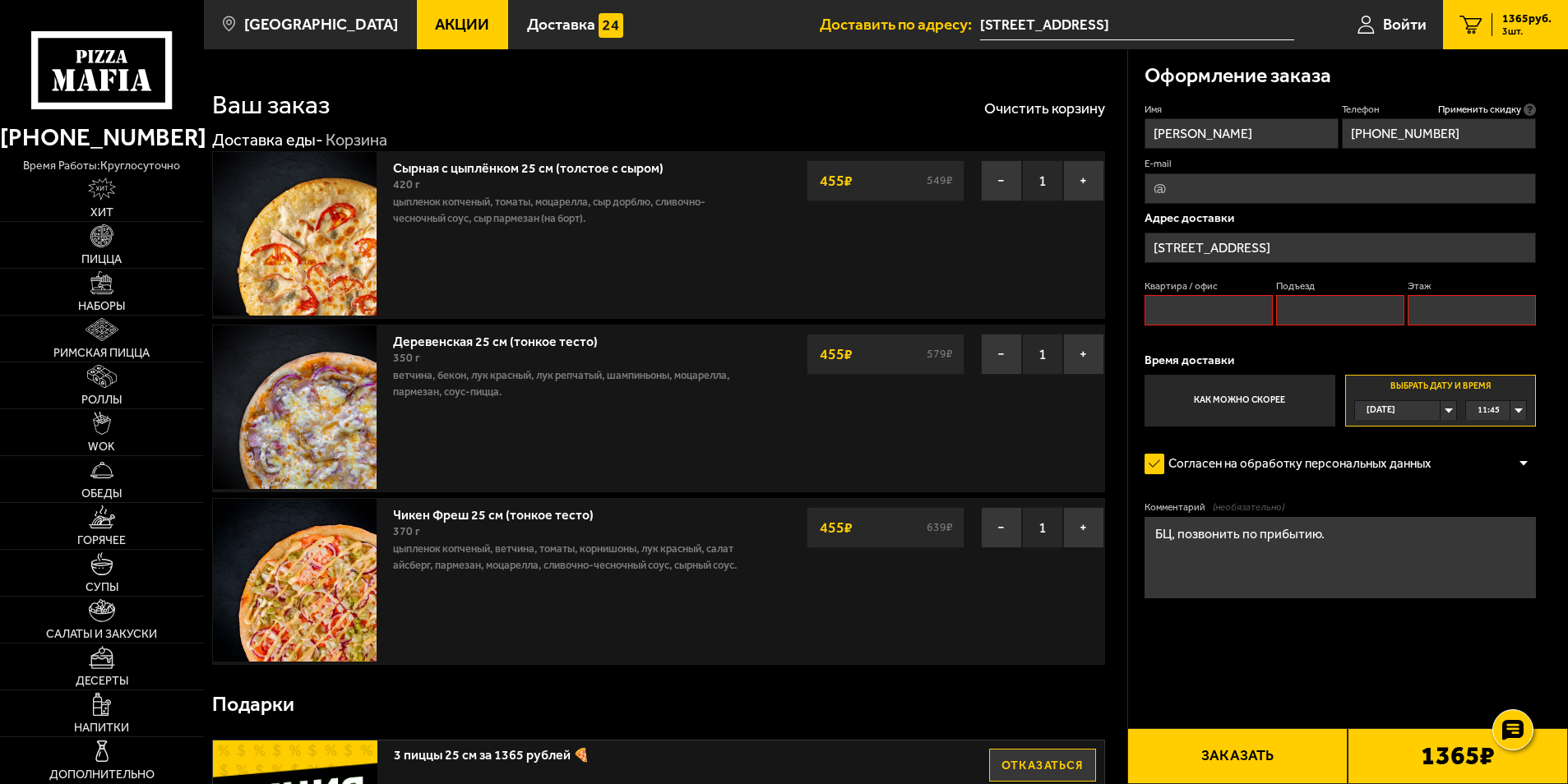
click at [1218, 303] on input "Квартира / офис" at bounding box center [1208, 310] width 129 height 30
type input "-"
click at [1292, 638] on form "Имя Дмитрий Телефон Применить скидку Вы будете зарегистрированы автоматически. …" at bounding box center [1340, 399] width 392 height 592
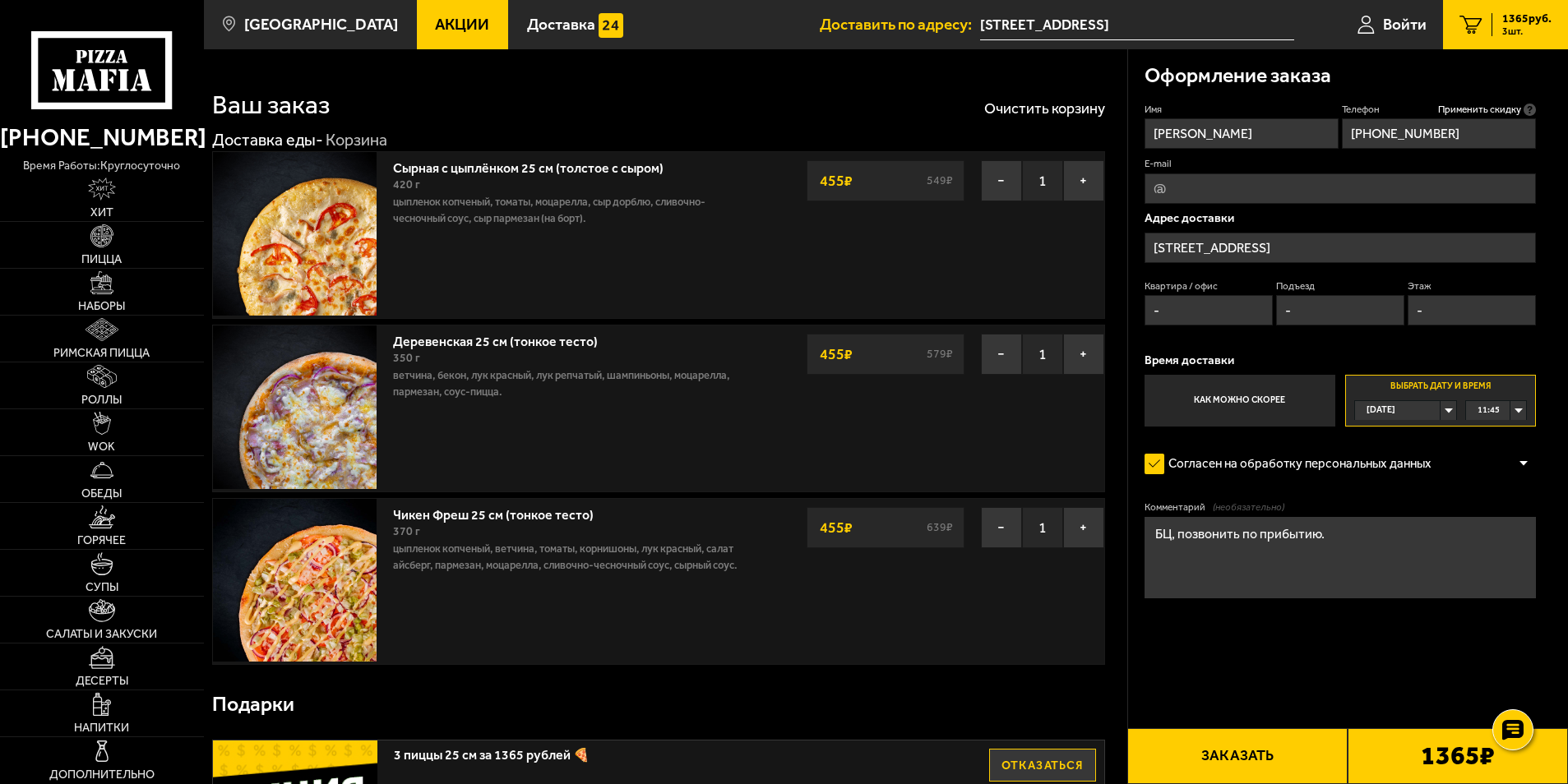
scroll to position [82, 0]
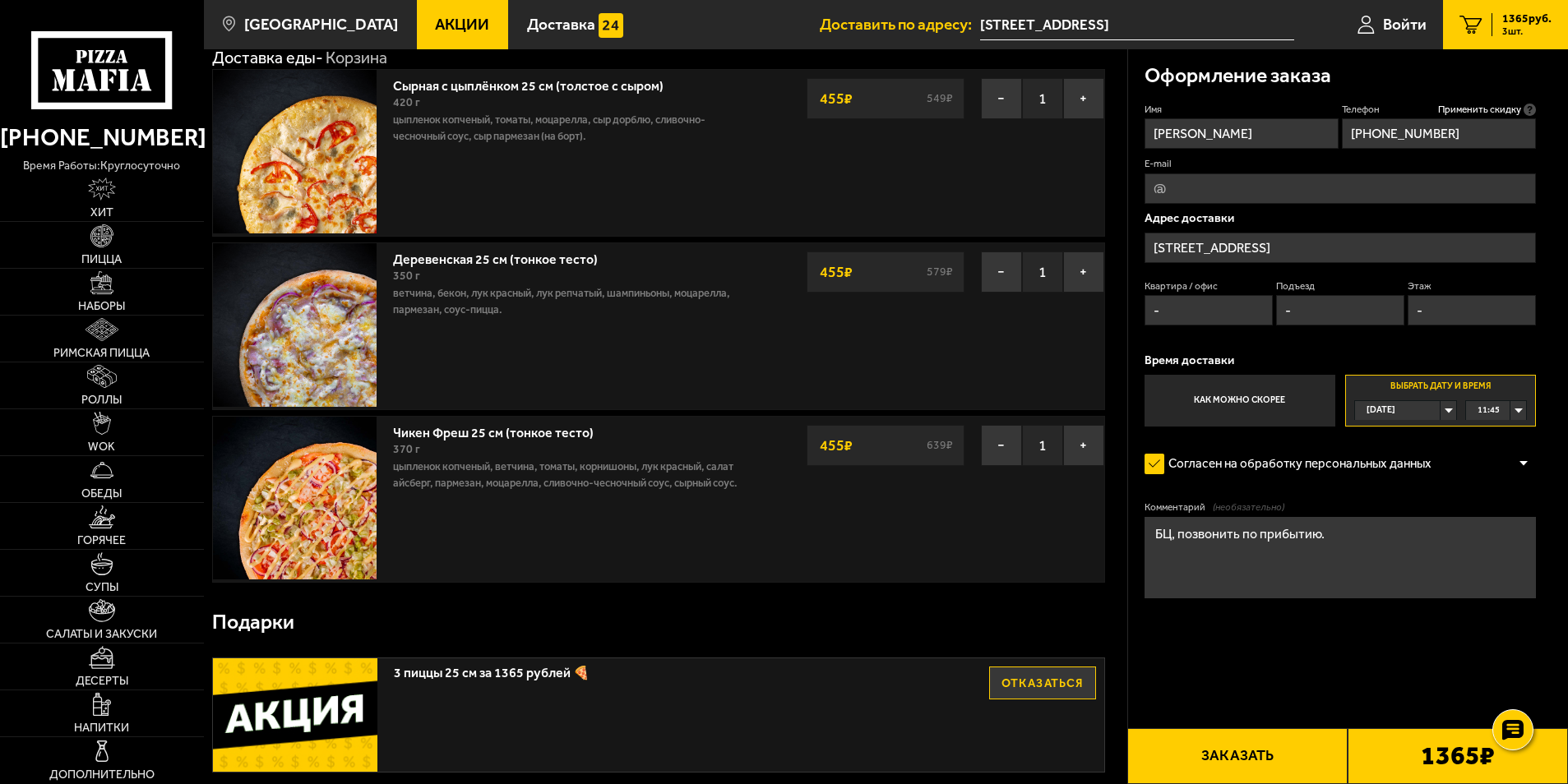
click at [1261, 765] on button "Заказать" at bounding box center [1237, 756] width 220 height 56
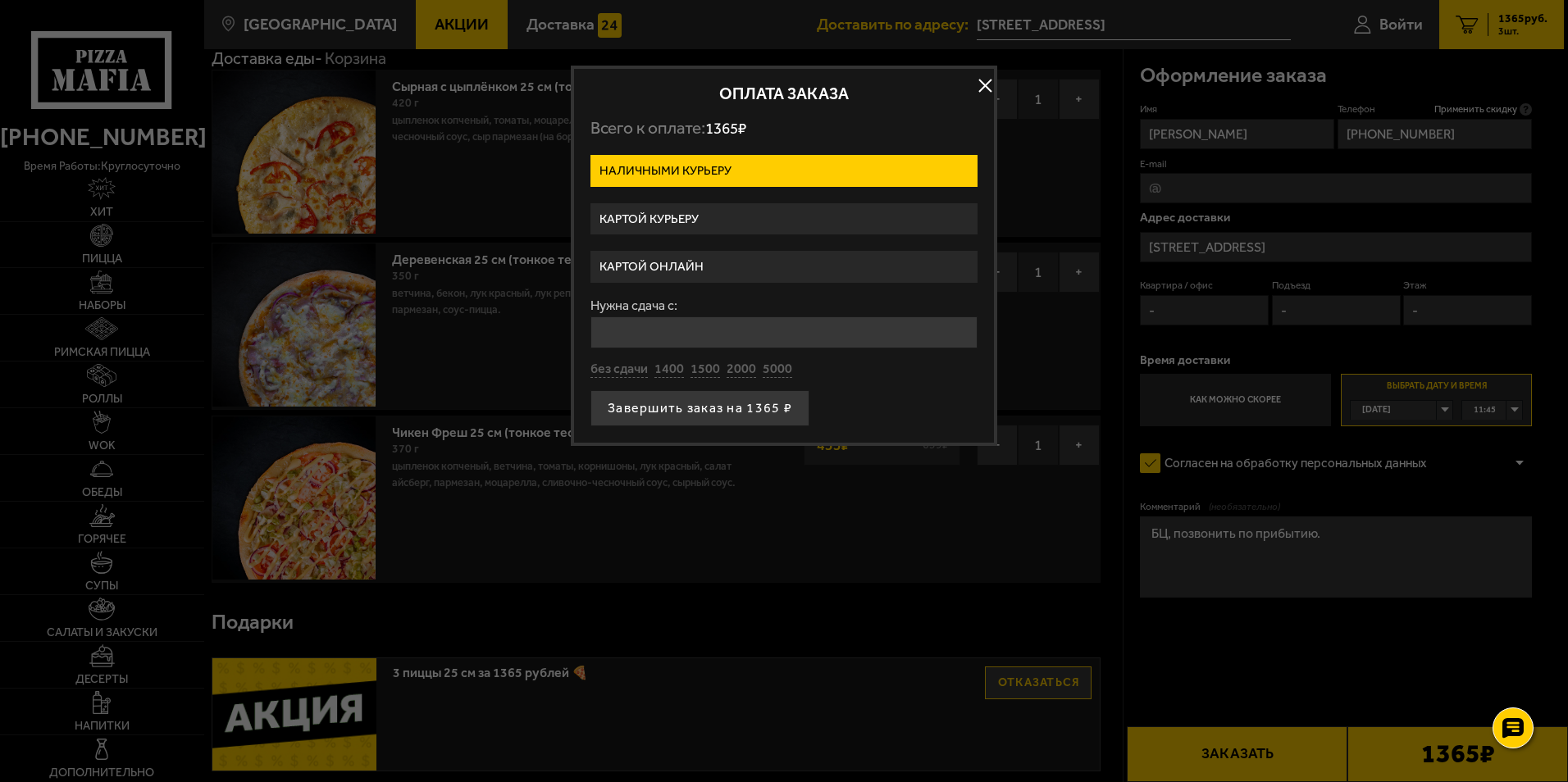
click at [680, 217] on label "Картой курьеру" at bounding box center [784, 219] width 387 height 32
click at [0, 0] on input "Картой курьеру" at bounding box center [0, 0] width 0 height 0
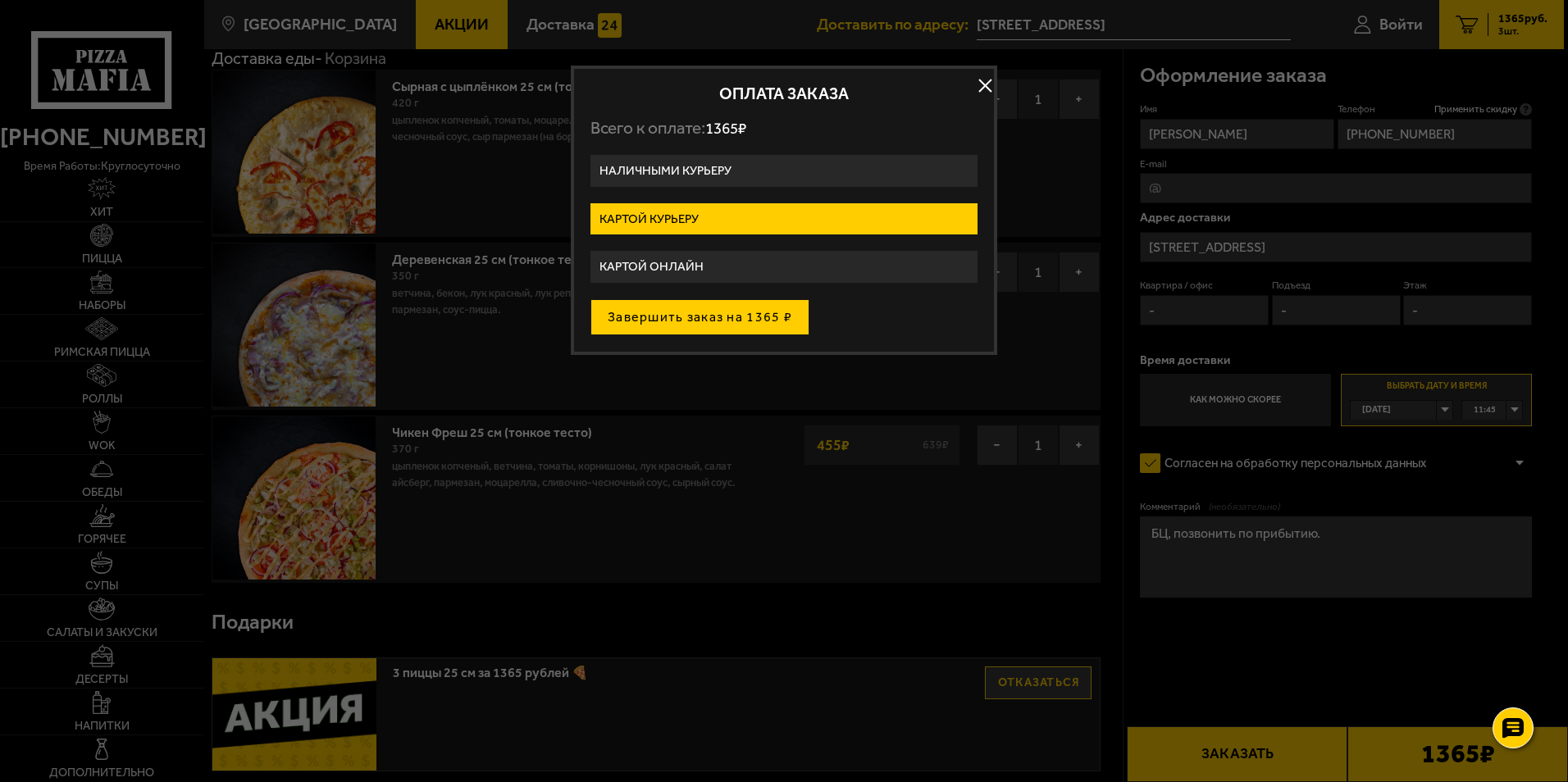
click at [734, 317] on button "Завершить заказ на 1365 ₽" at bounding box center [699, 317] width 218 height 36
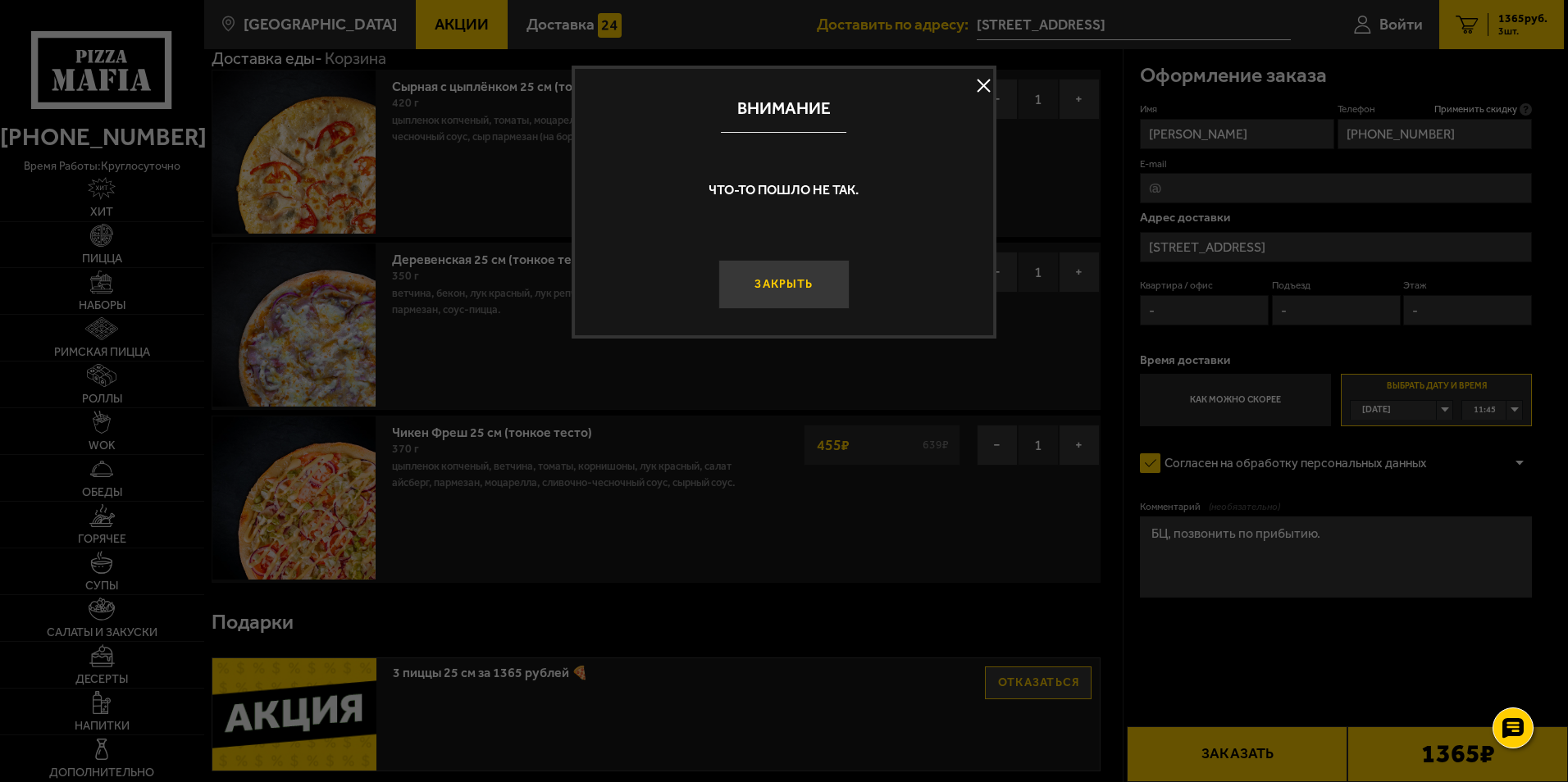
click at [803, 294] on button "Закрыть" at bounding box center [783, 284] width 131 height 49
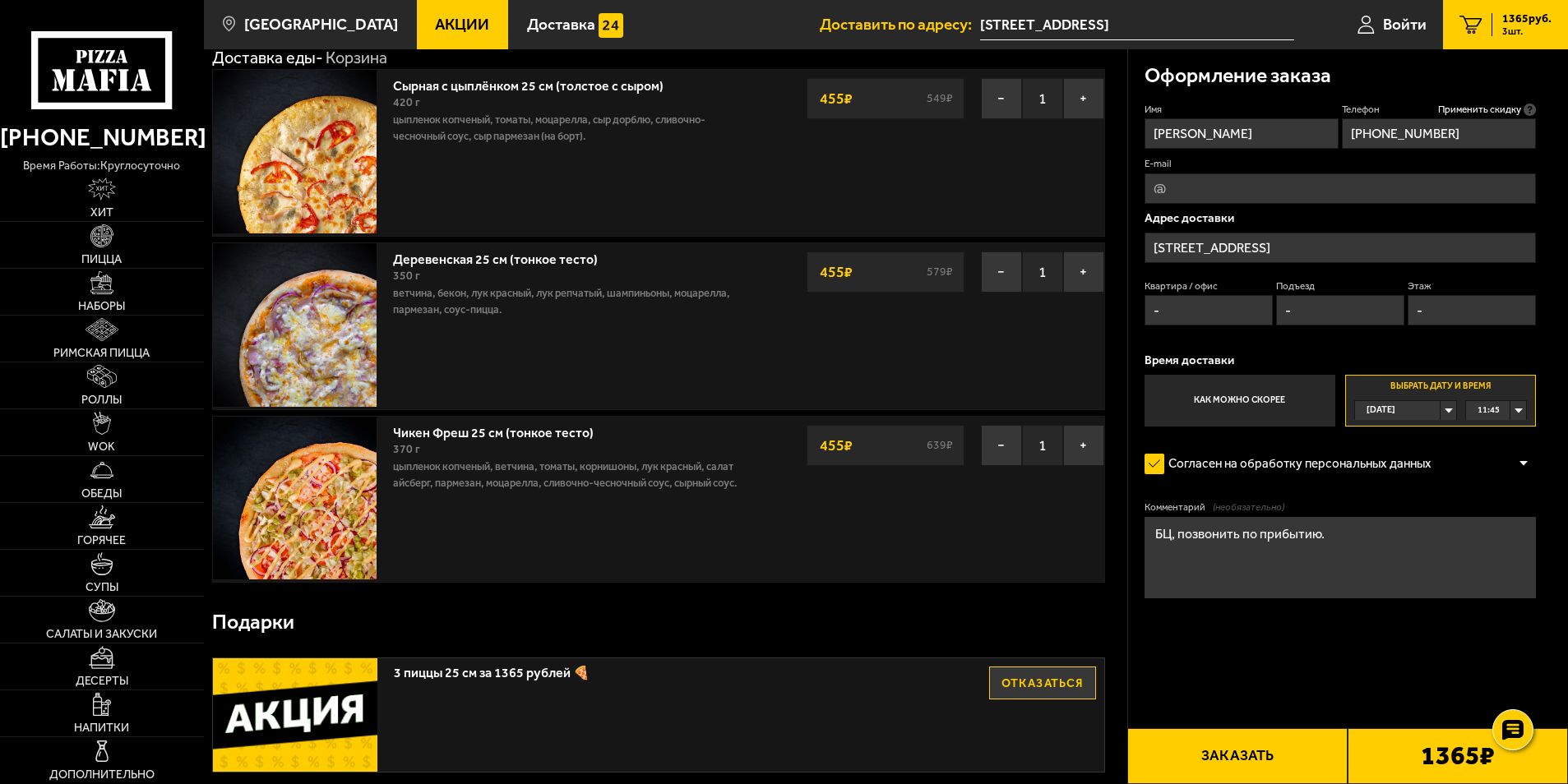
click at [1259, 769] on button "Заказать" at bounding box center [1237, 756] width 220 height 56
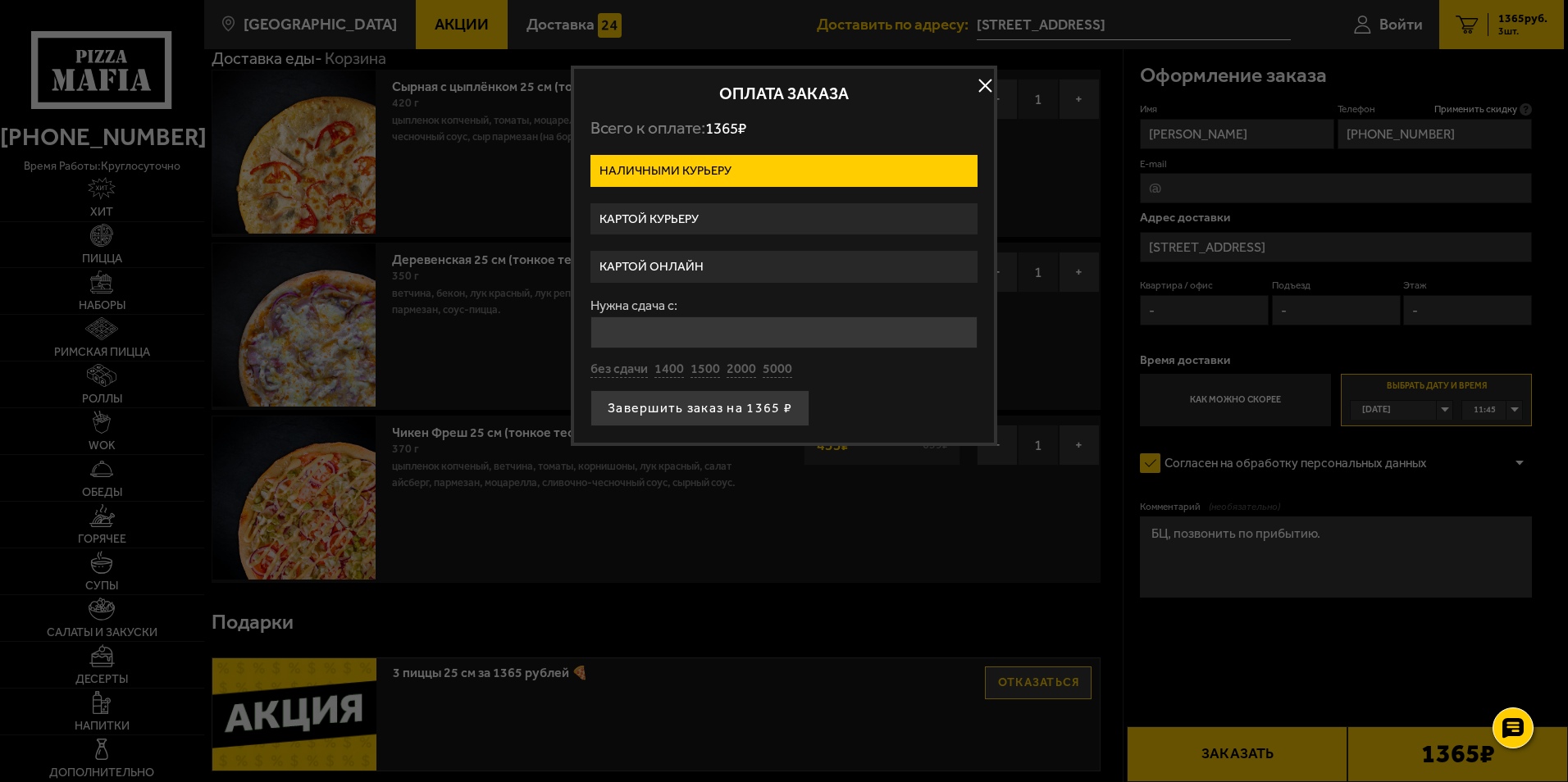
click at [658, 268] on label "Картой онлайн" at bounding box center [784, 267] width 387 height 32
click at [0, 0] on input "Картой онлайн" at bounding box center [0, 0] width 0 height 0
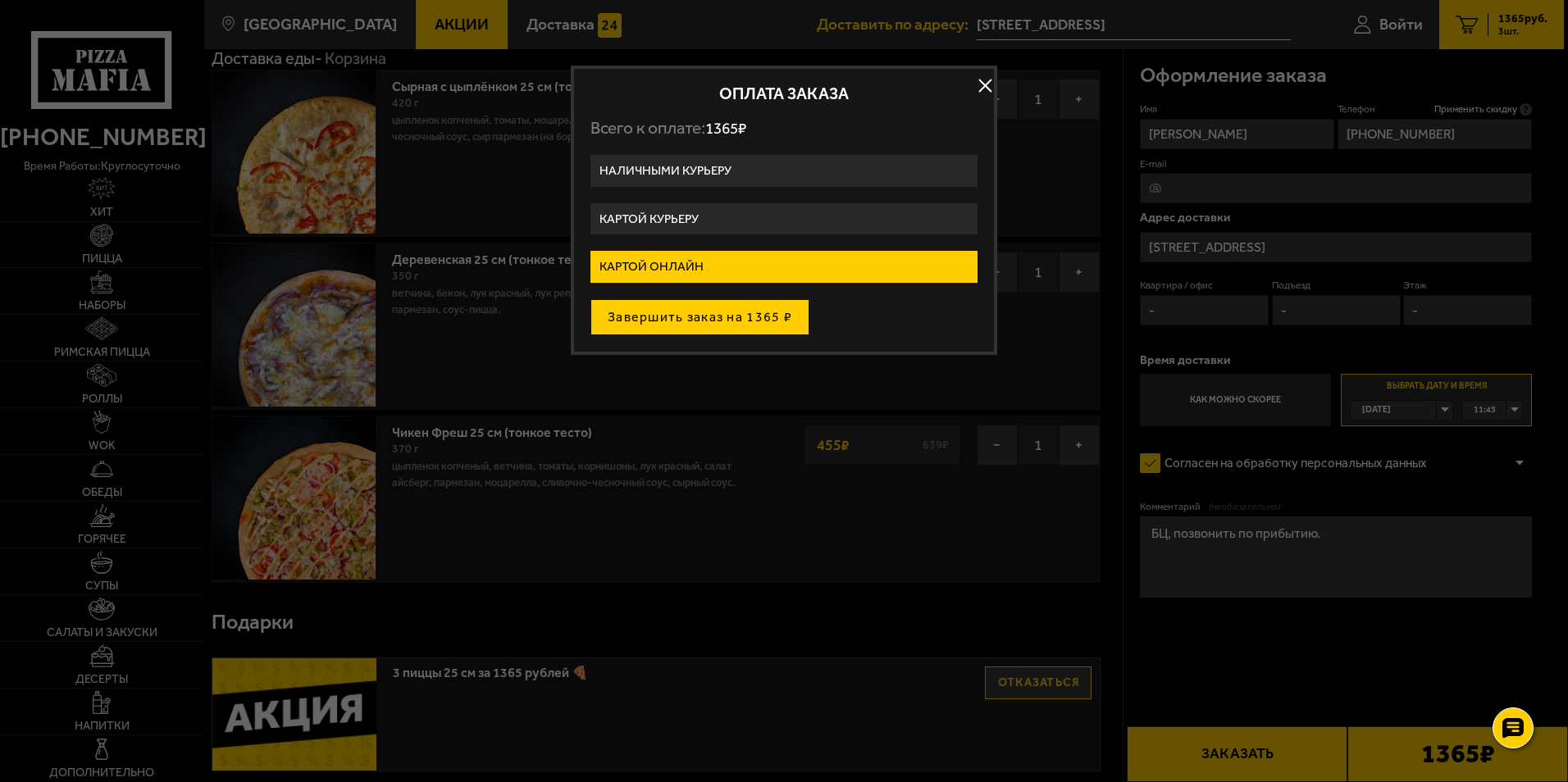
click at [688, 314] on button "Завершить заказ на 1365 ₽" at bounding box center [699, 317] width 218 height 36
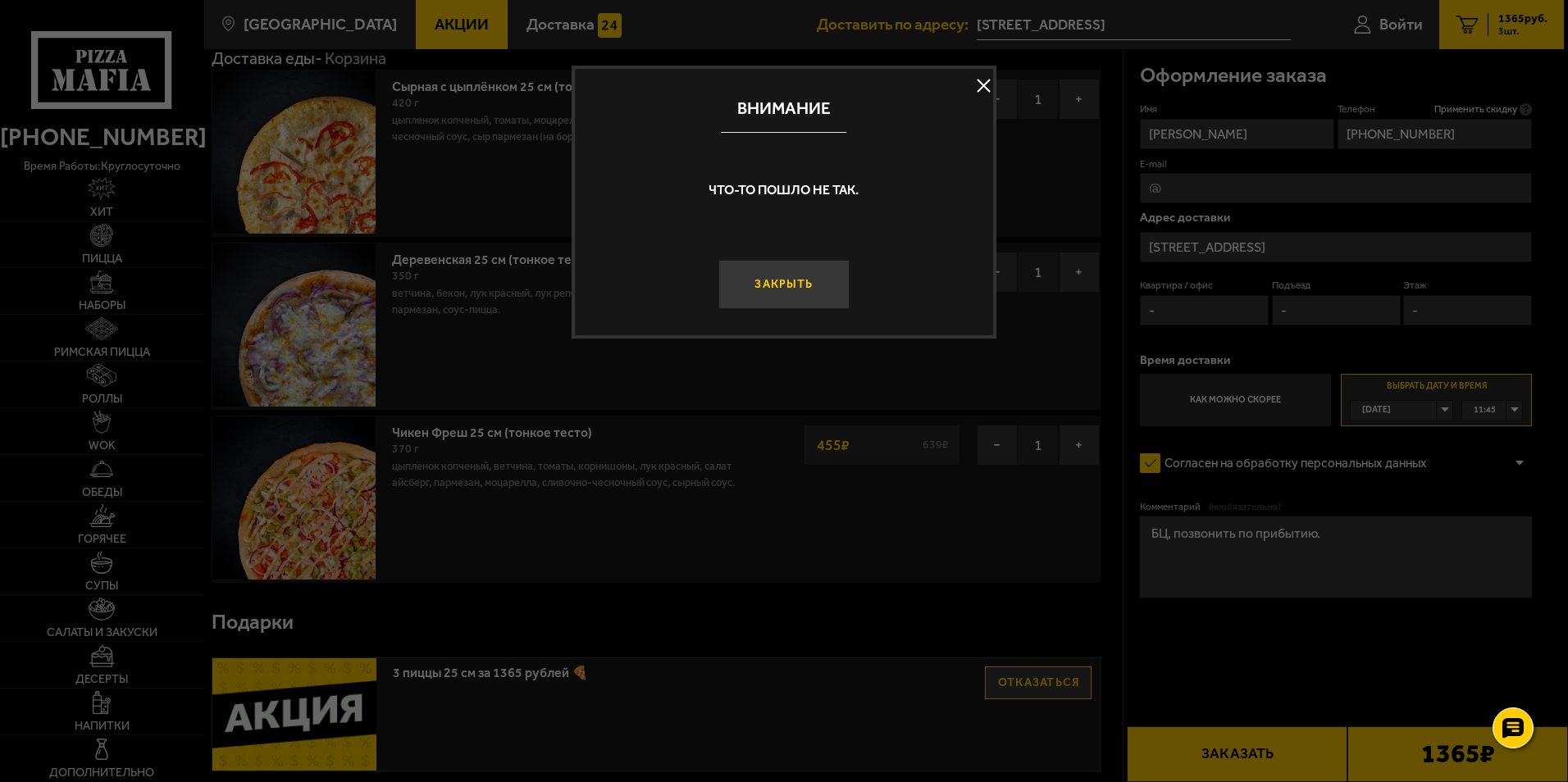
click at [770, 288] on button "Закрыть" at bounding box center [783, 284] width 131 height 49
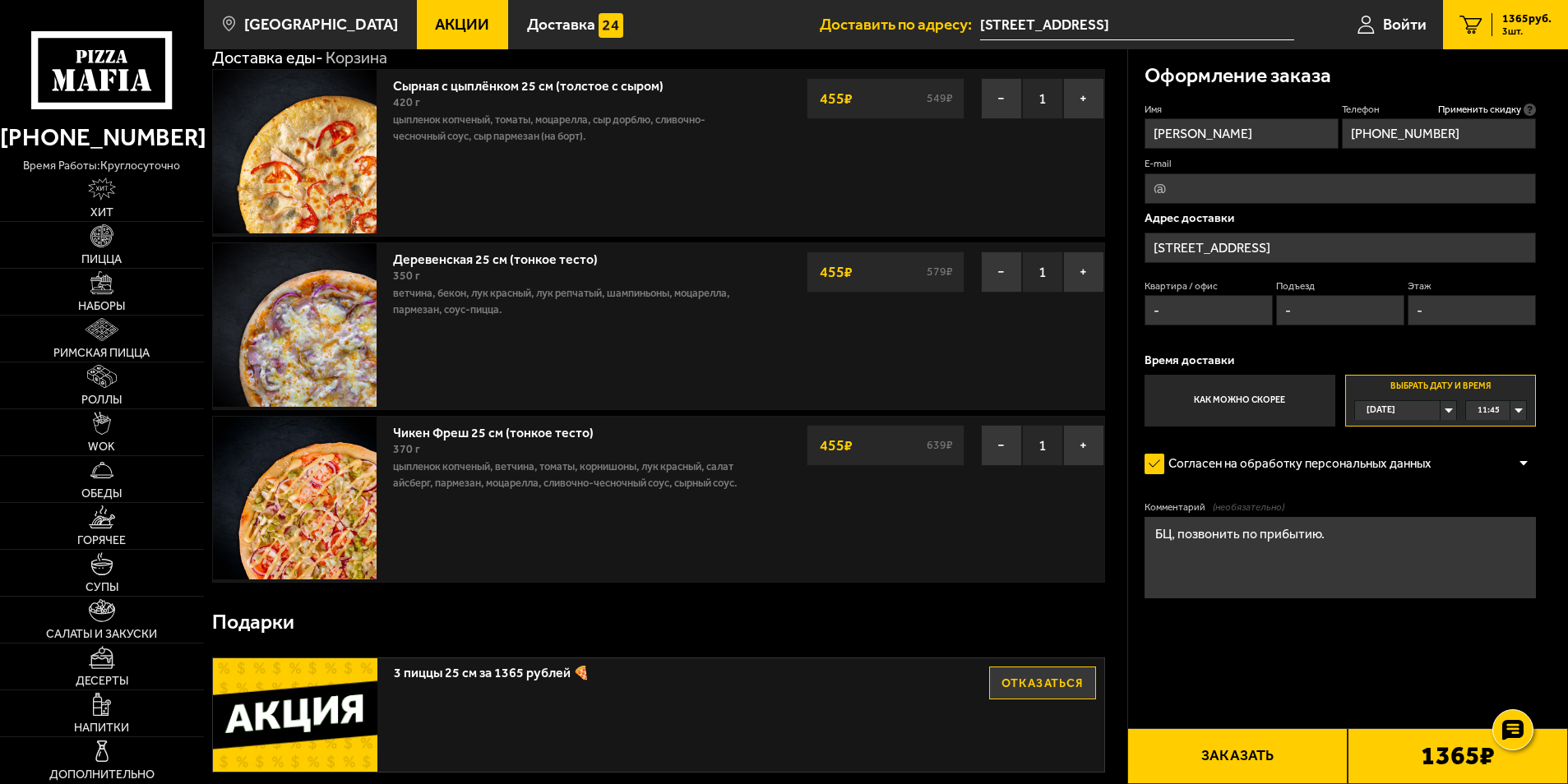
scroll to position [164, 0]
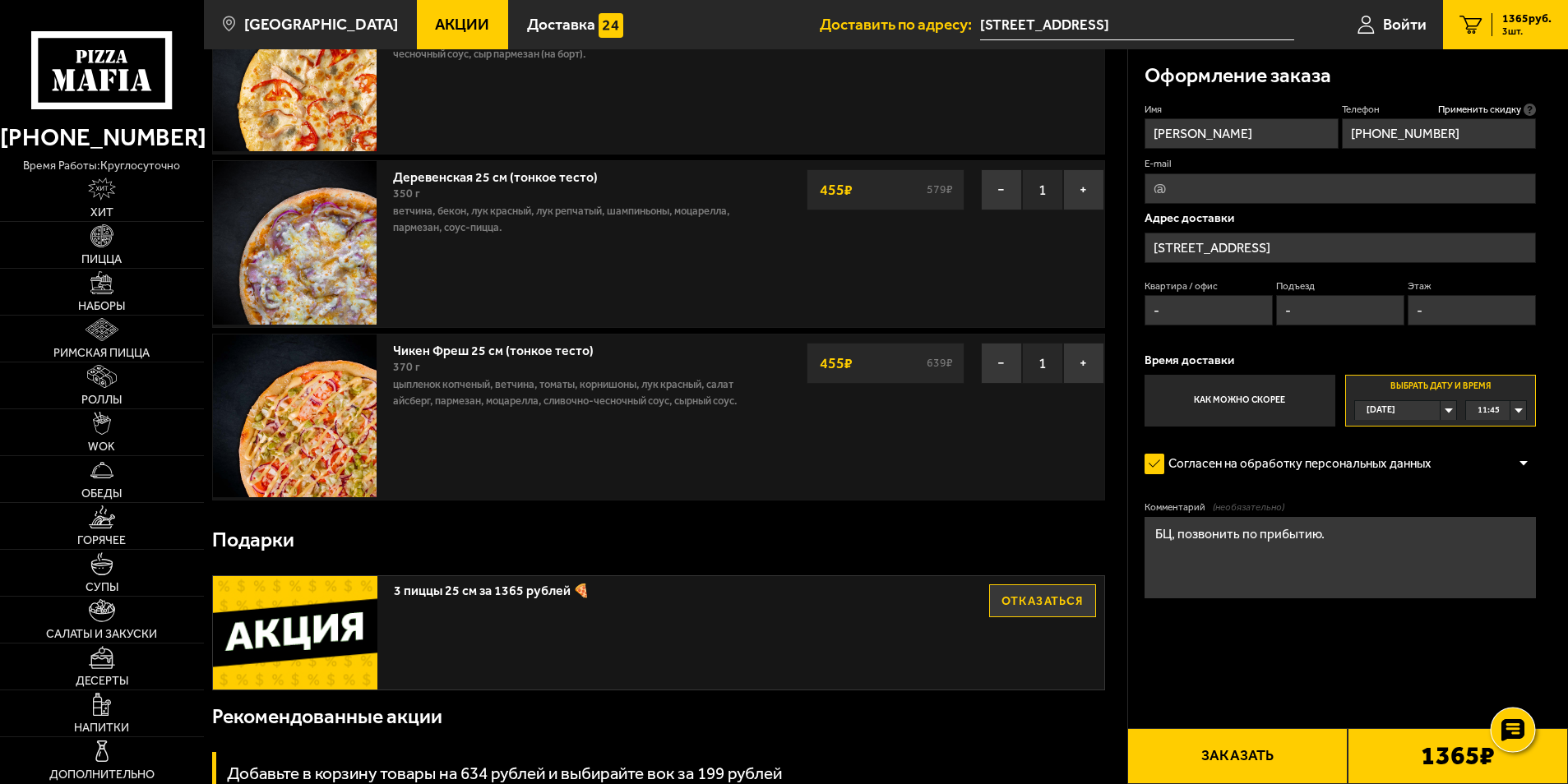
click at [1505, 732] on use at bounding box center [1512, 730] width 24 height 23
click at [1504, 686] on use at bounding box center [1512, 681] width 24 height 23
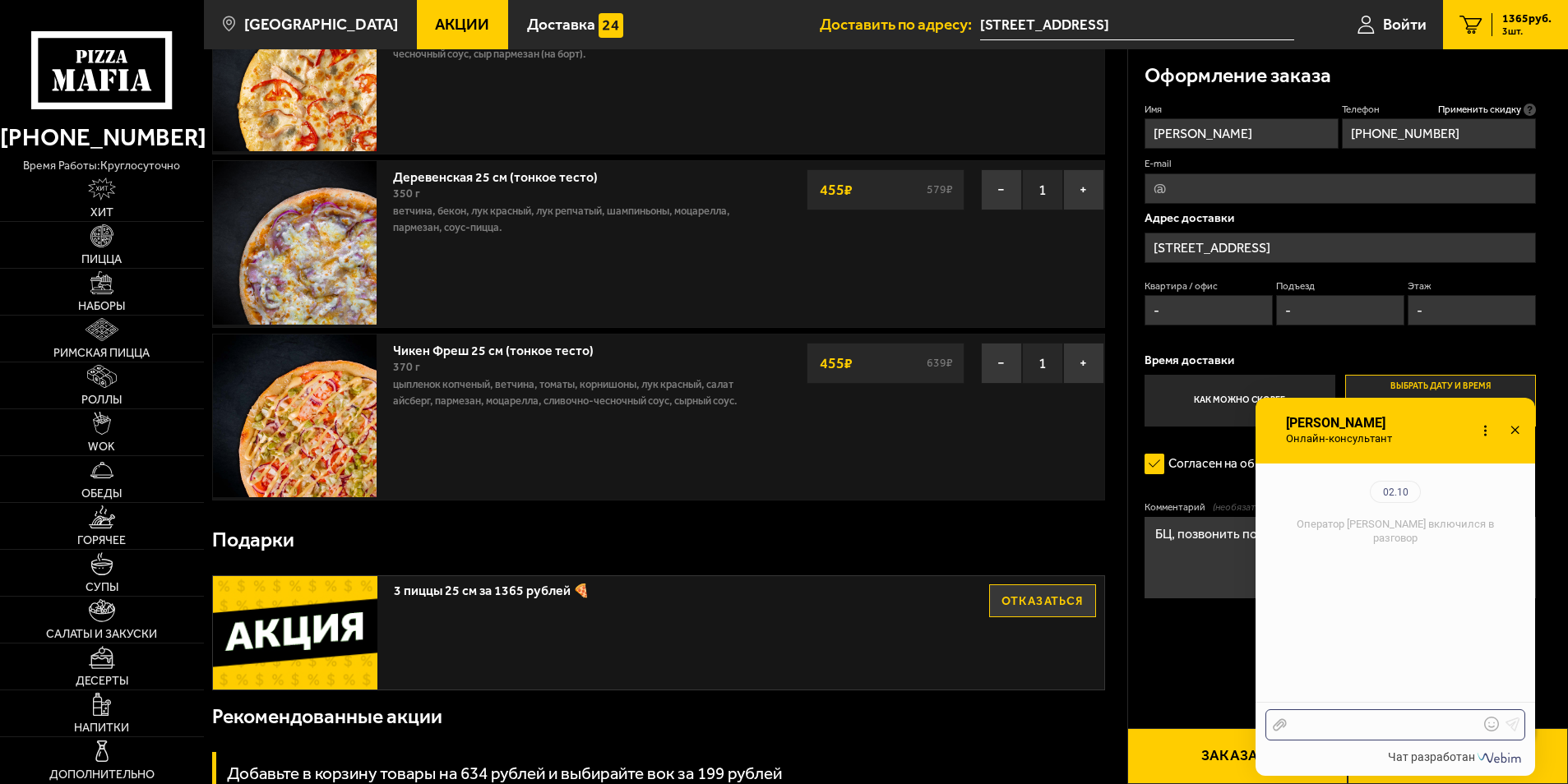
click at [1341, 723] on div at bounding box center [1383, 725] width 192 height 15
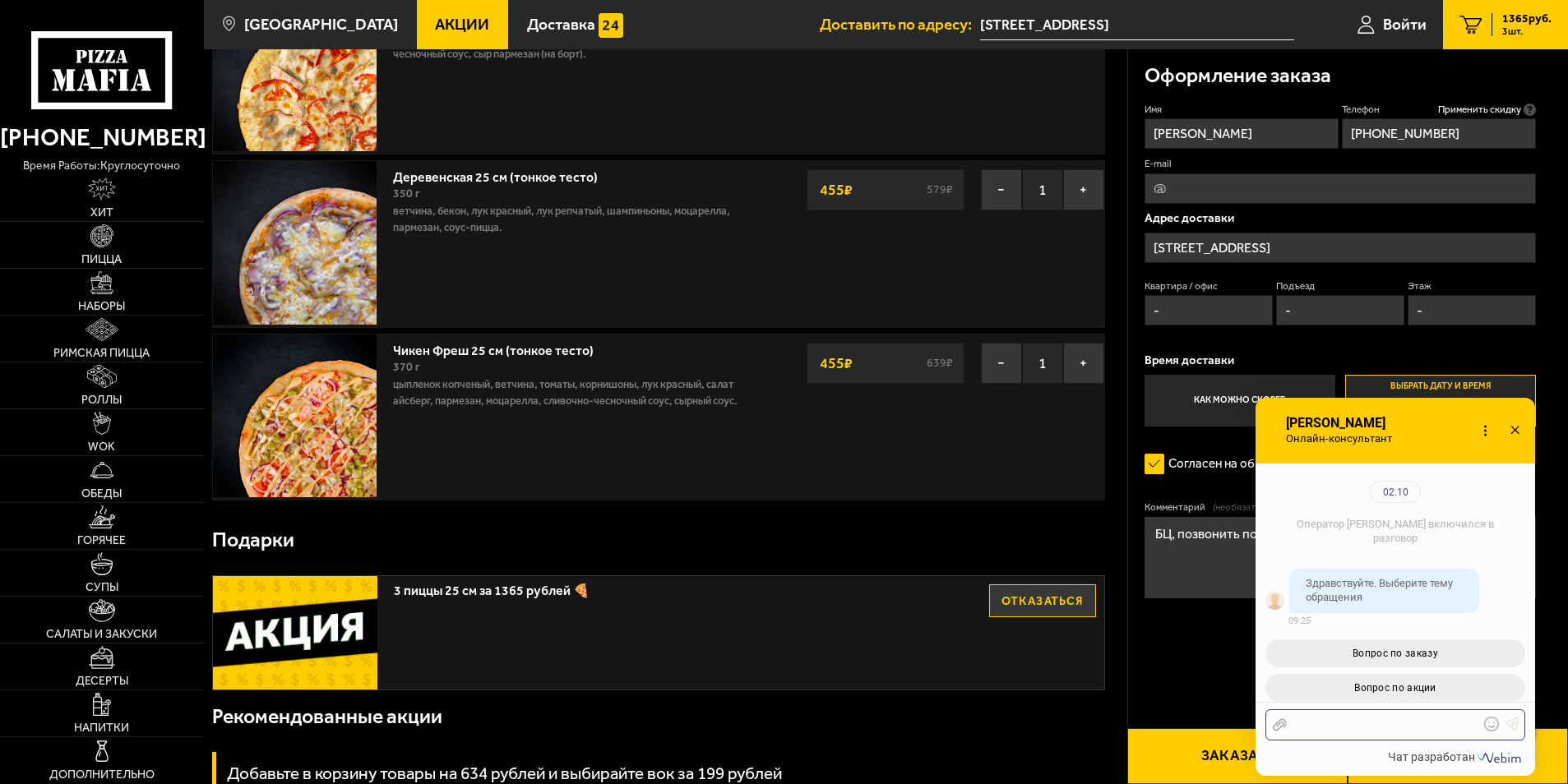
scroll to position [179, 0]
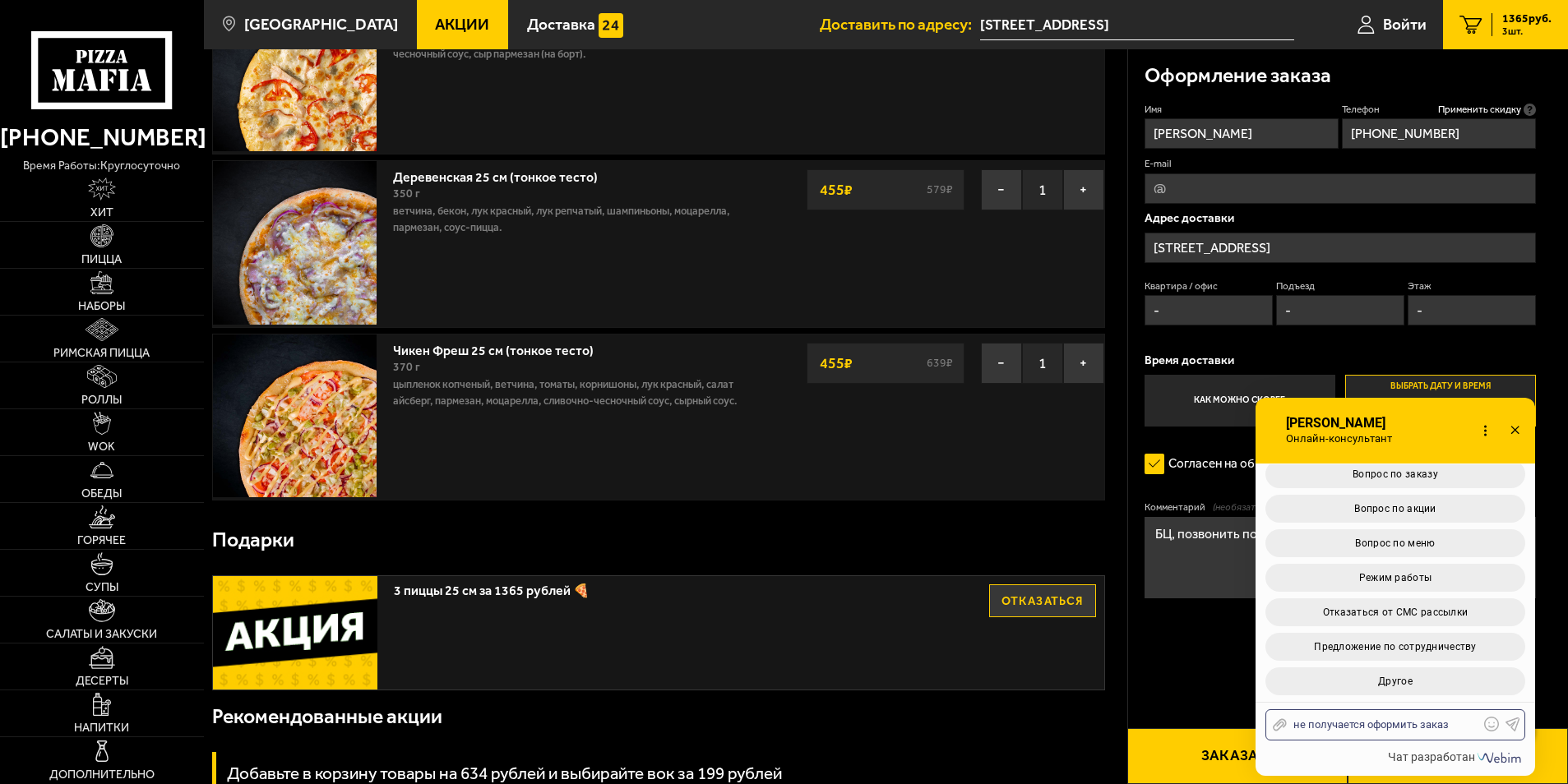
click at [1456, 720] on div "не получается оформить заказ" at bounding box center [1383, 725] width 192 height 15
click at [1512, 723] on use at bounding box center [1513, 725] width 14 height 14
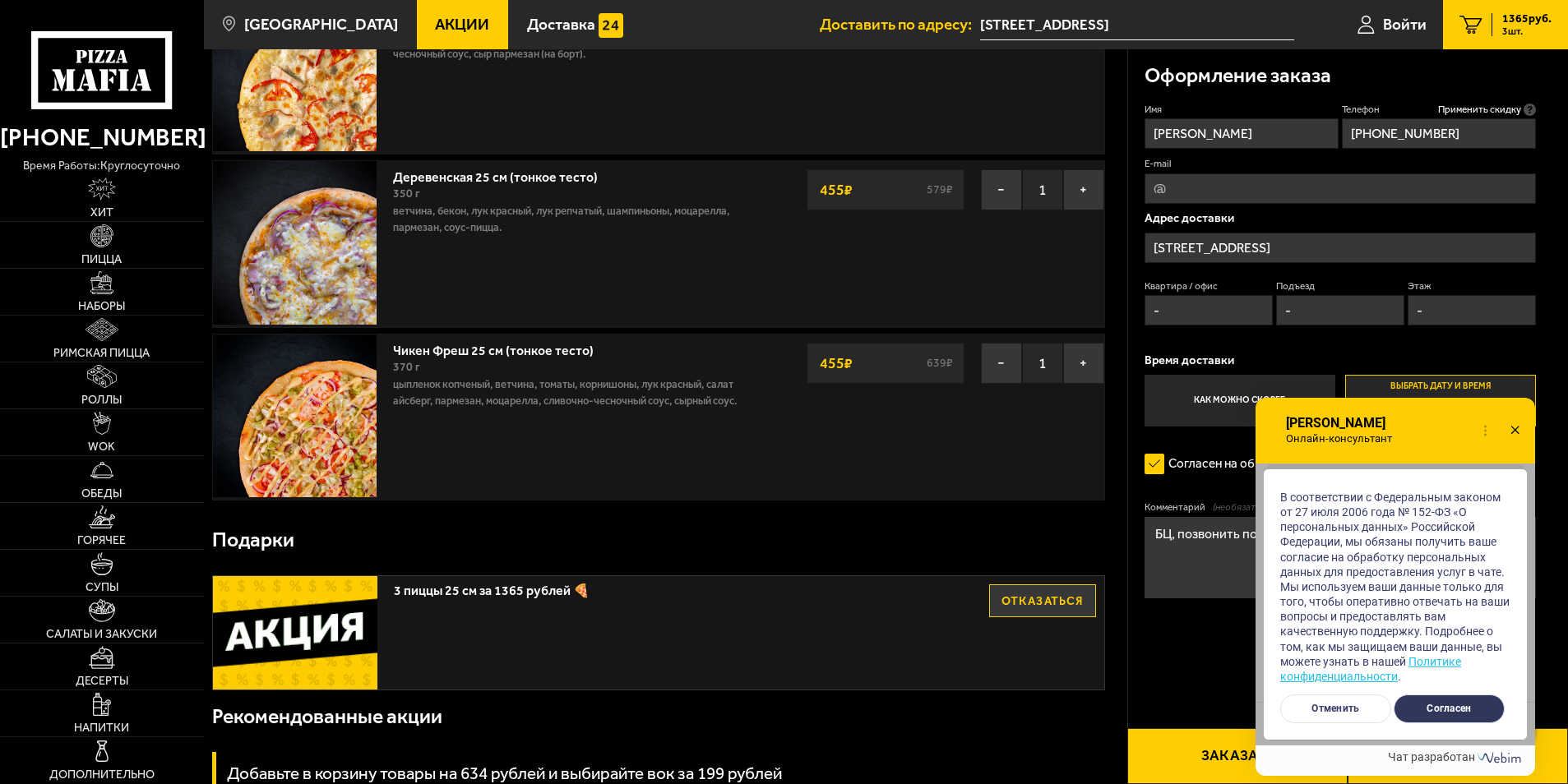
click at [1469, 705] on button "Согласен" at bounding box center [1448, 709] width 111 height 29
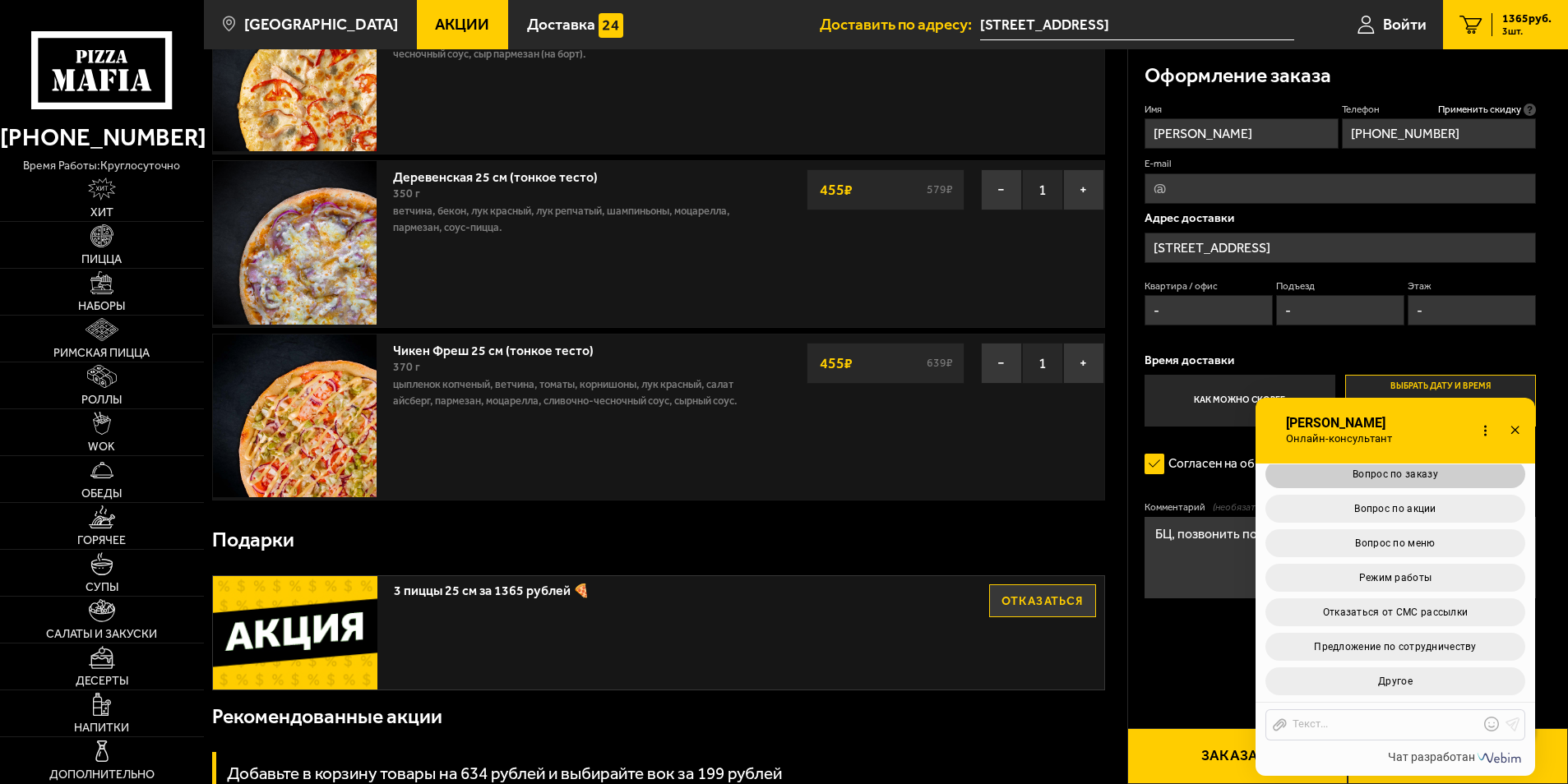
scroll to position [417, 0]
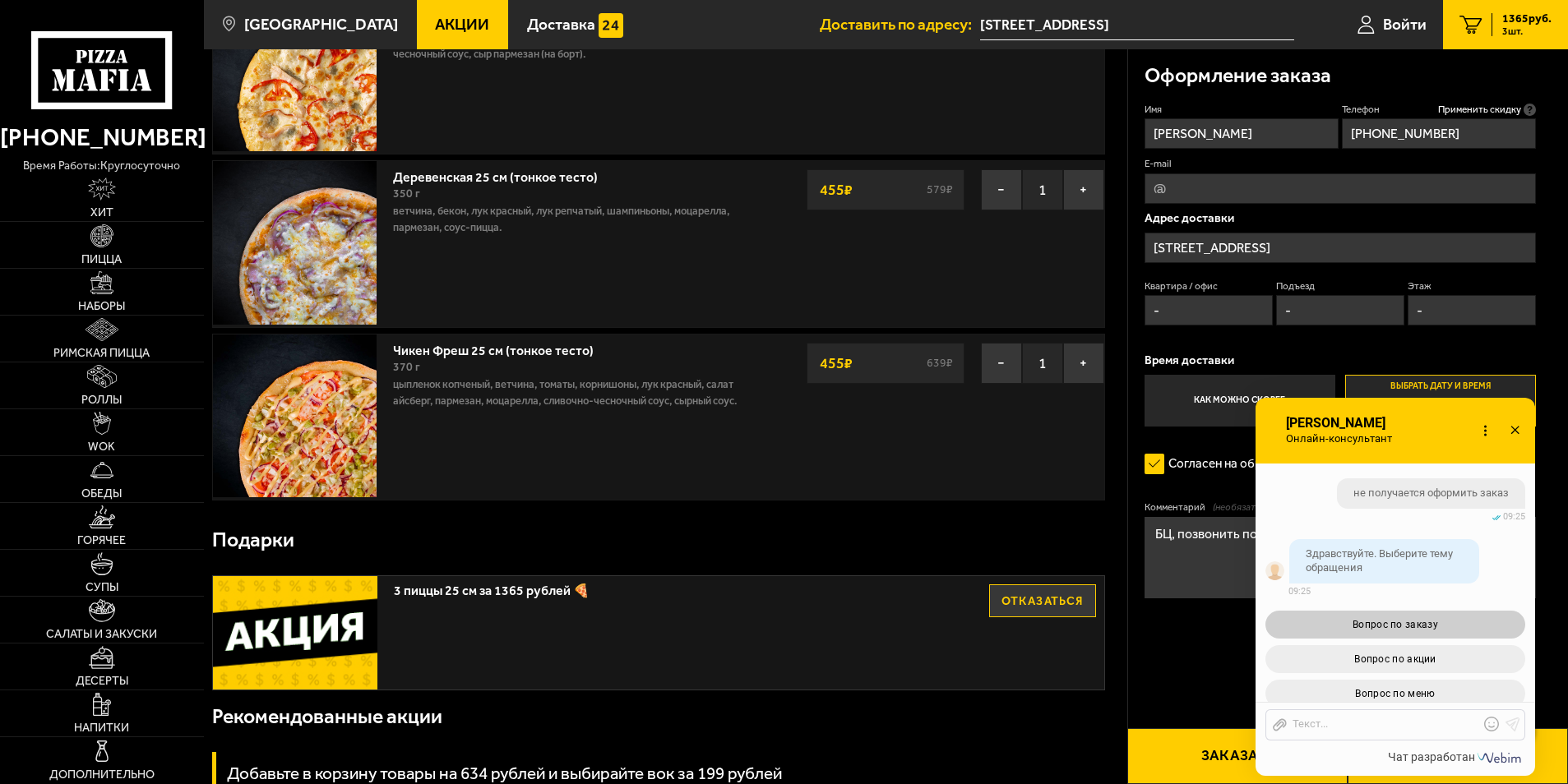
click at [1412, 631] on span "Вопрос по заказу" at bounding box center [1394, 625] width 85 height 12
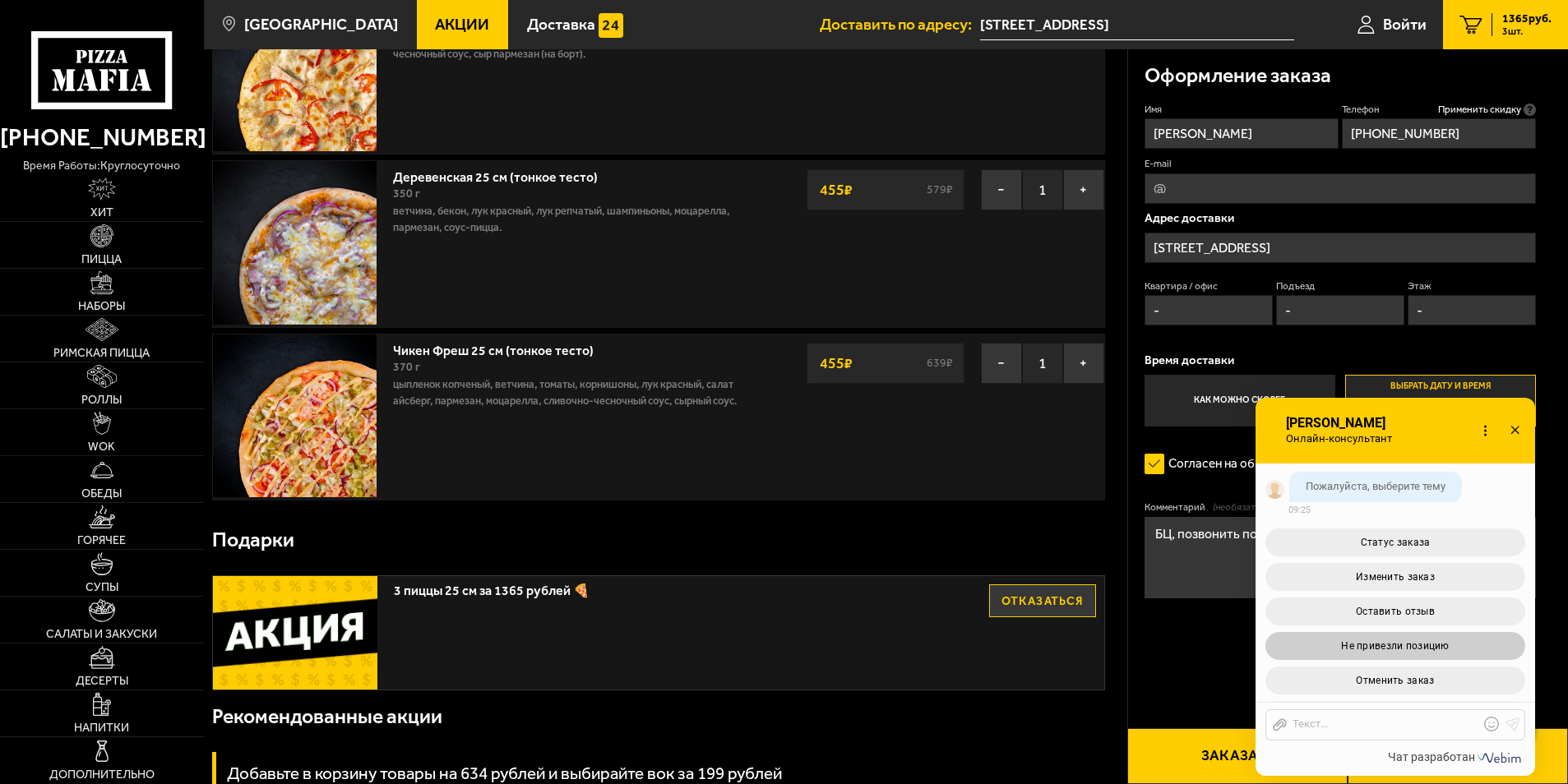
scroll to position [955, 0]
click at [1430, 645] on button "Другое" at bounding box center [1395, 647] width 260 height 28
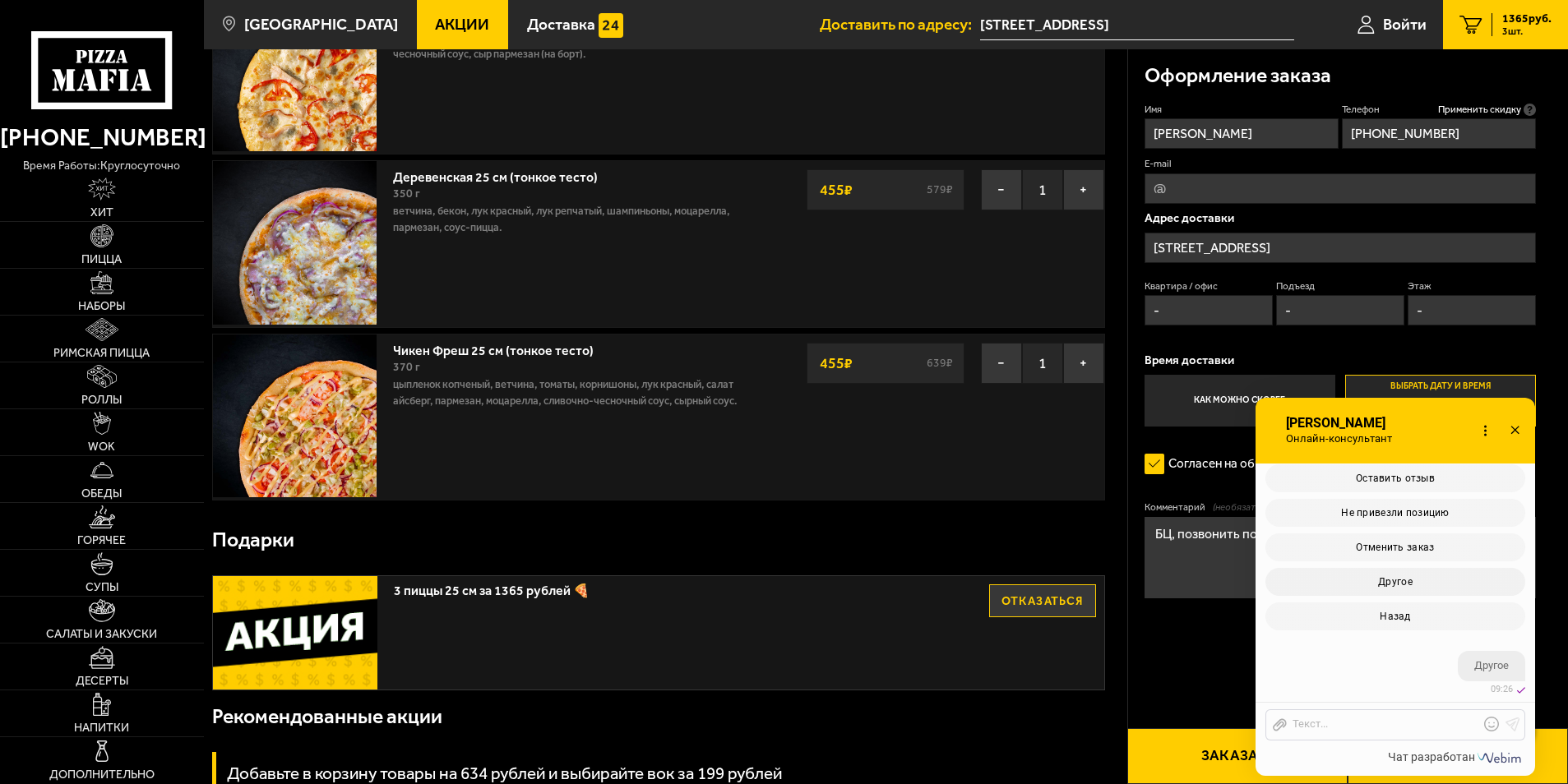
scroll to position [1176, 0]
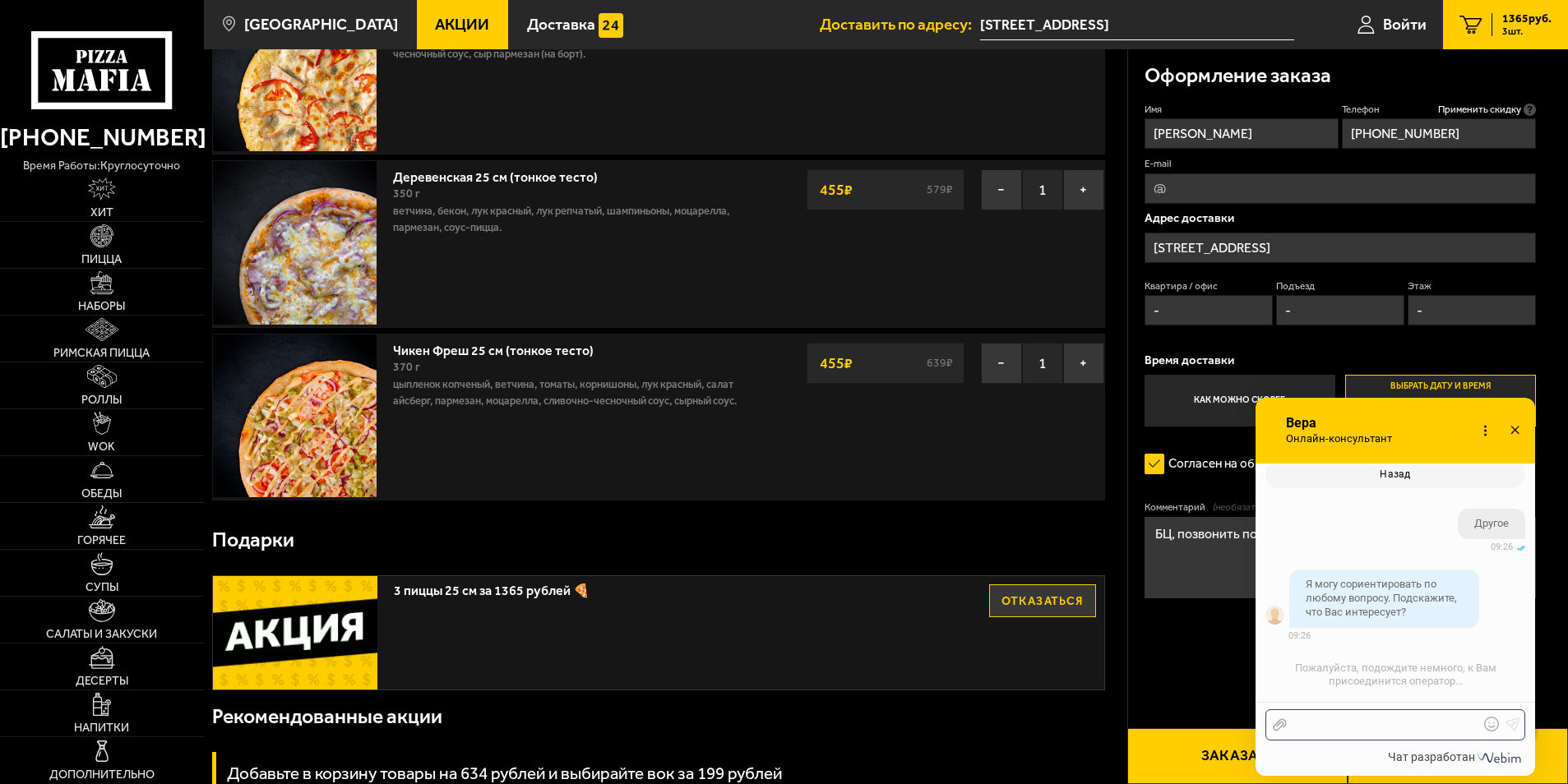
click at [1370, 724] on div at bounding box center [1383, 725] width 192 height 15
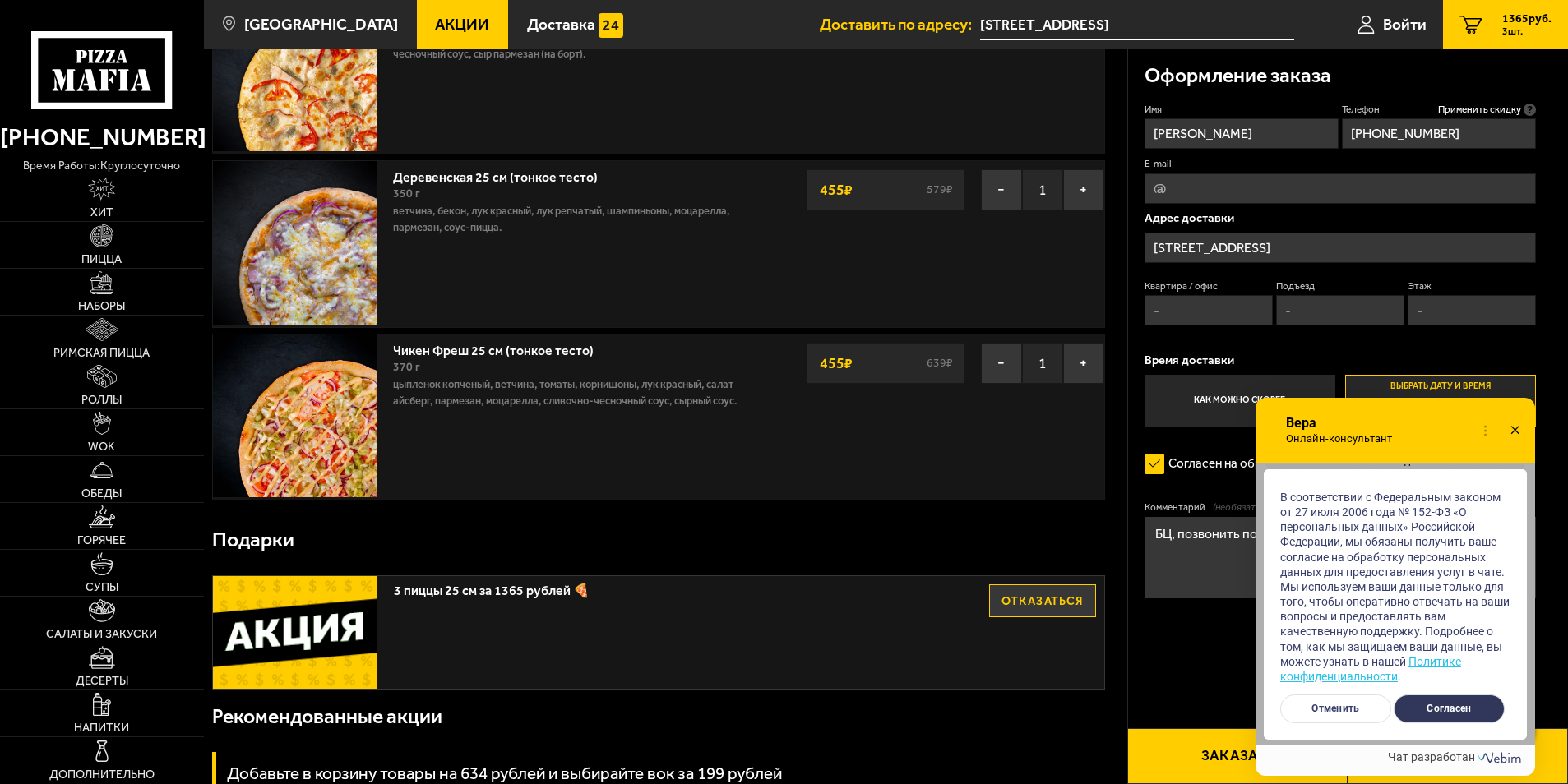
click at [1457, 710] on button "Согласен" at bounding box center [1448, 709] width 111 height 29
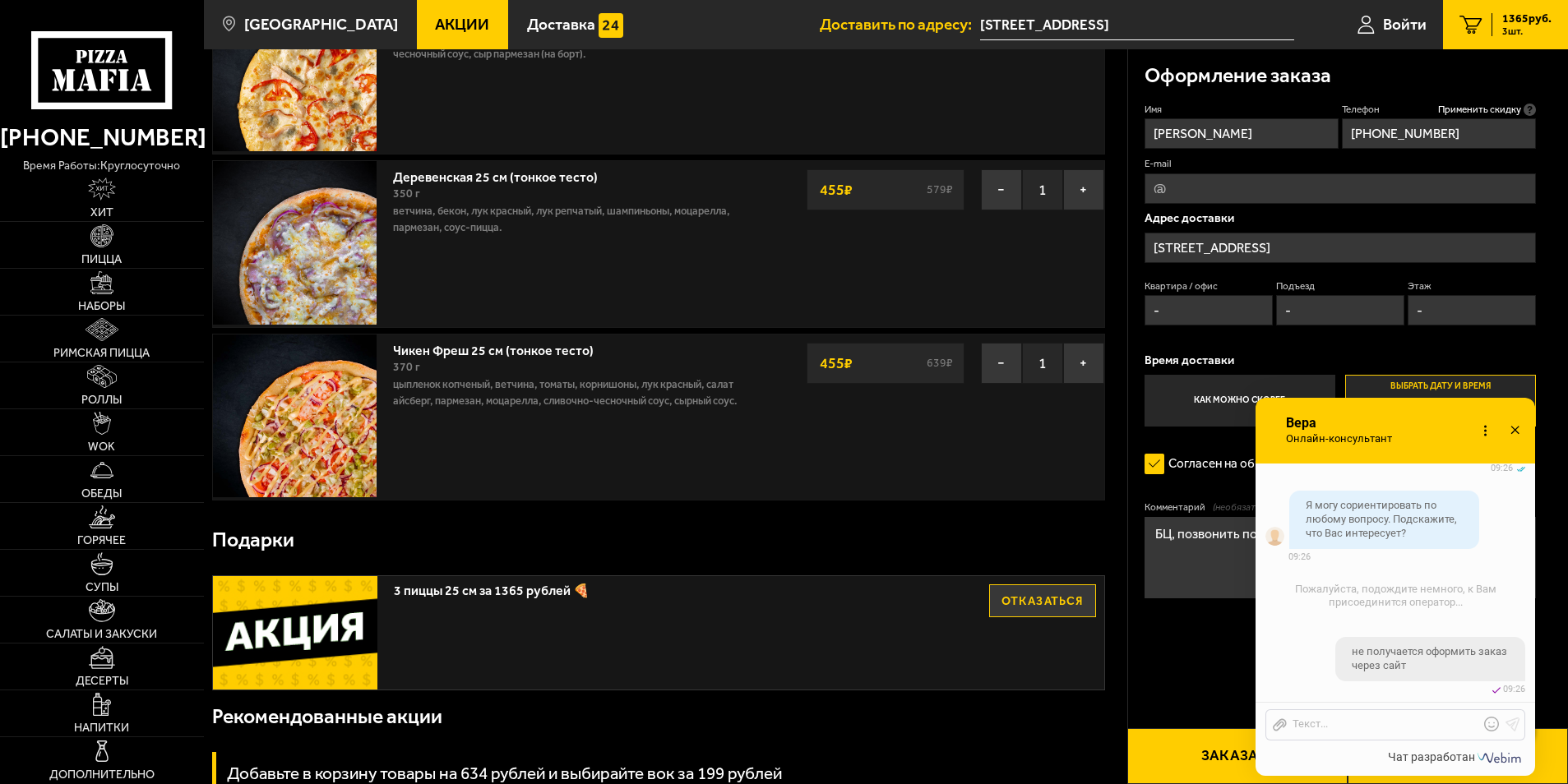
click at [1427, 714] on div "Отправить файл Текст..." at bounding box center [1395, 724] width 260 height 31
click at [1427, 724] on div at bounding box center [1383, 725] width 192 height 15
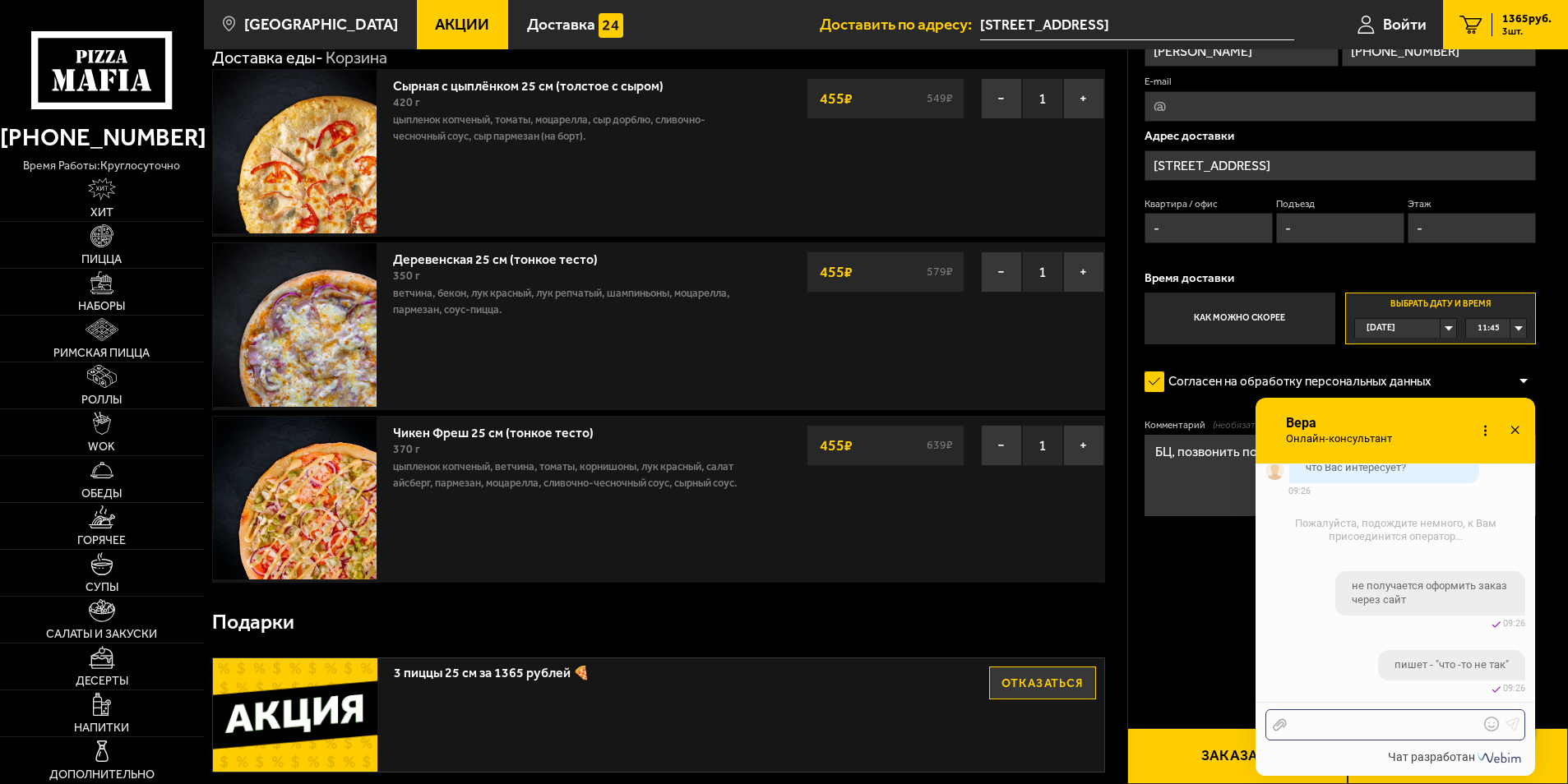
scroll to position [0, 0]
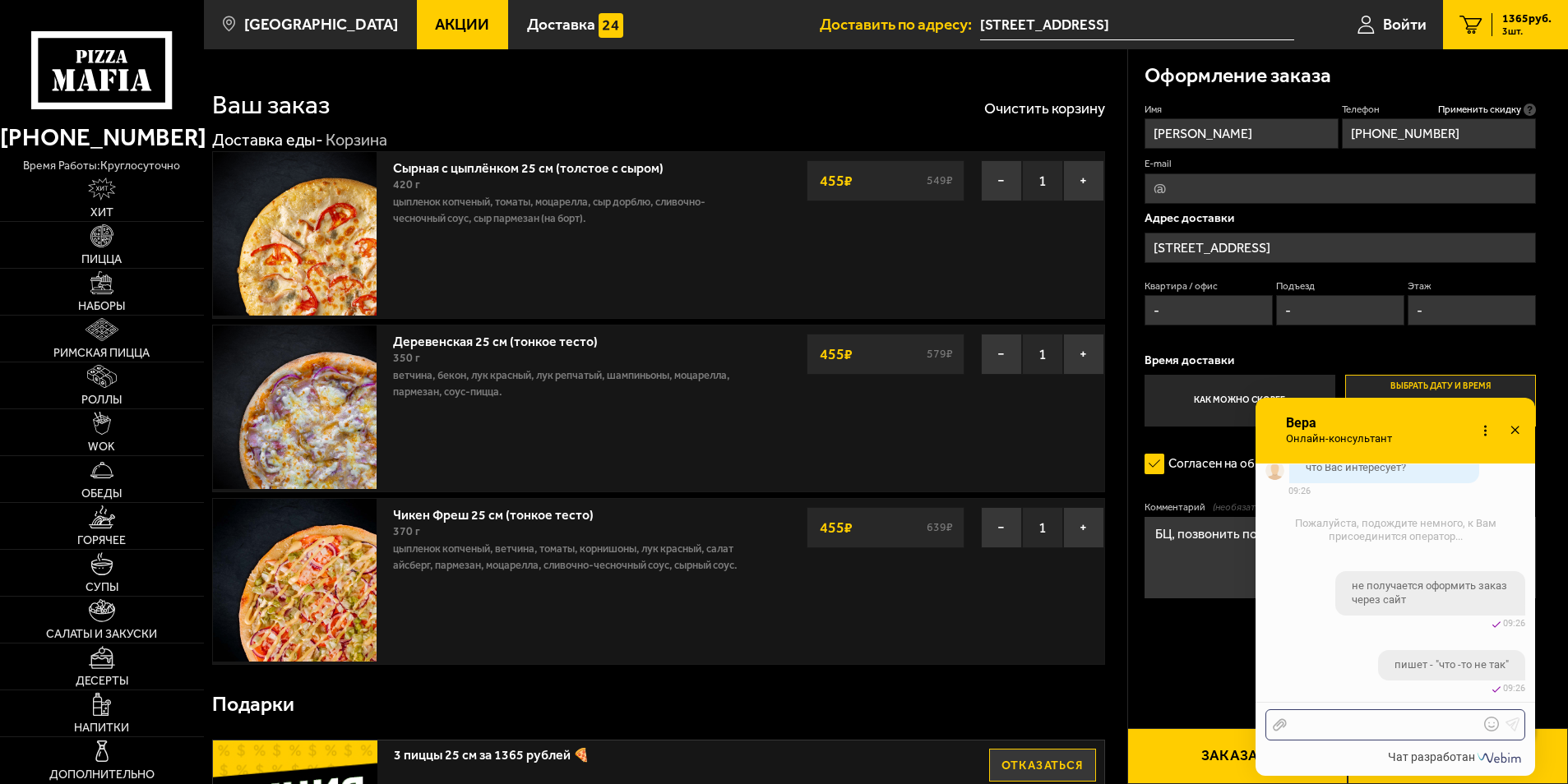
click at [1309, 725] on div at bounding box center [1383, 725] width 192 height 15
click at [1301, 726] on div at bounding box center [1383, 725] width 192 height 15
click at [1326, 683] on div "изменено 02.10 09:26" at bounding box center [1395, 689] width 260 height 12
click at [1315, 723] on div at bounding box center [1383, 725] width 192 height 15
checkbox input "true"
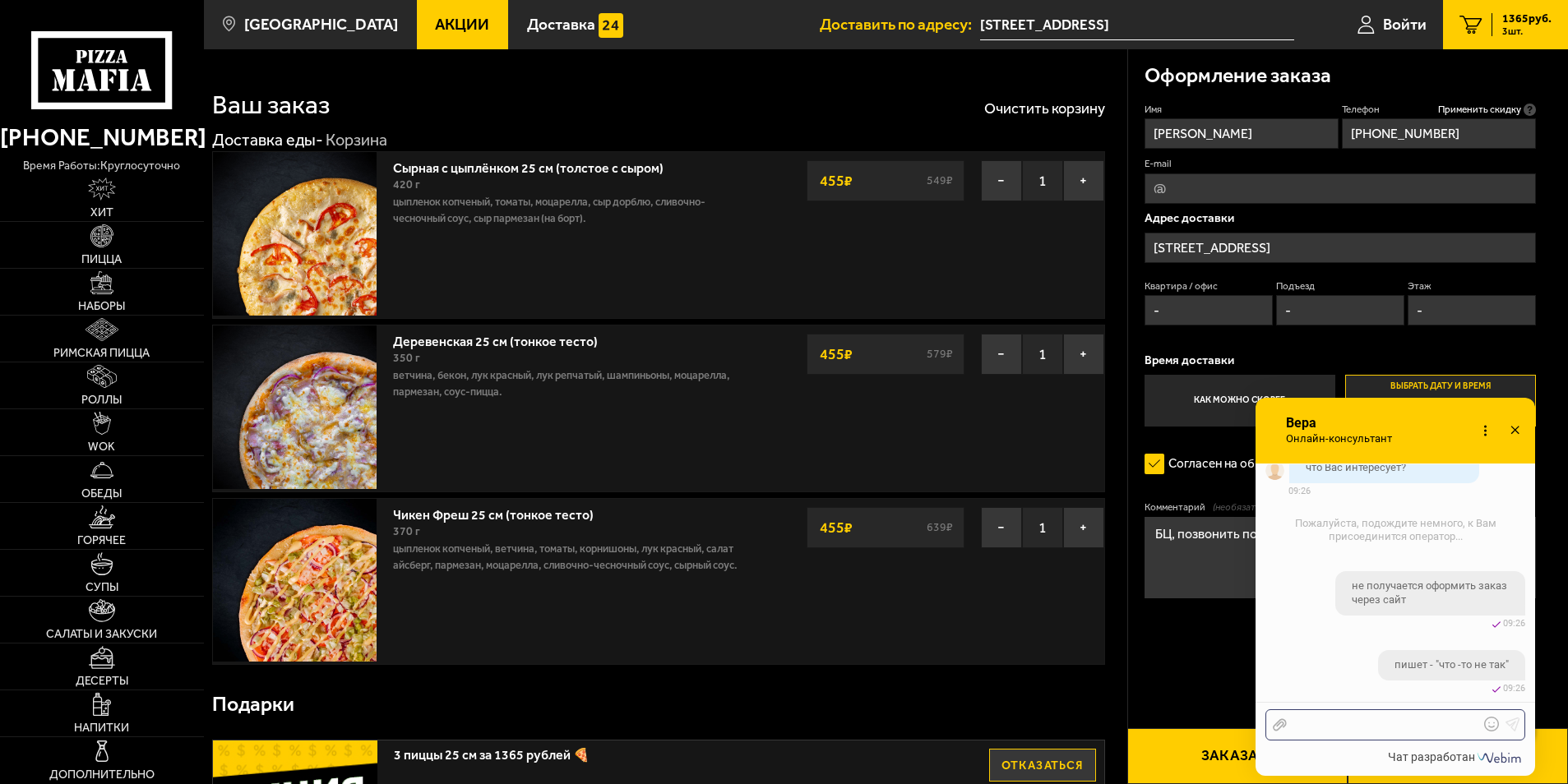
scroll to position [1427, 0]
